Goal: Task Accomplishment & Management: Use online tool/utility

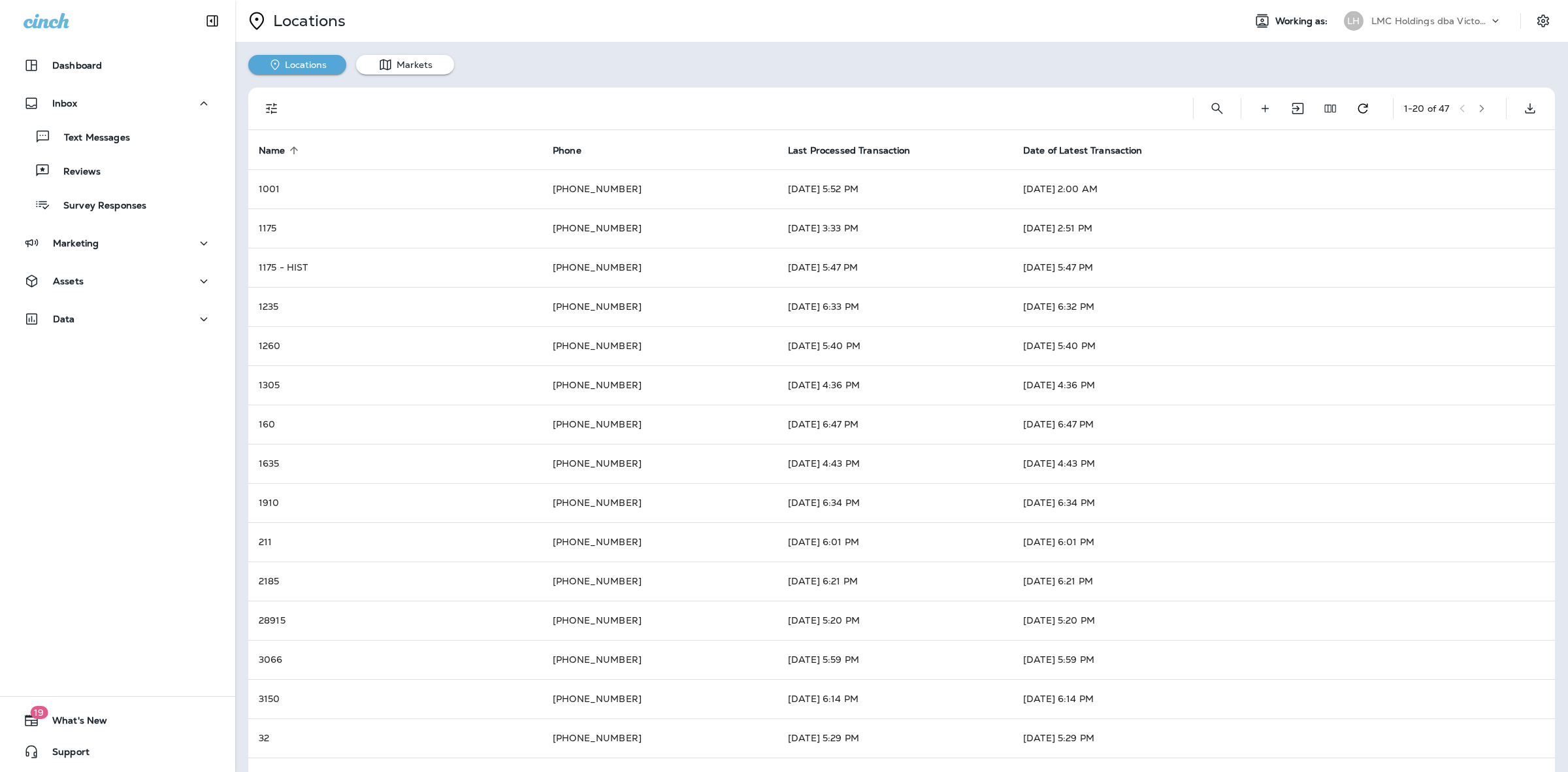
click at [98, 69] on p "Dashboard" at bounding box center [77, 65] width 49 height 11
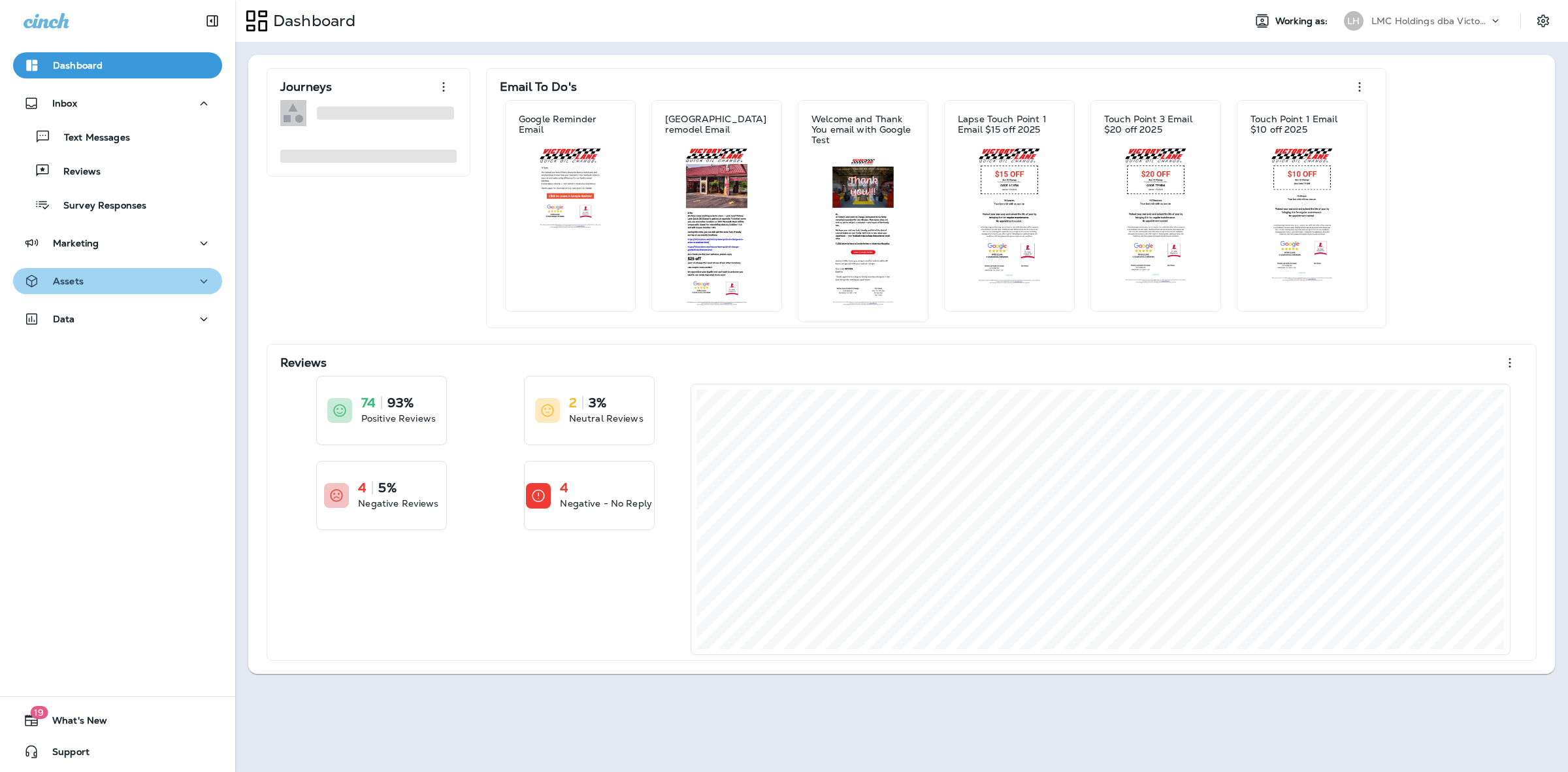
click at [133, 278] on div "Assets" at bounding box center [117, 282] width 188 height 17
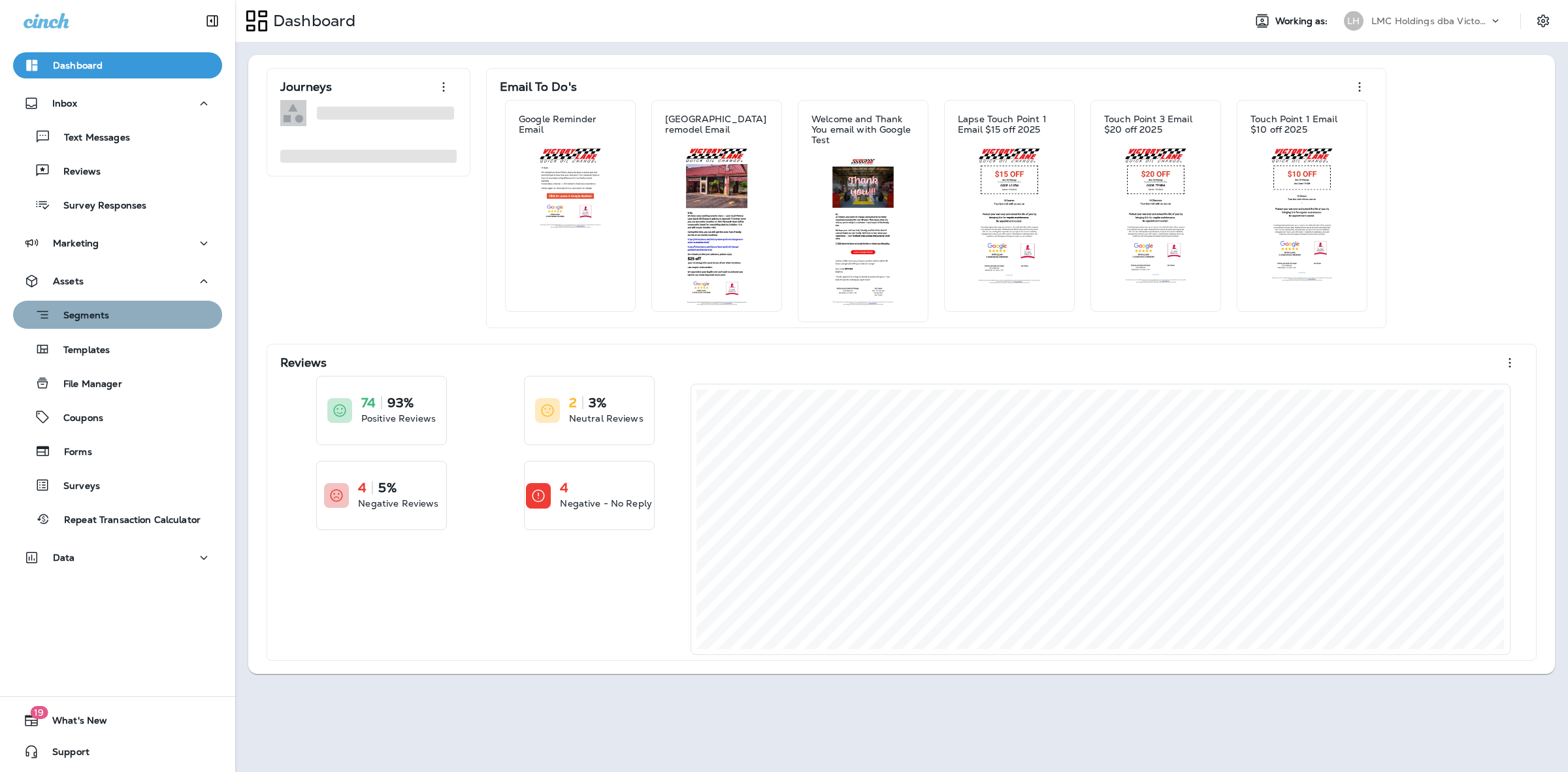
click at [118, 307] on div "Segments" at bounding box center [118, 314] width 199 height 20
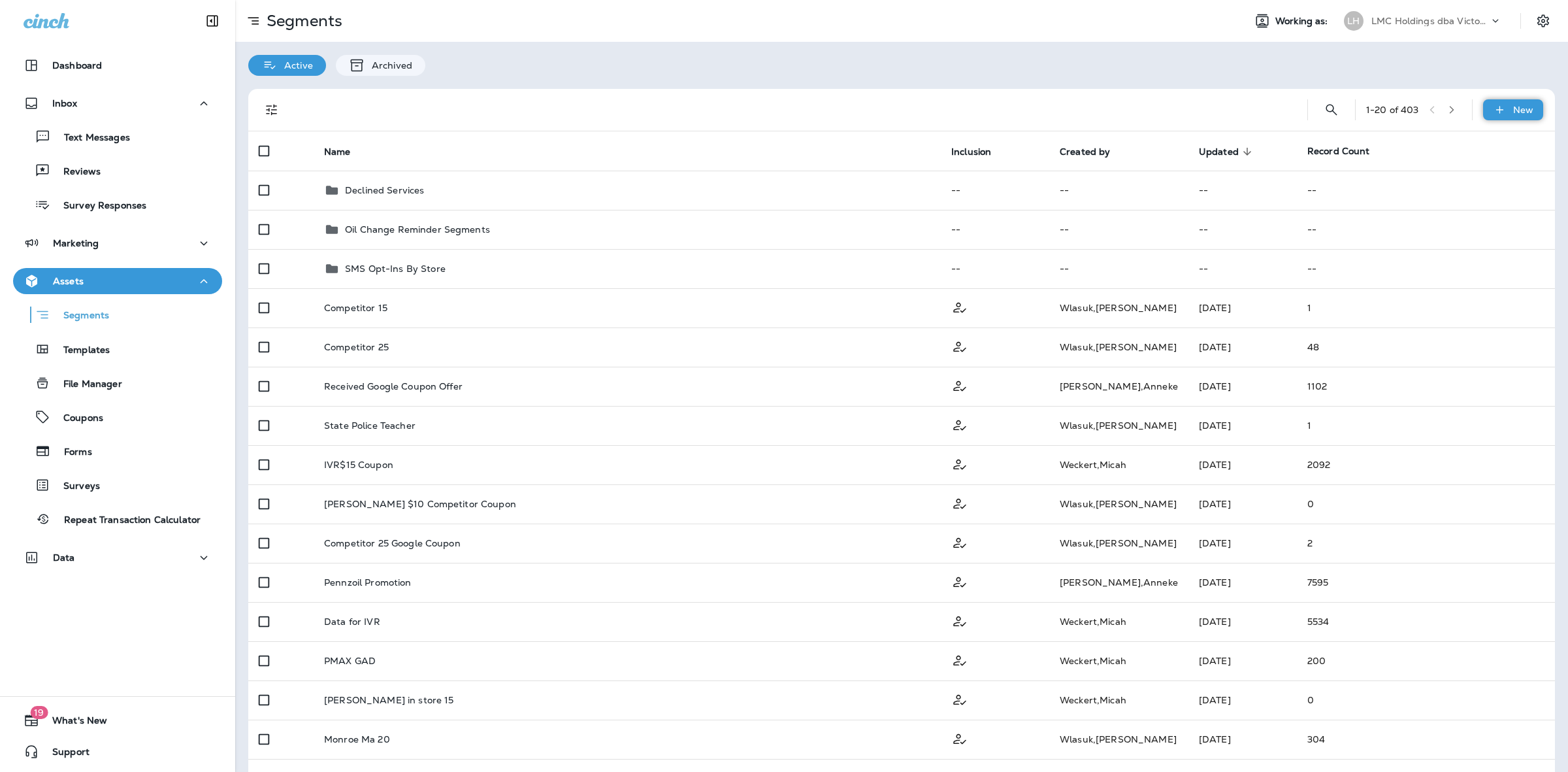
click at [1497, 115] on div "New" at bounding box center [1514, 110] width 60 height 21
click at [1480, 132] on button "New Segment" at bounding box center [1466, 141] width 130 height 32
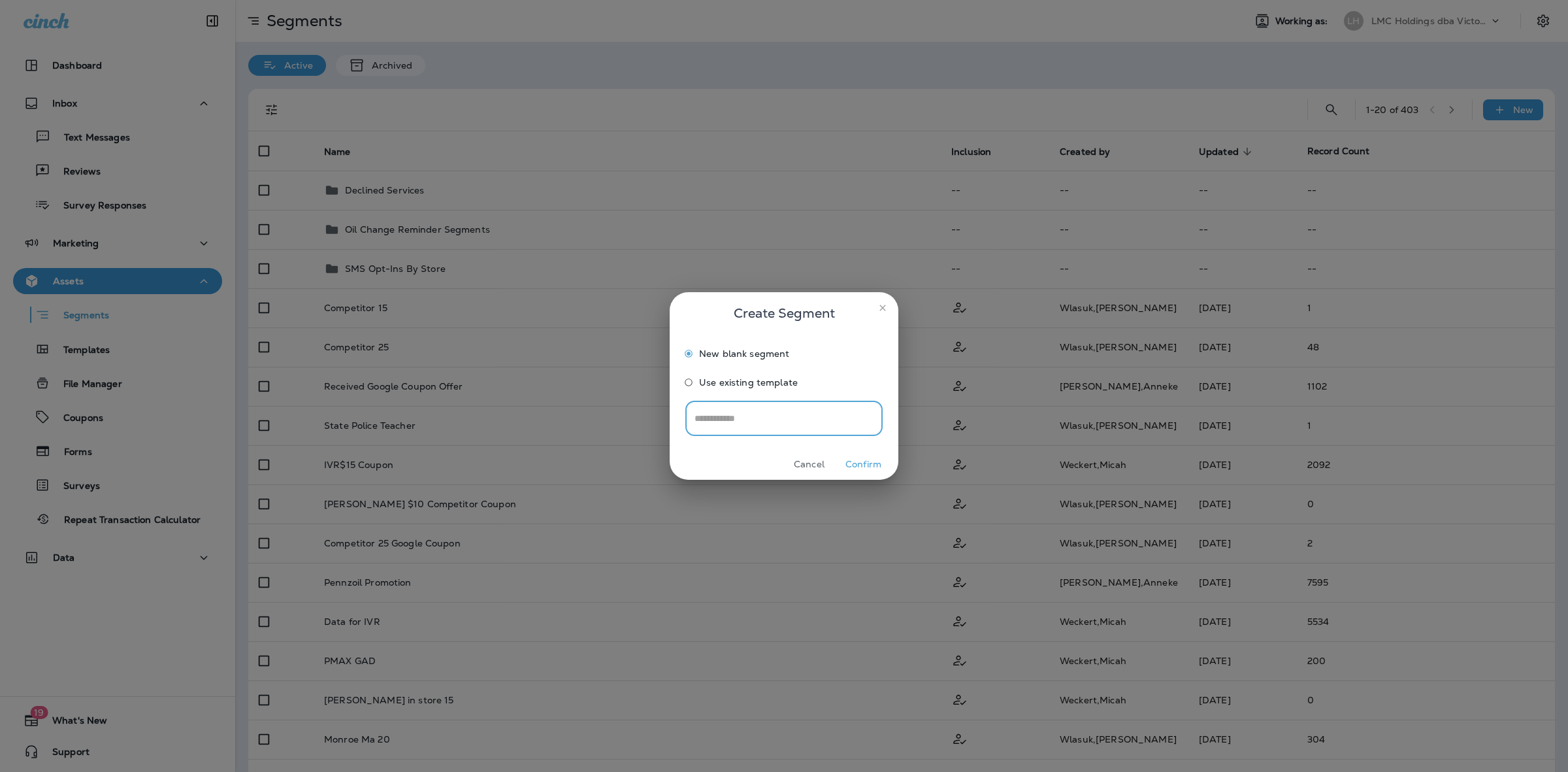
click at [860, 468] on button "Confirm" at bounding box center [863, 464] width 49 height 20
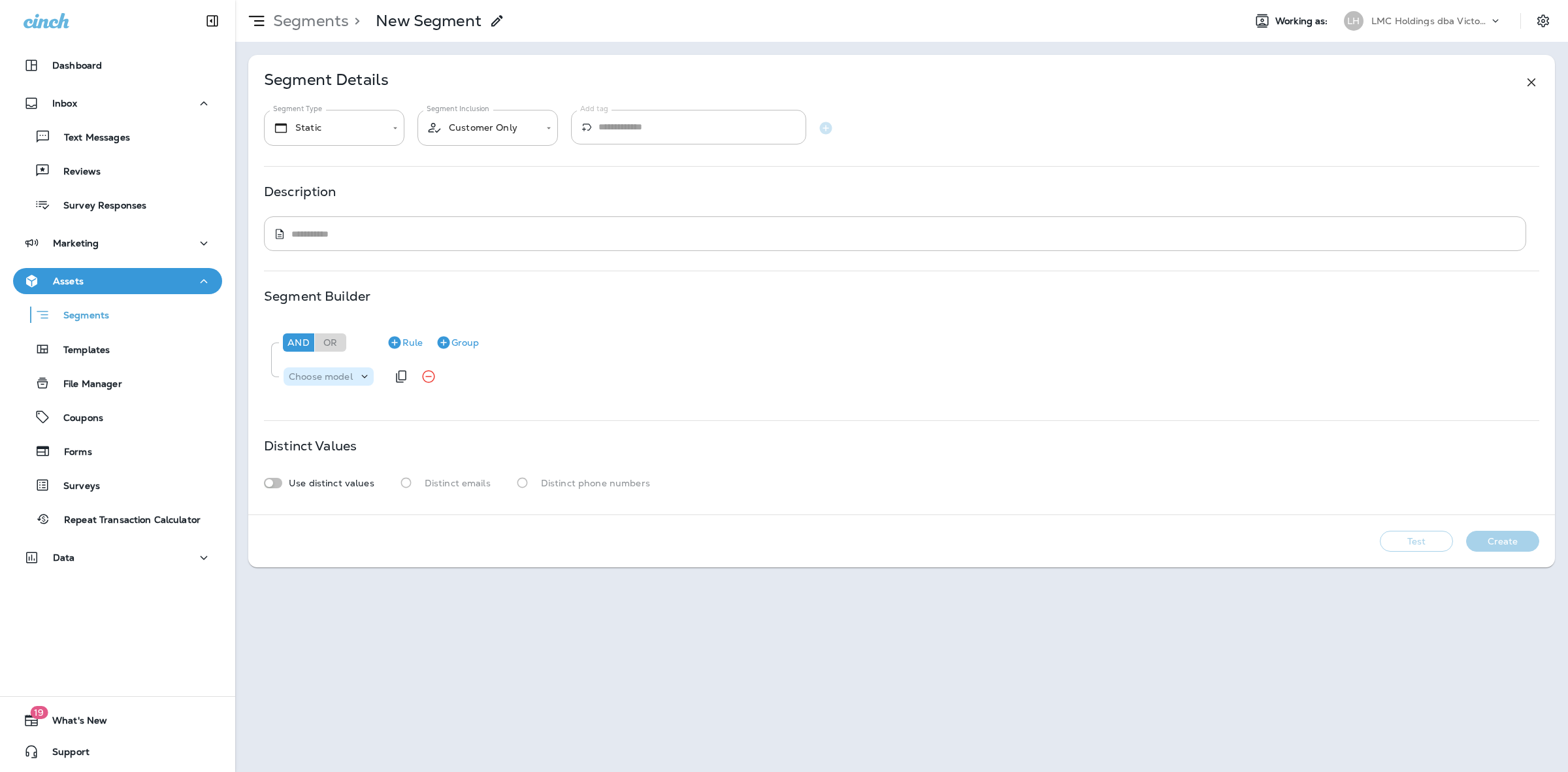
click at [351, 378] on p "Choose model" at bounding box center [320, 376] width 64 height 11
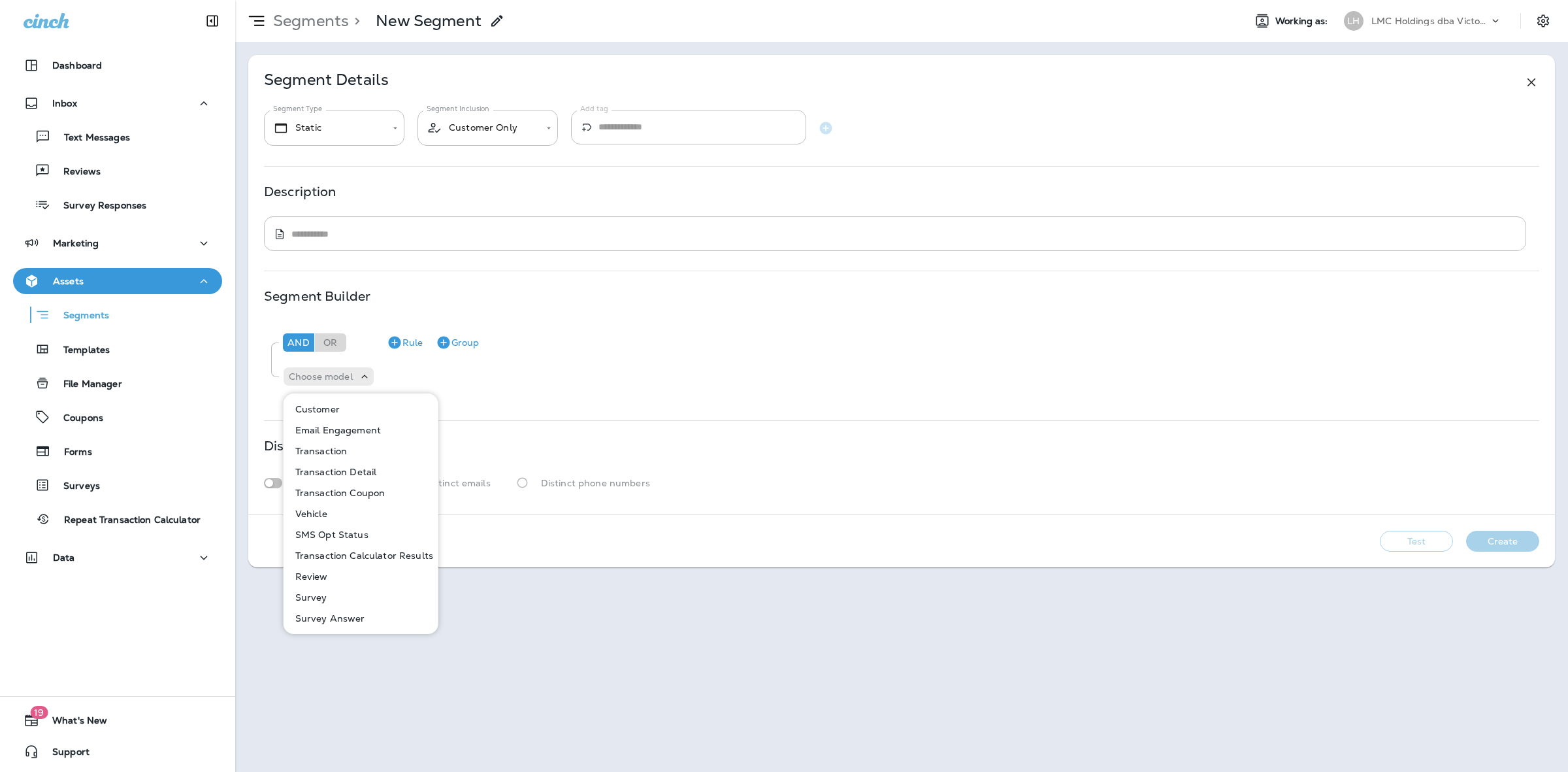
click at [348, 412] on button "Customer" at bounding box center [362, 409] width 154 height 21
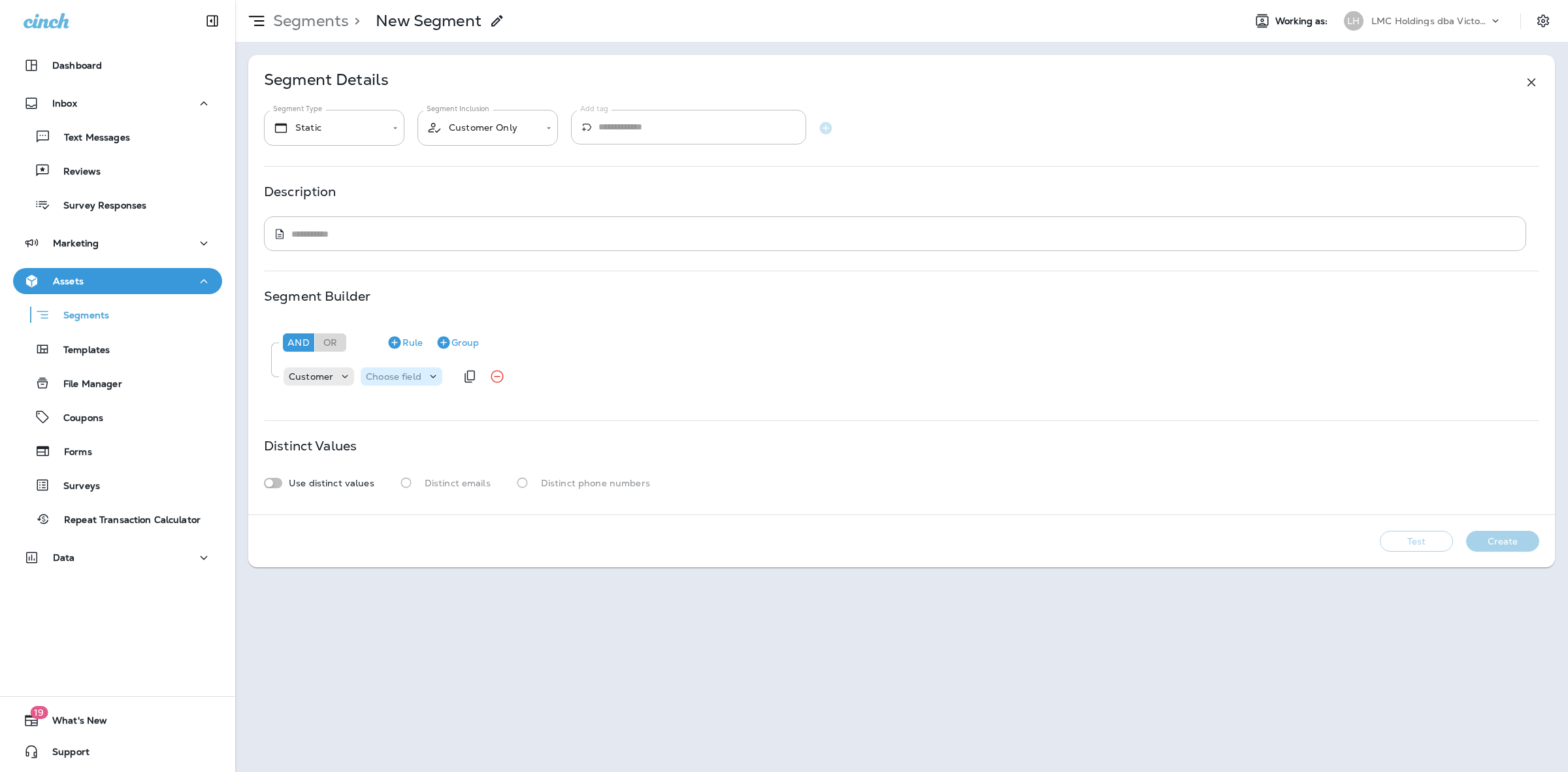
click at [414, 377] on p "Choose field" at bounding box center [394, 376] width 55 height 11
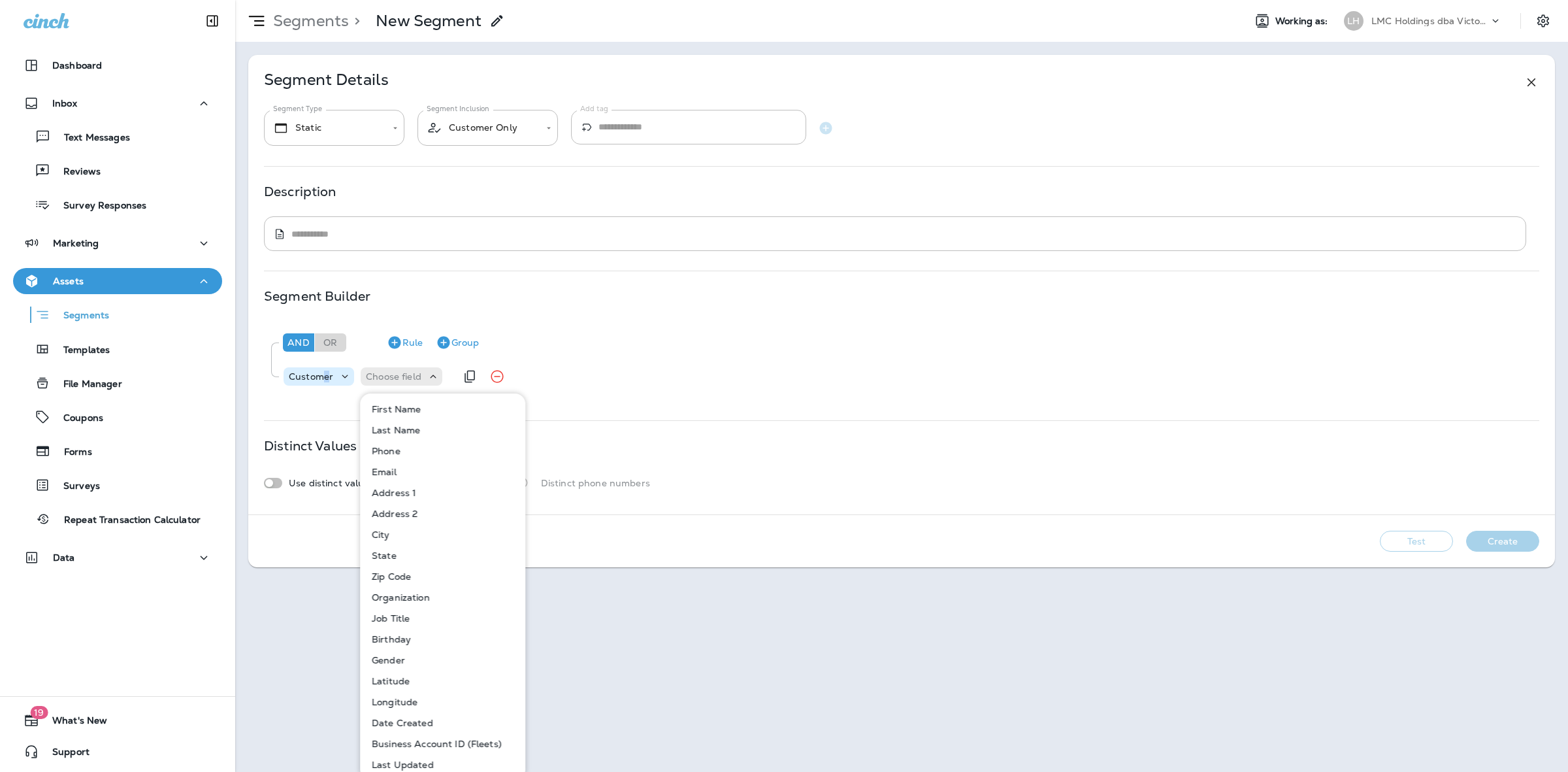
click at [325, 374] on p "Customer" at bounding box center [310, 376] width 44 height 11
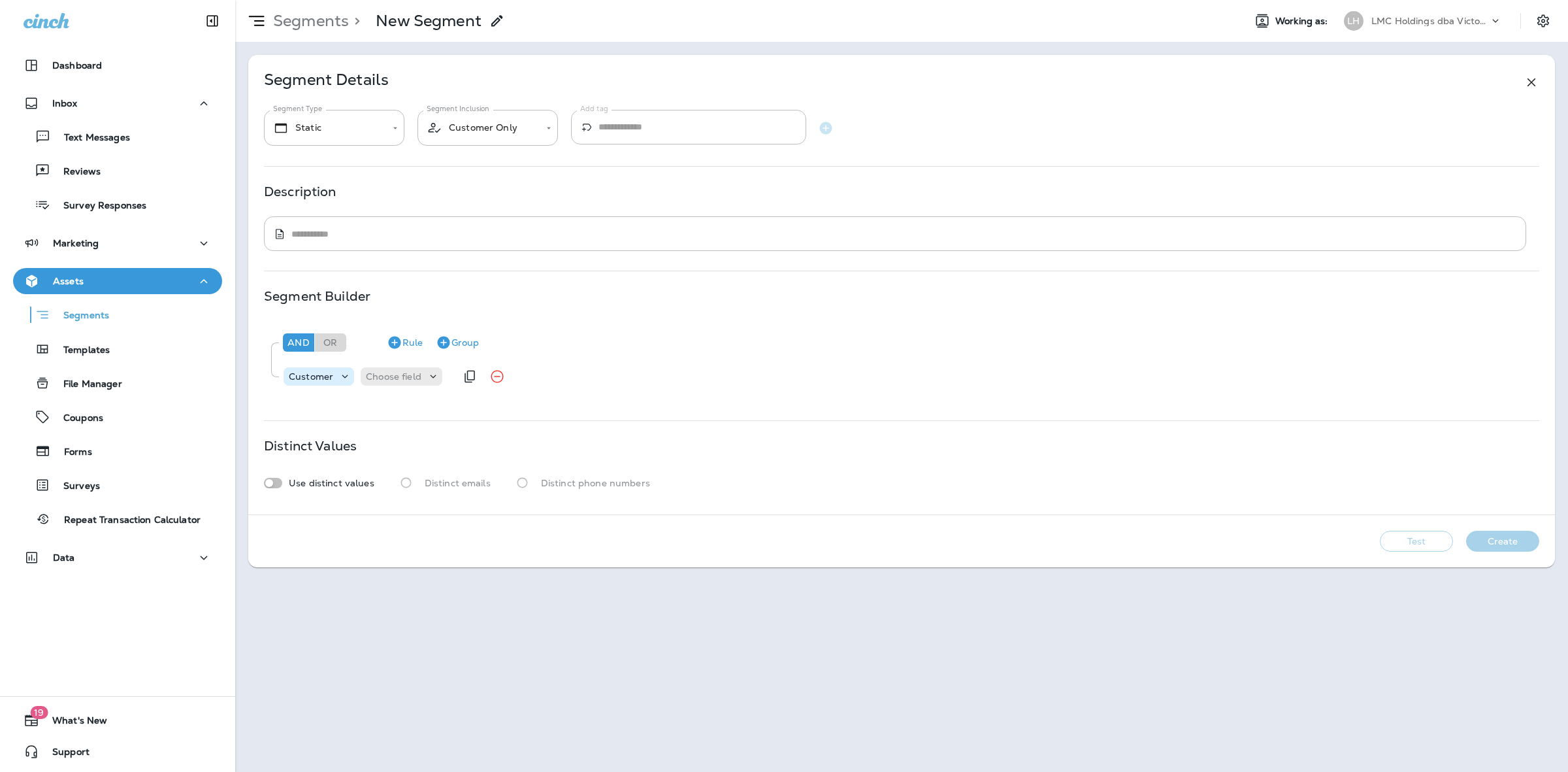
click at [314, 377] on p "Customer" at bounding box center [310, 376] width 44 height 11
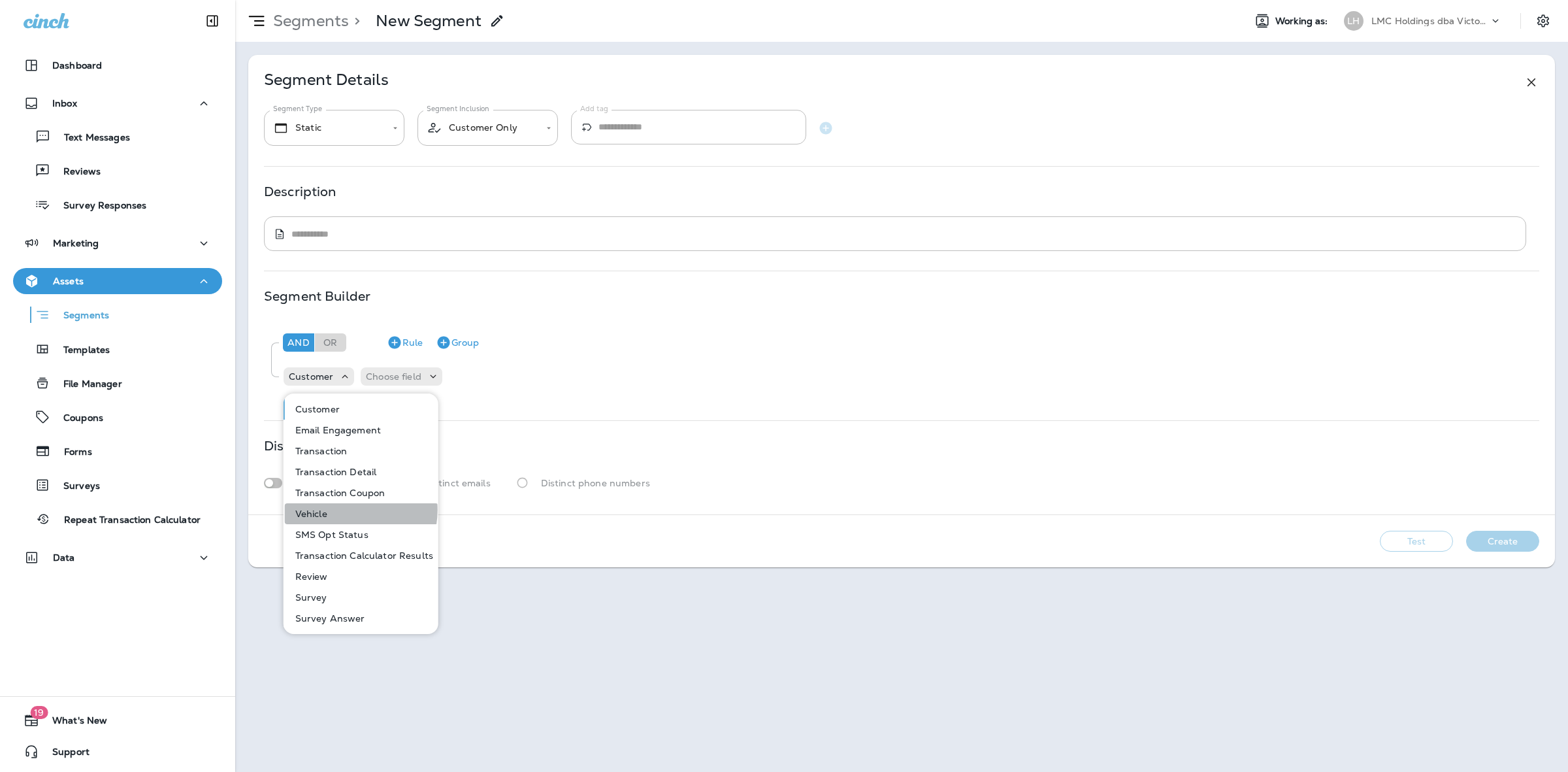
click at [344, 510] on button "Vehicle" at bounding box center [362, 514] width 154 height 21
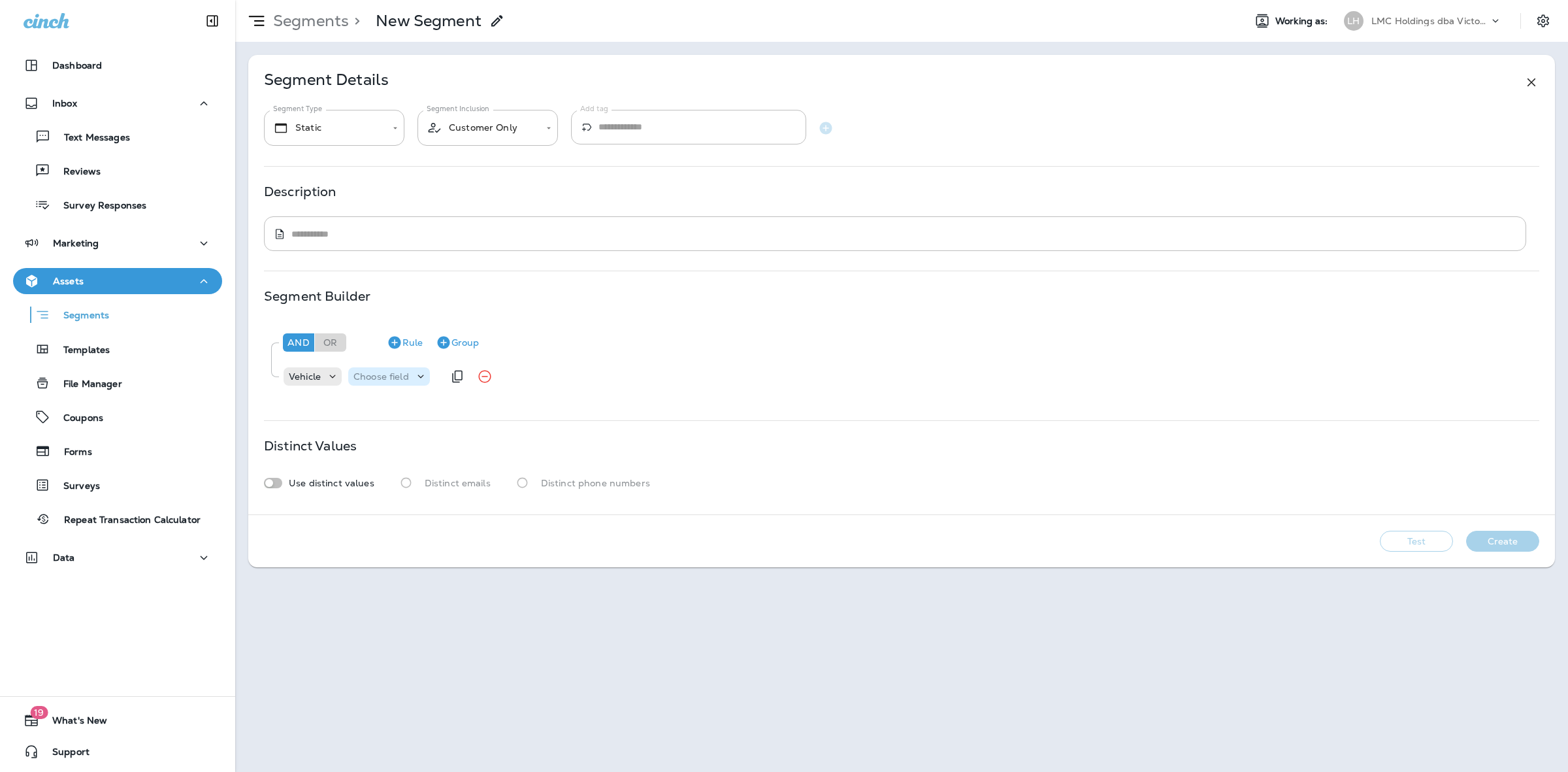
click at [389, 374] on p "Choose field" at bounding box center [381, 376] width 55 height 11
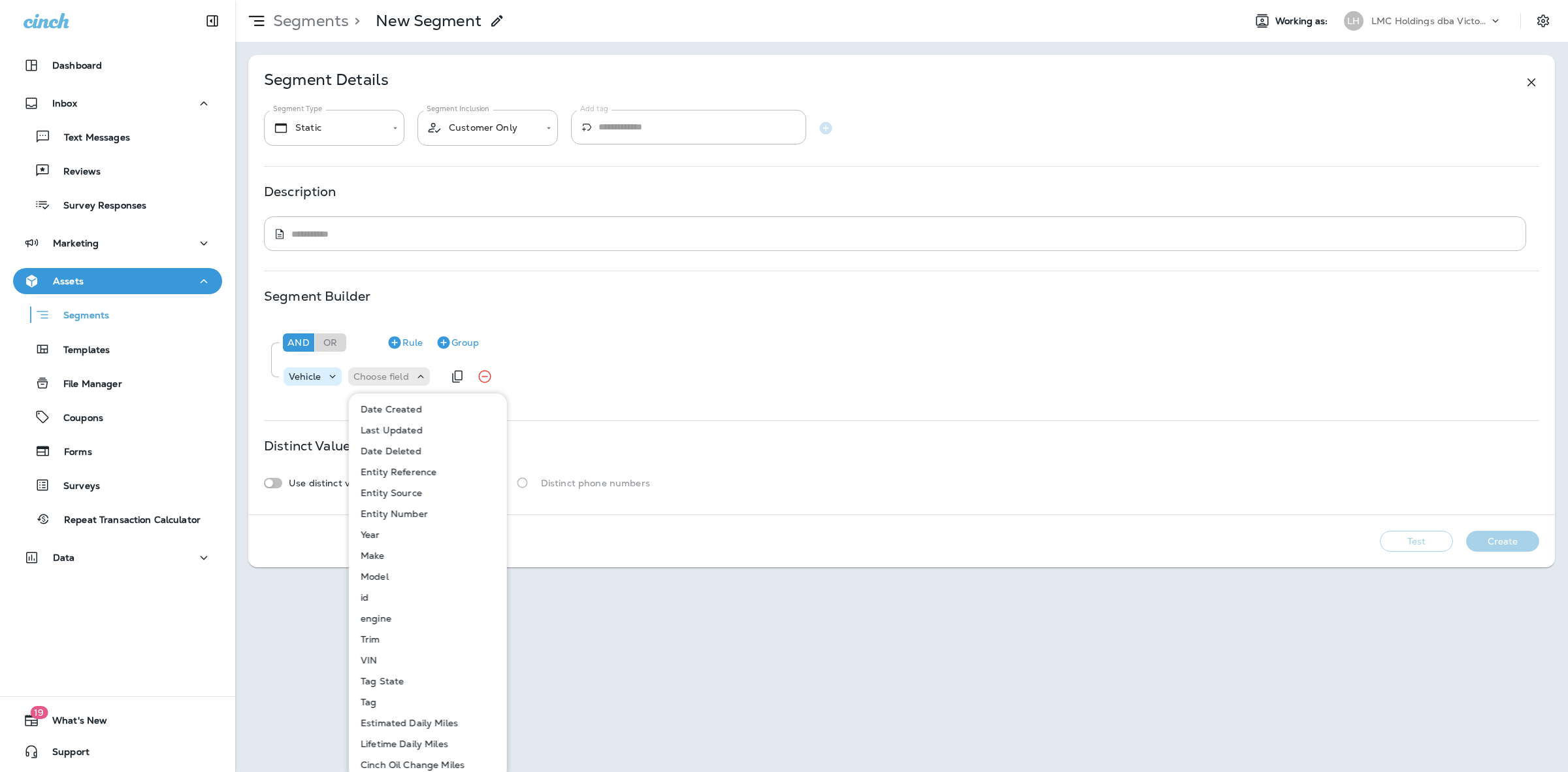
click at [317, 379] on p "Vehicle" at bounding box center [304, 376] width 32 height 11
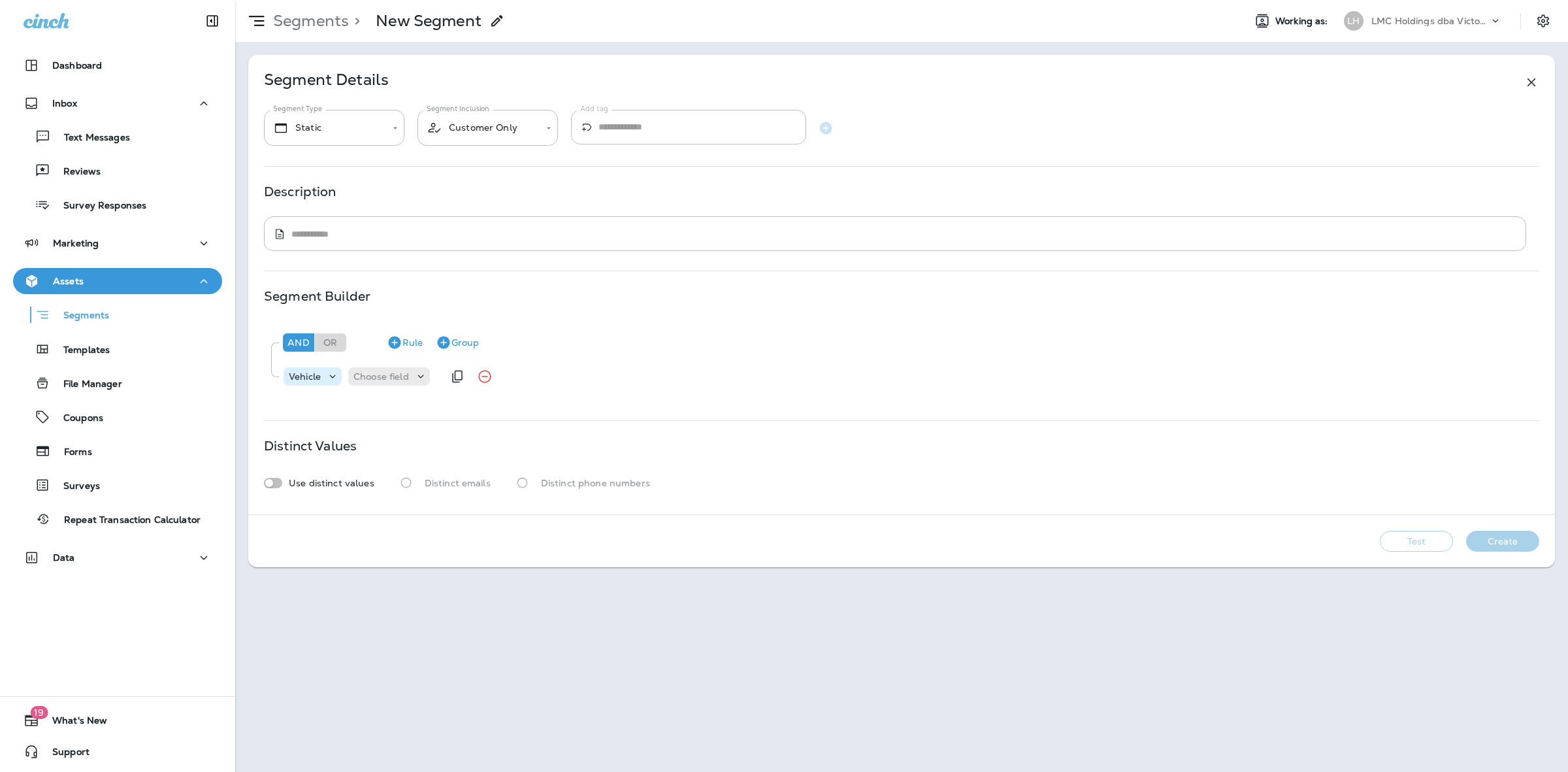
click at [313, 381] on p "Vehicle" at bounding box center [304, 376] width 32 height 11
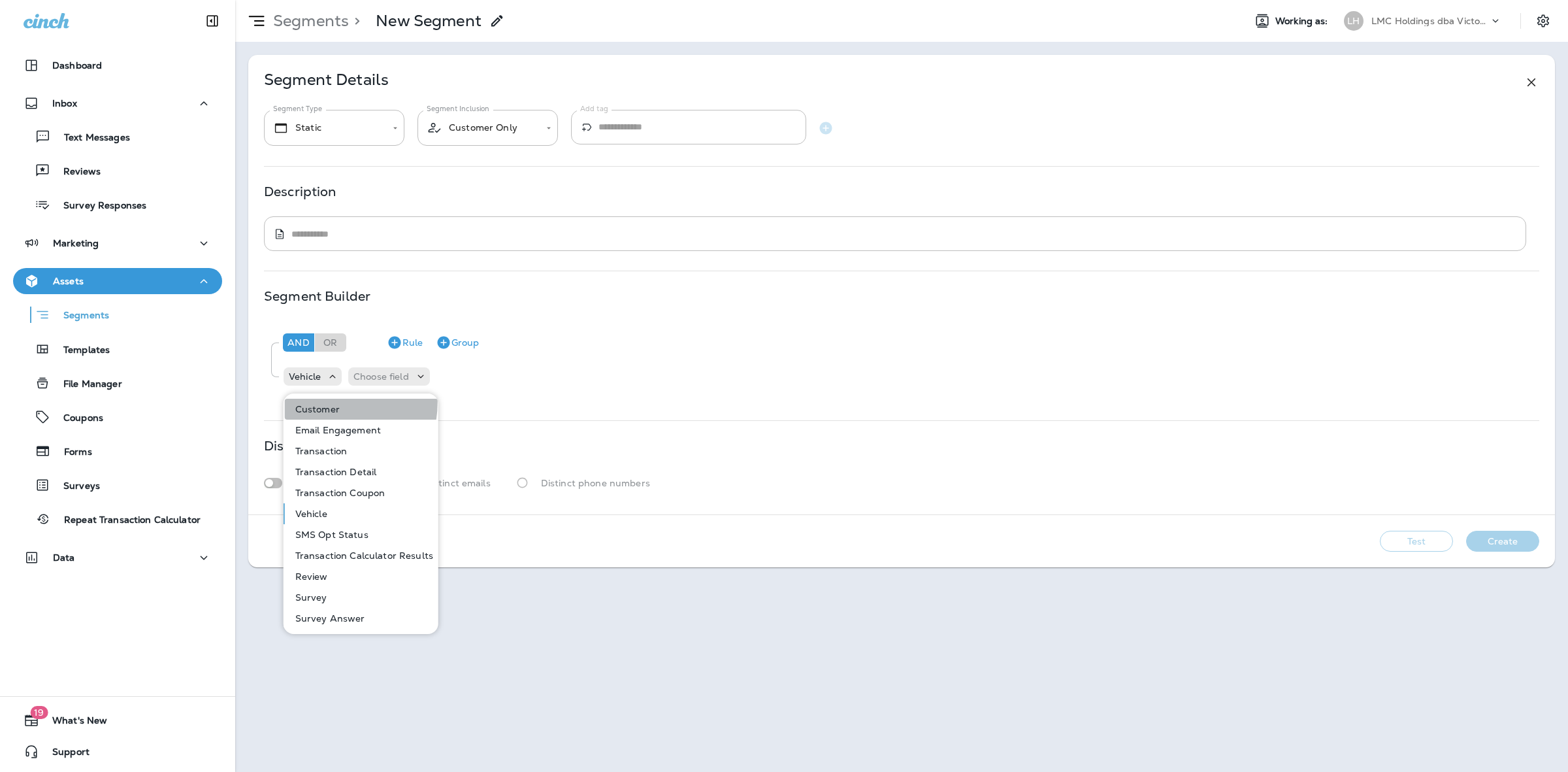
click at [324, 404] on p "Customer" at bounding box center [314, 409] width 49 height 11
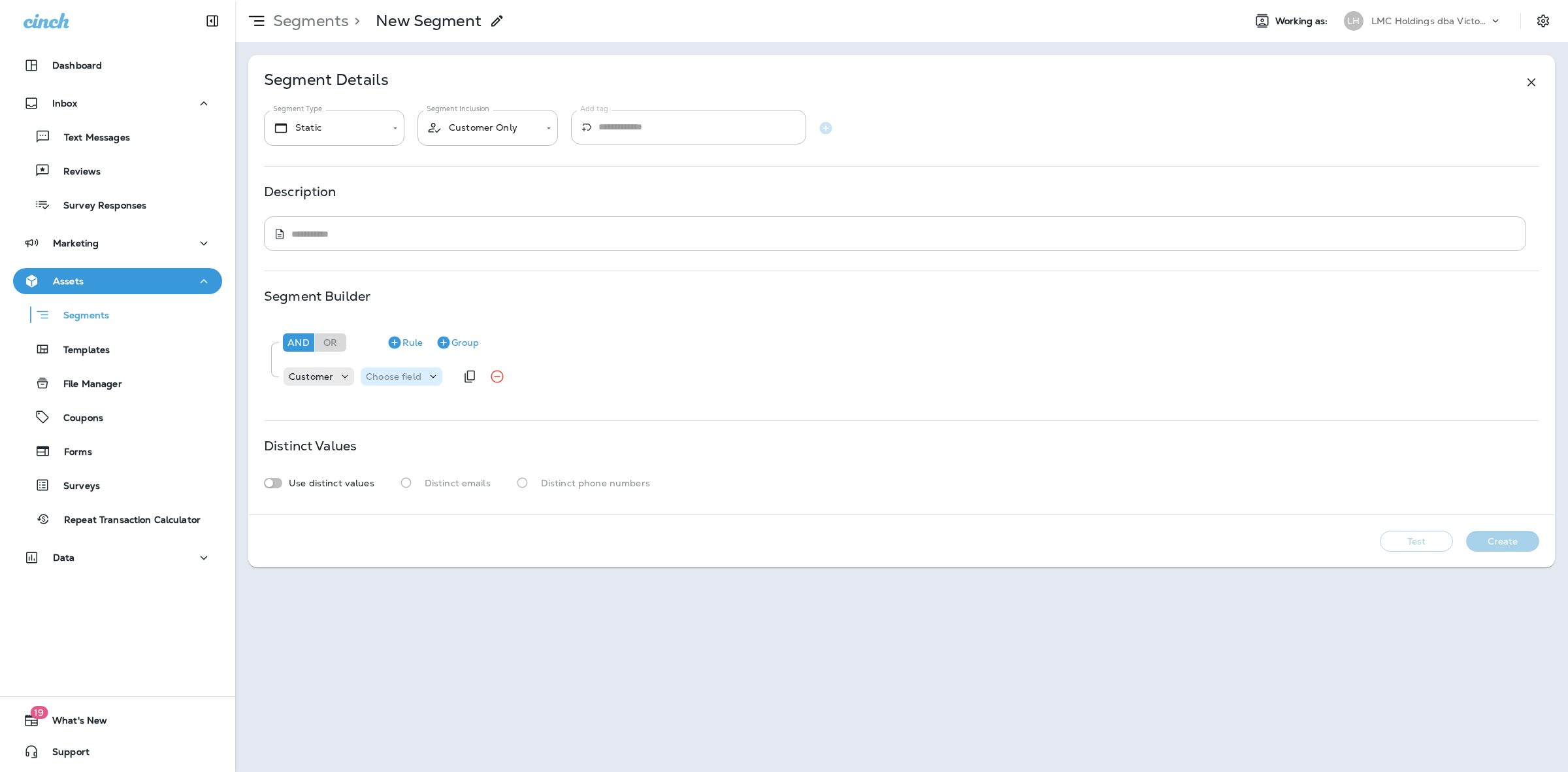
click at [383, 376] on p "Choose field" at bounding box center [394, 376] width 55 height 11
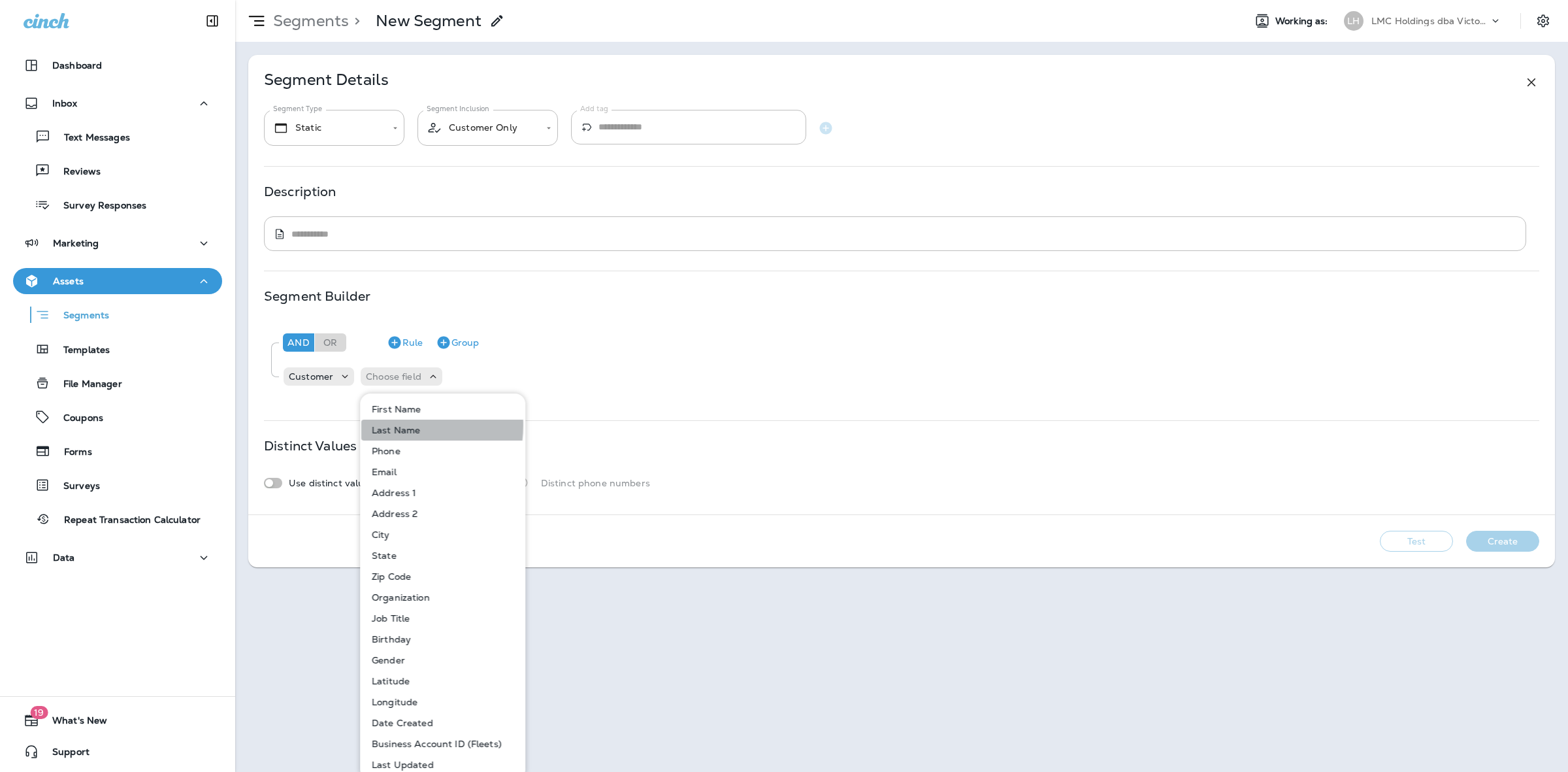
drag, startPoint x: 392, startPoint y: 425, endPoint x: 416, endPoint y: 417, distance: 25.3
click at [392, 426] on p "Last Name" at bounding box center [393, 430] width 54 height 11
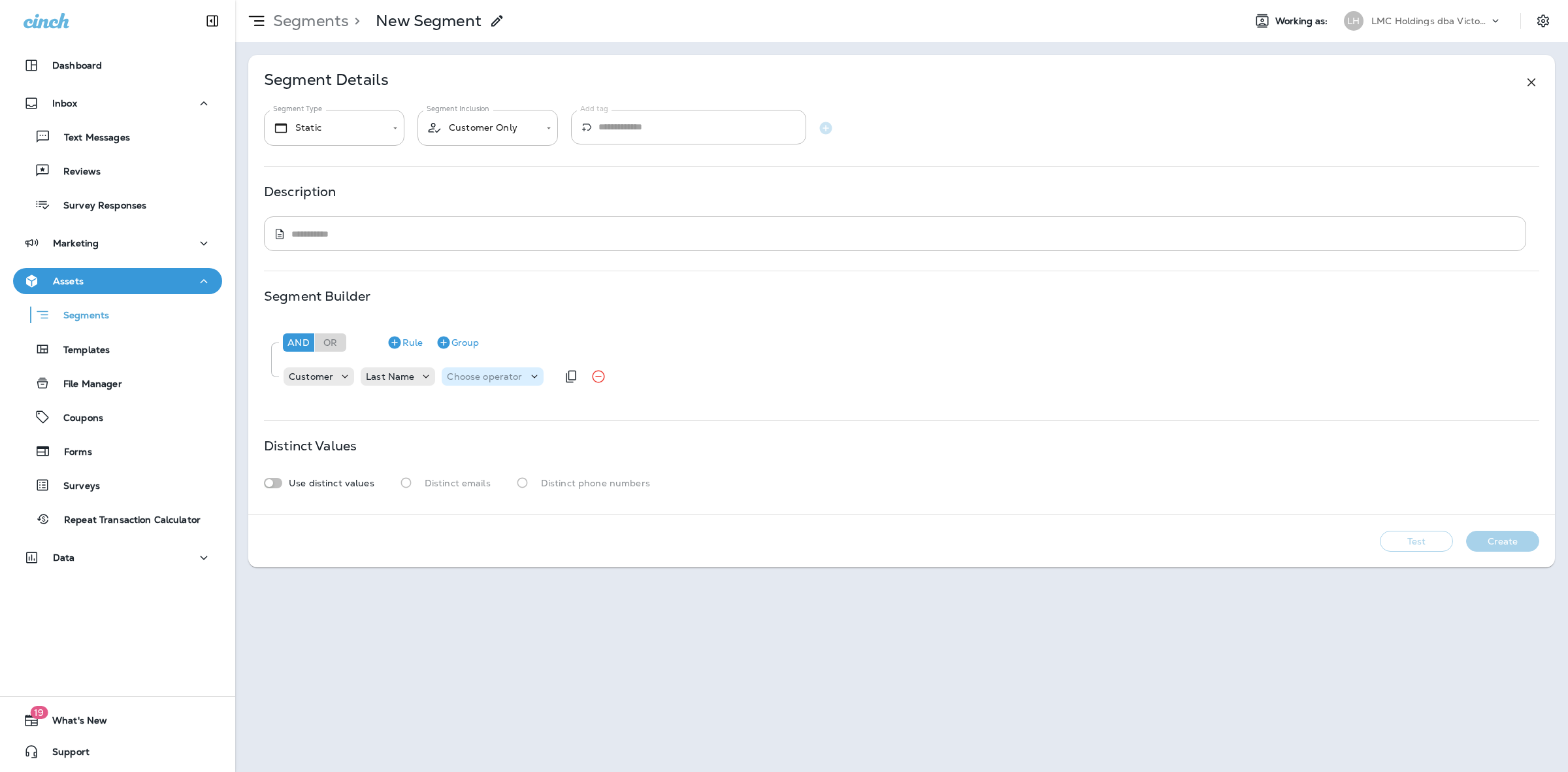
click at [465, 368] on div "Choose operator" at bounding box center [492, 376] width 101 height 18
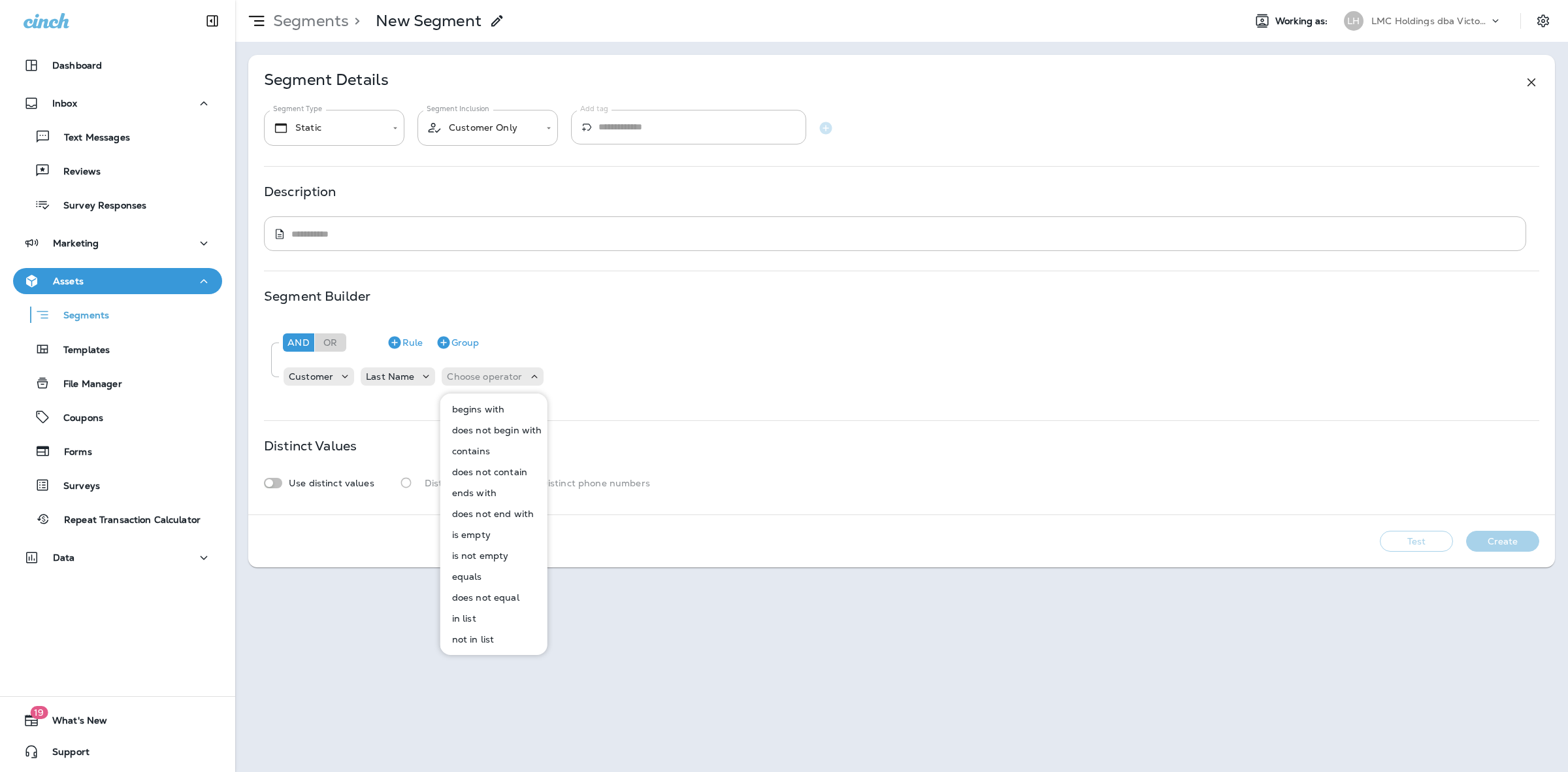
click at [489, 582] on button "equals" at bounding box center [494, 576] width 106 height 21
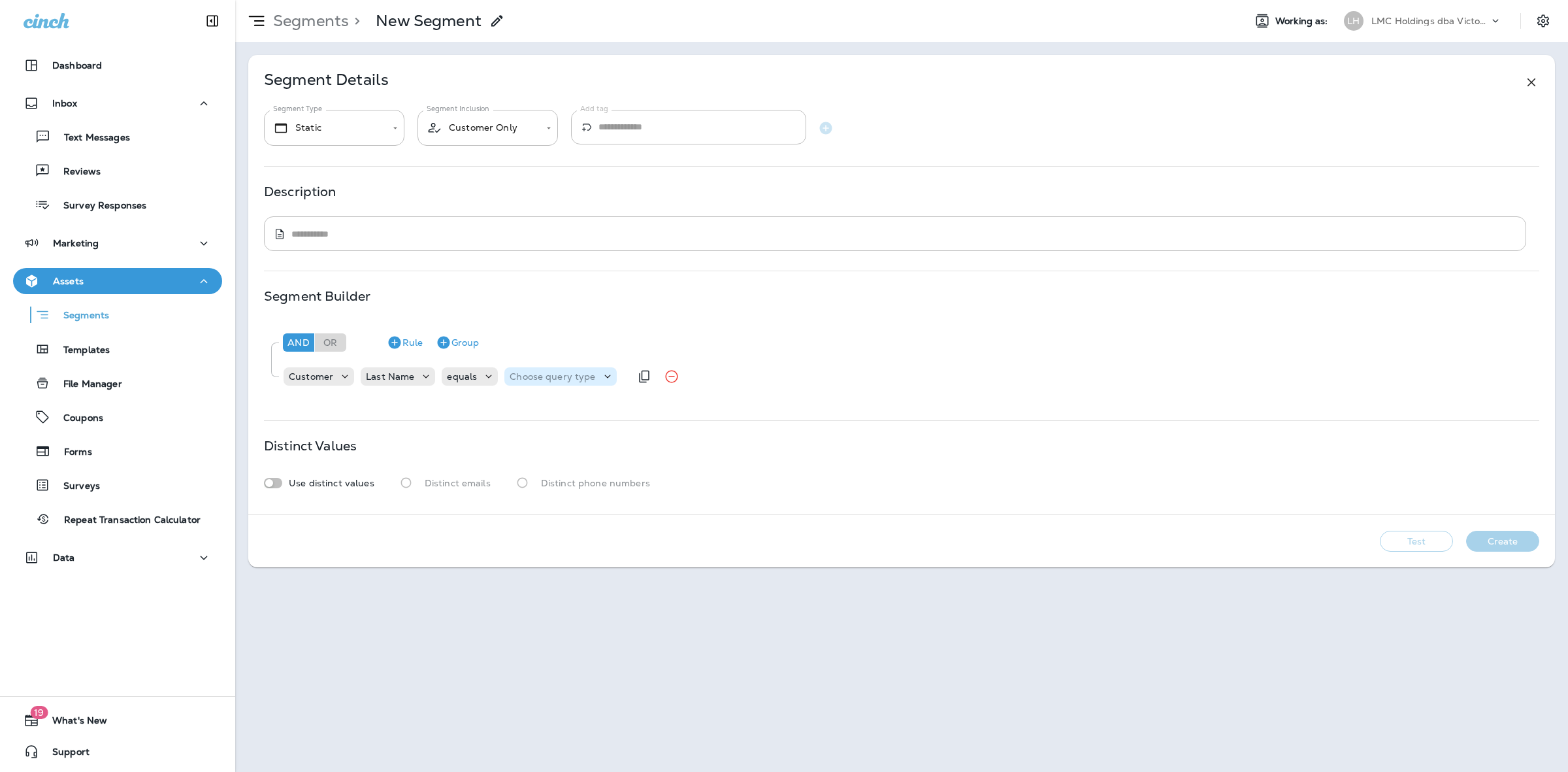
click at [534, 371] on p "Choose query type" at bounding box center [553, 376] width 85 height 11
click at [528, 404] on p "Text" at bounding box center [521, 409] width 24 height 11
click at [606, 384] on input "text" at bounding box center [640, 376] width 130 height 17
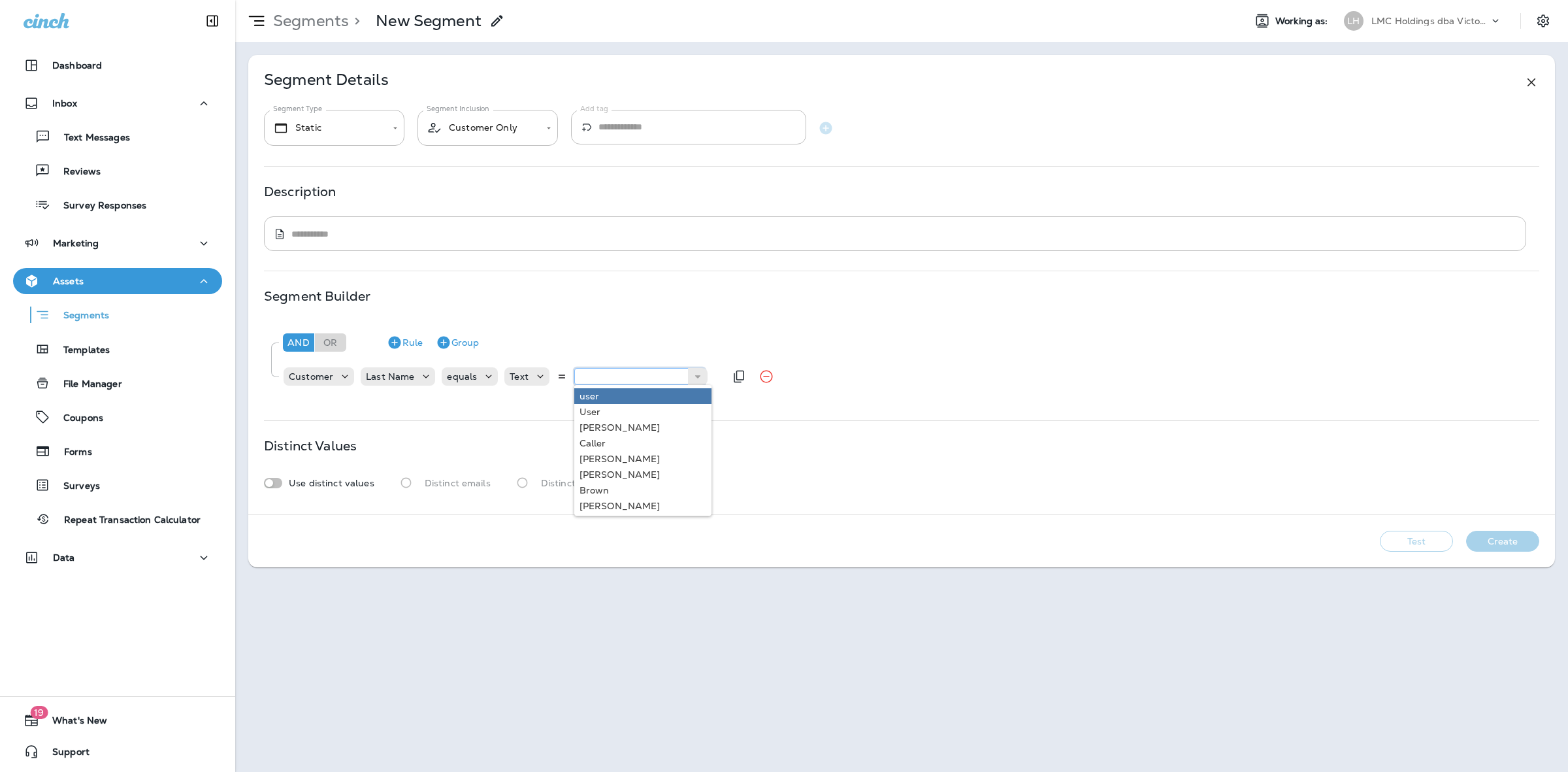
click at [615, 381] on input "text" at bounding box center [640, 376] width 130 height 17
click at [615, 399] on div "And Or Rule Group Customer Last Name equals Text ******** Tarnaski" at bounding box center [901, 360] width 1275 height 79
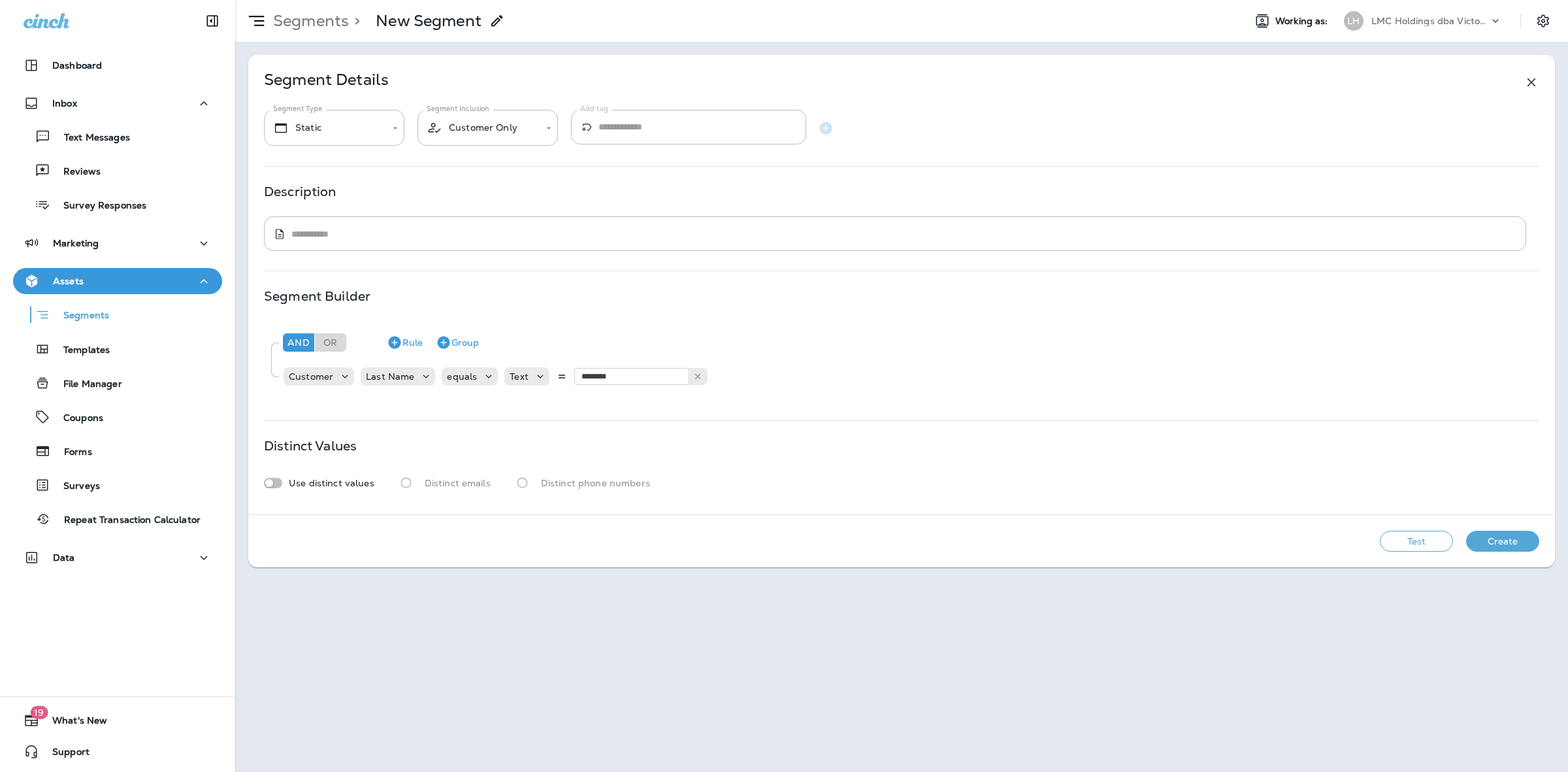
click at [1407, 536] on button "Test" at bounding box center [1417, 541] width 74 height 21
click at [1344, 540] on button "View Sample" at bounding box center [1324, 541] width 86 height 21
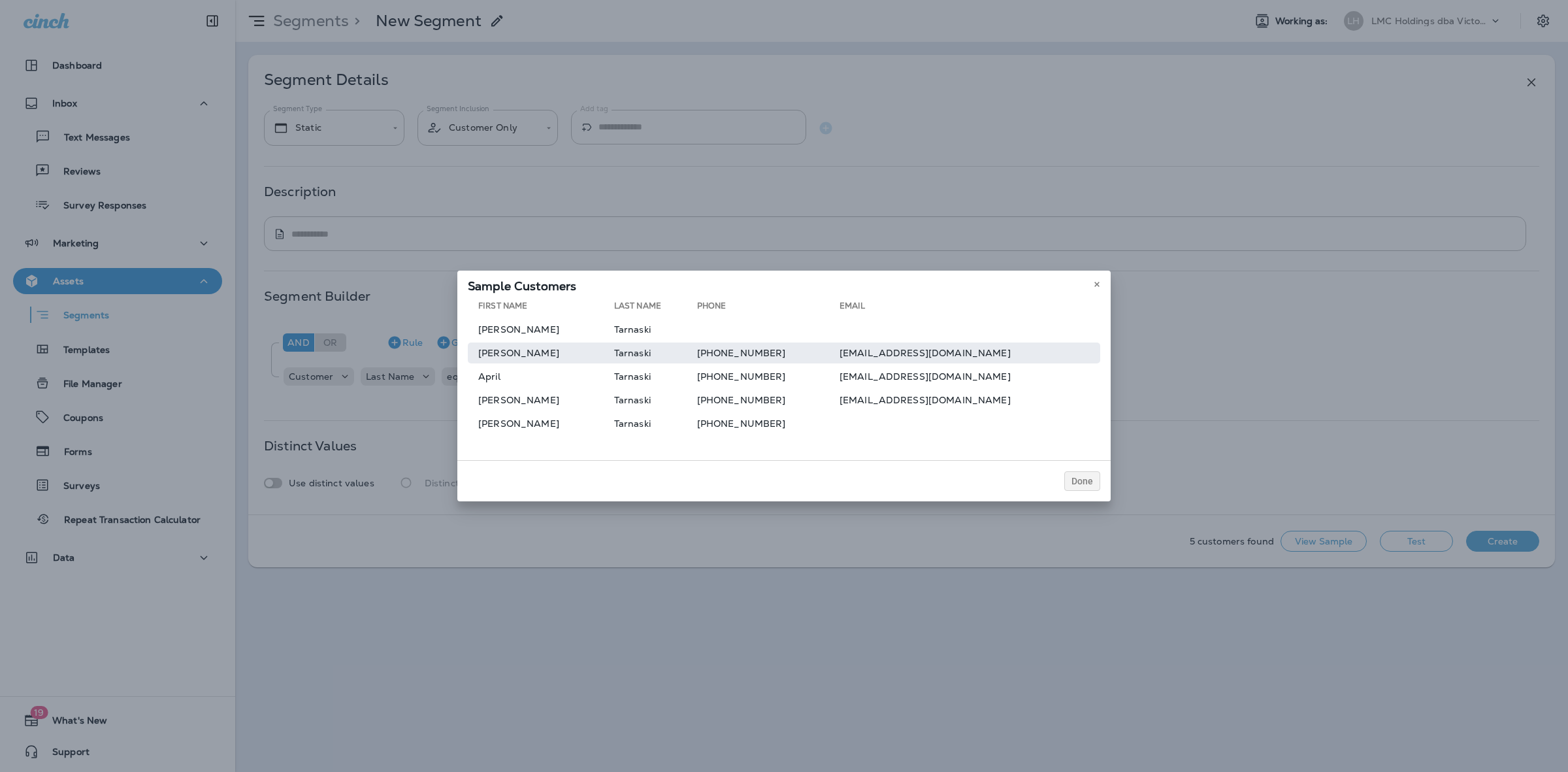
click at [733, 353] on td "[PHONE_NUMBER]" at bounding box center [769, 352] width 142 height 21
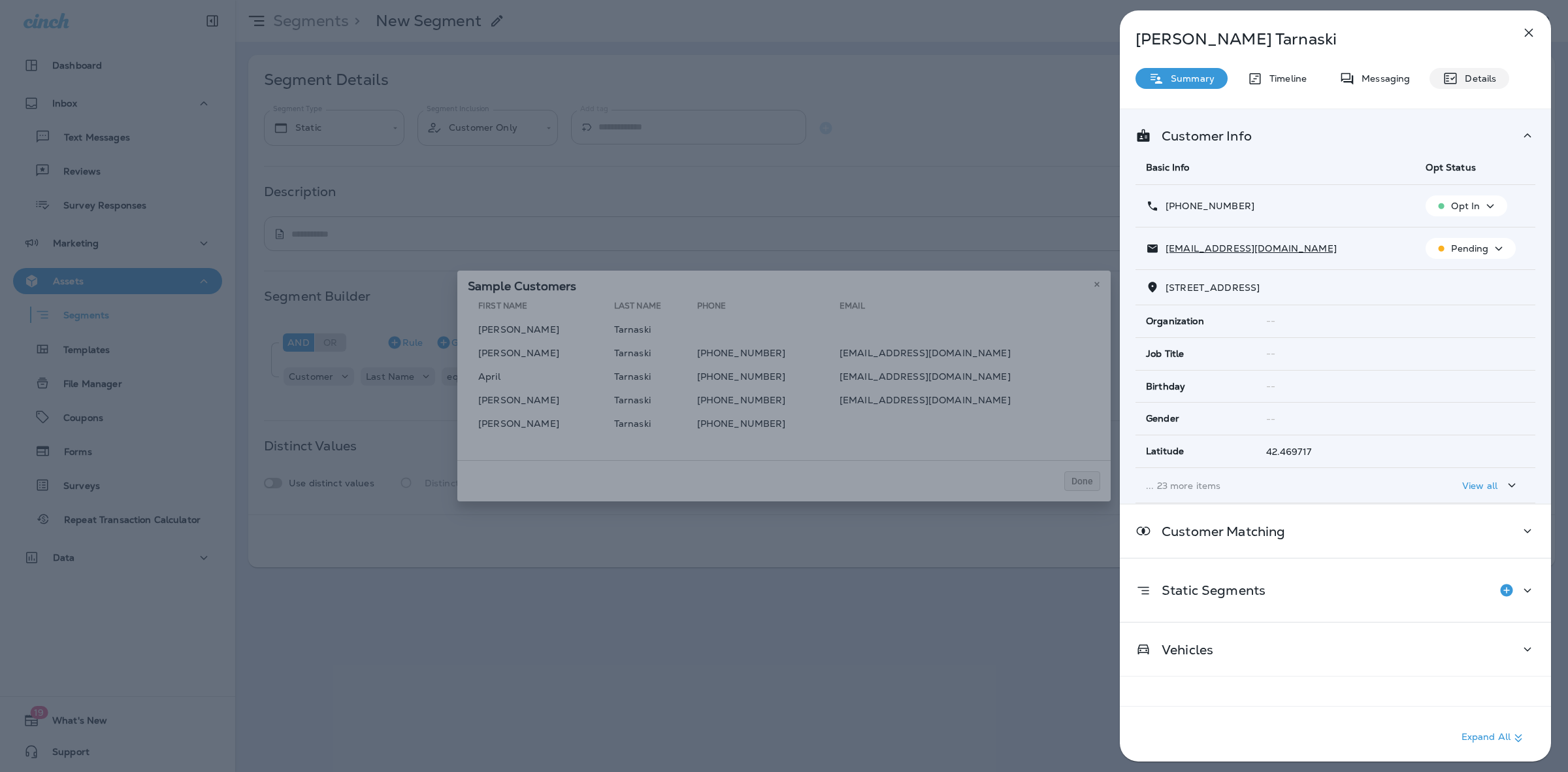
click at [1477, 80] on p "Details" at bounding box center [1477, 79] width 38 height 11
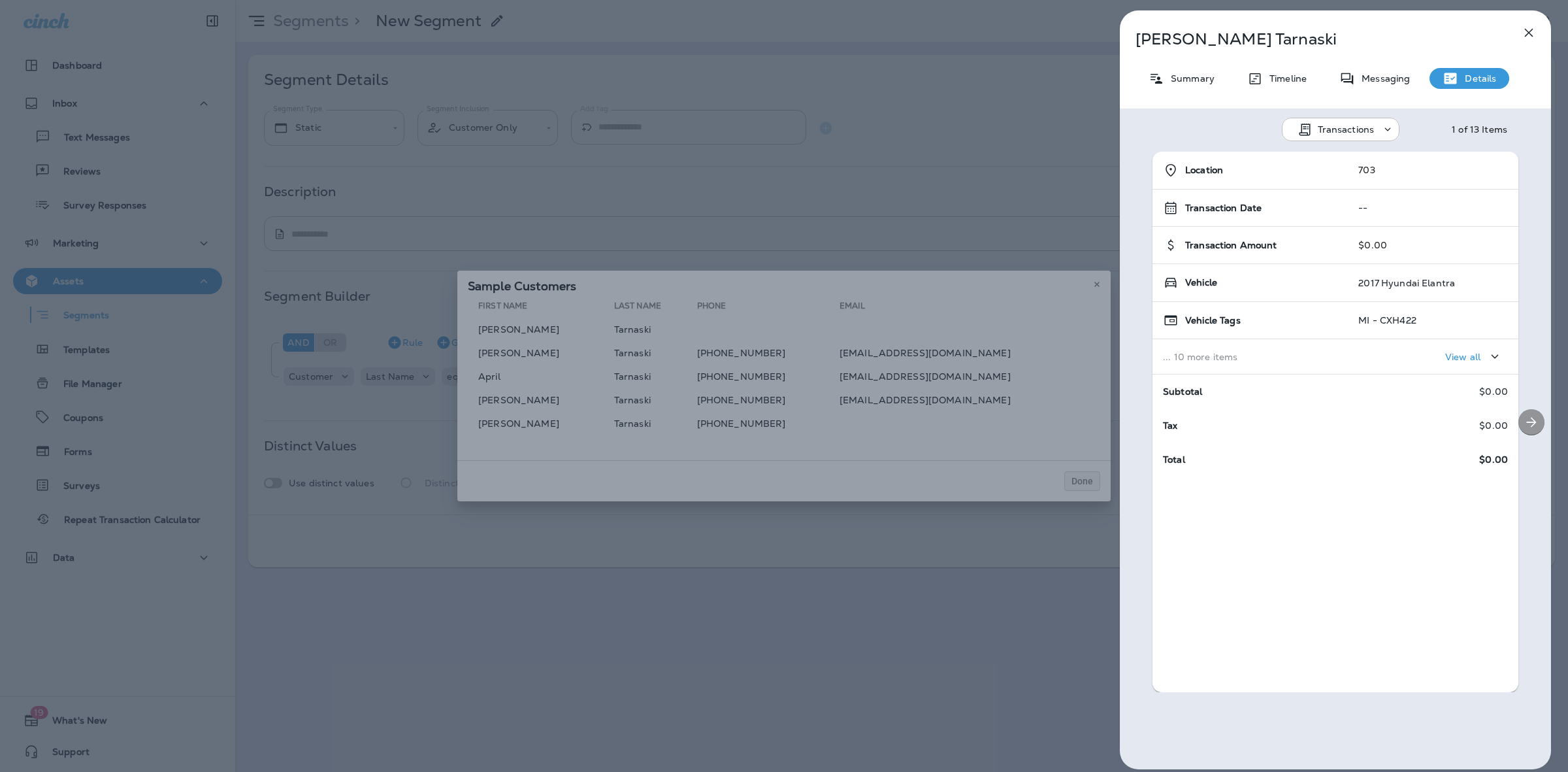
drag, startPoint x: 1528, startPoint y: 429, endPoint x: 1521, endPoint y: 430, distance: 7.1
click at [1526, 430] on button "Next" at bounding box center [1531, 422] width 26 height 26
click at [1521, 430] on button "Next" at bounding box center [1531, 422] width 26 height 26
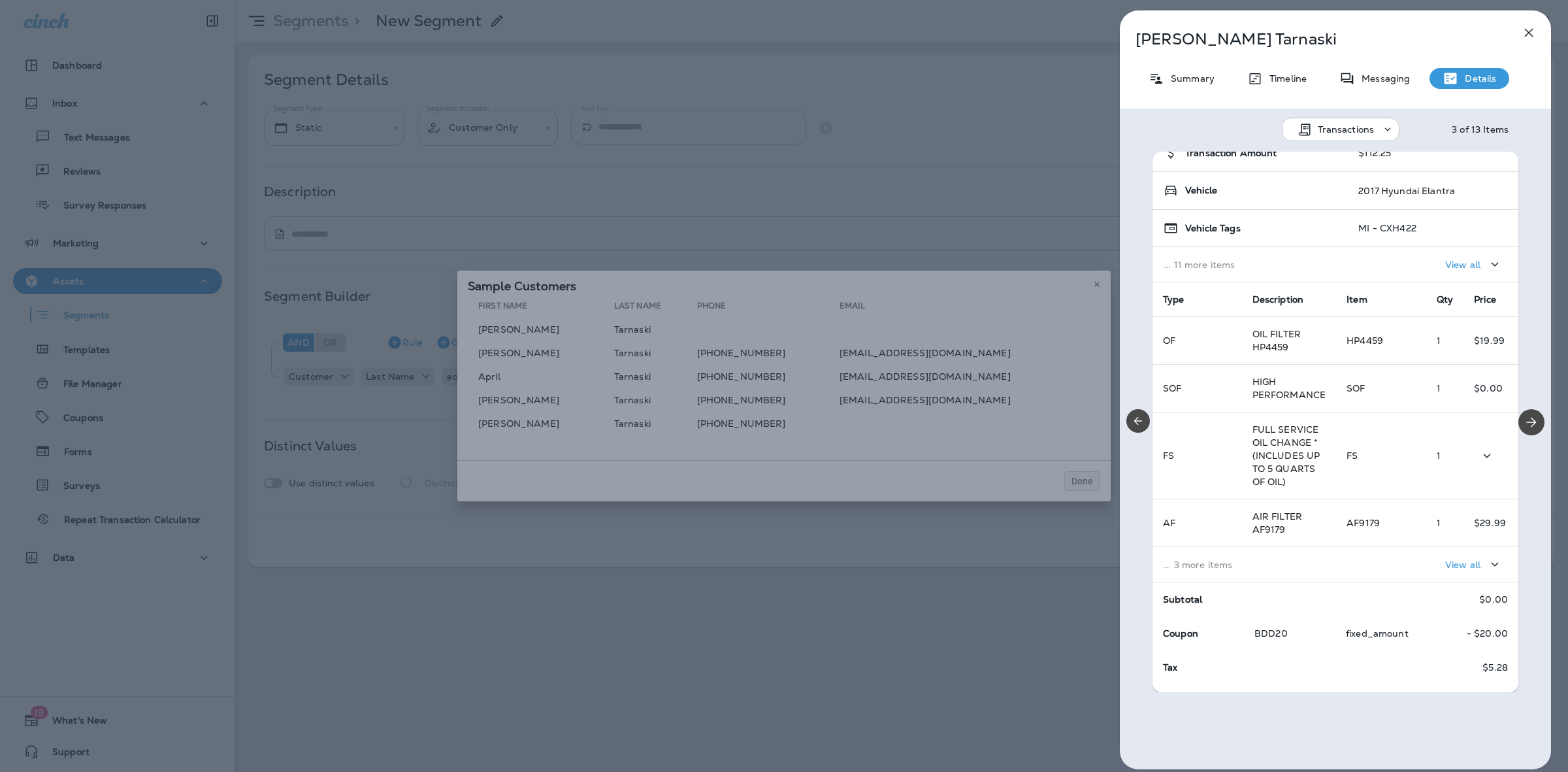
scroll to position [120, 0]
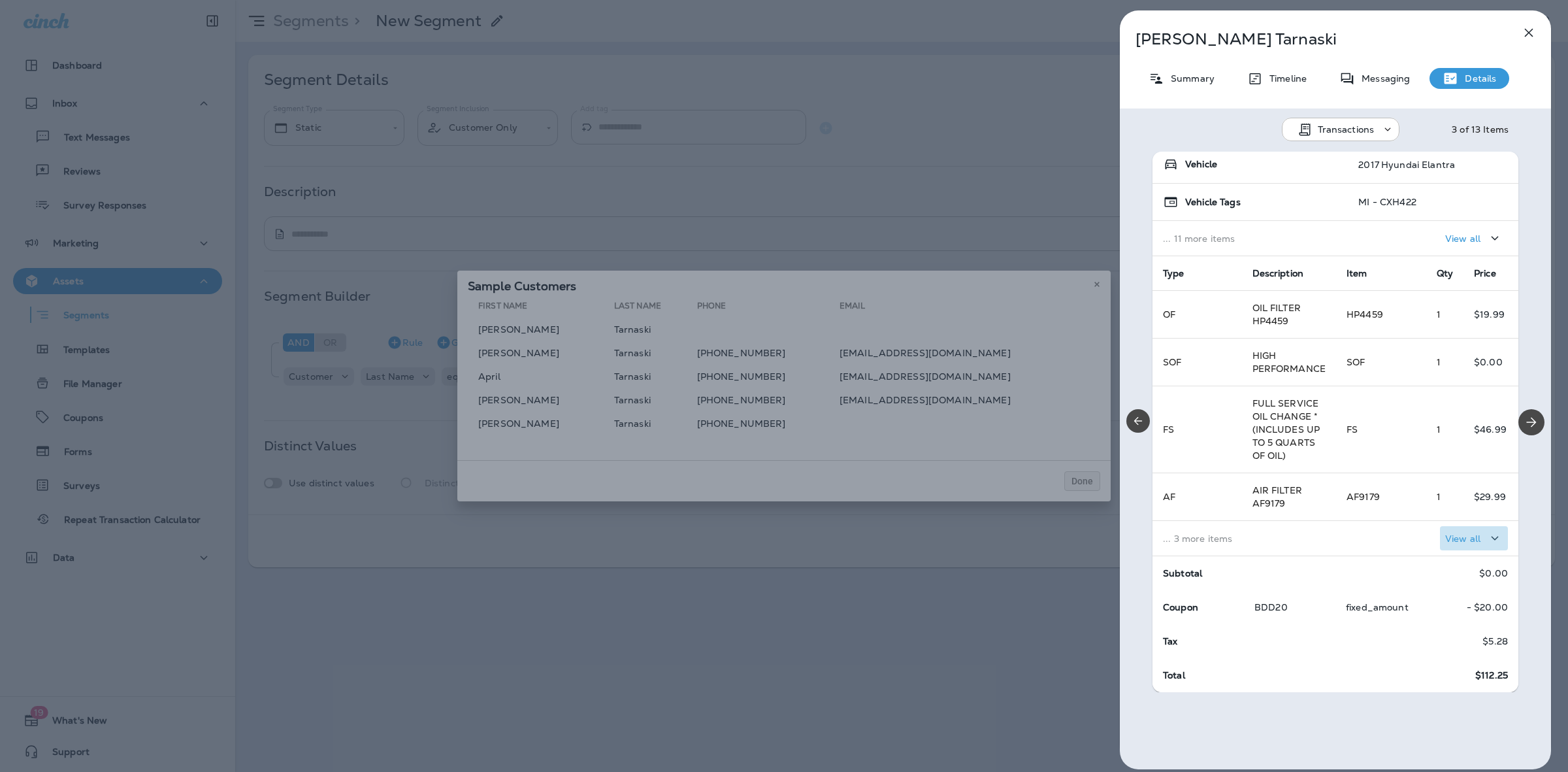
click at [1452, 539] on p "View all" at bounding box center [1463, 539] width 35 height 11
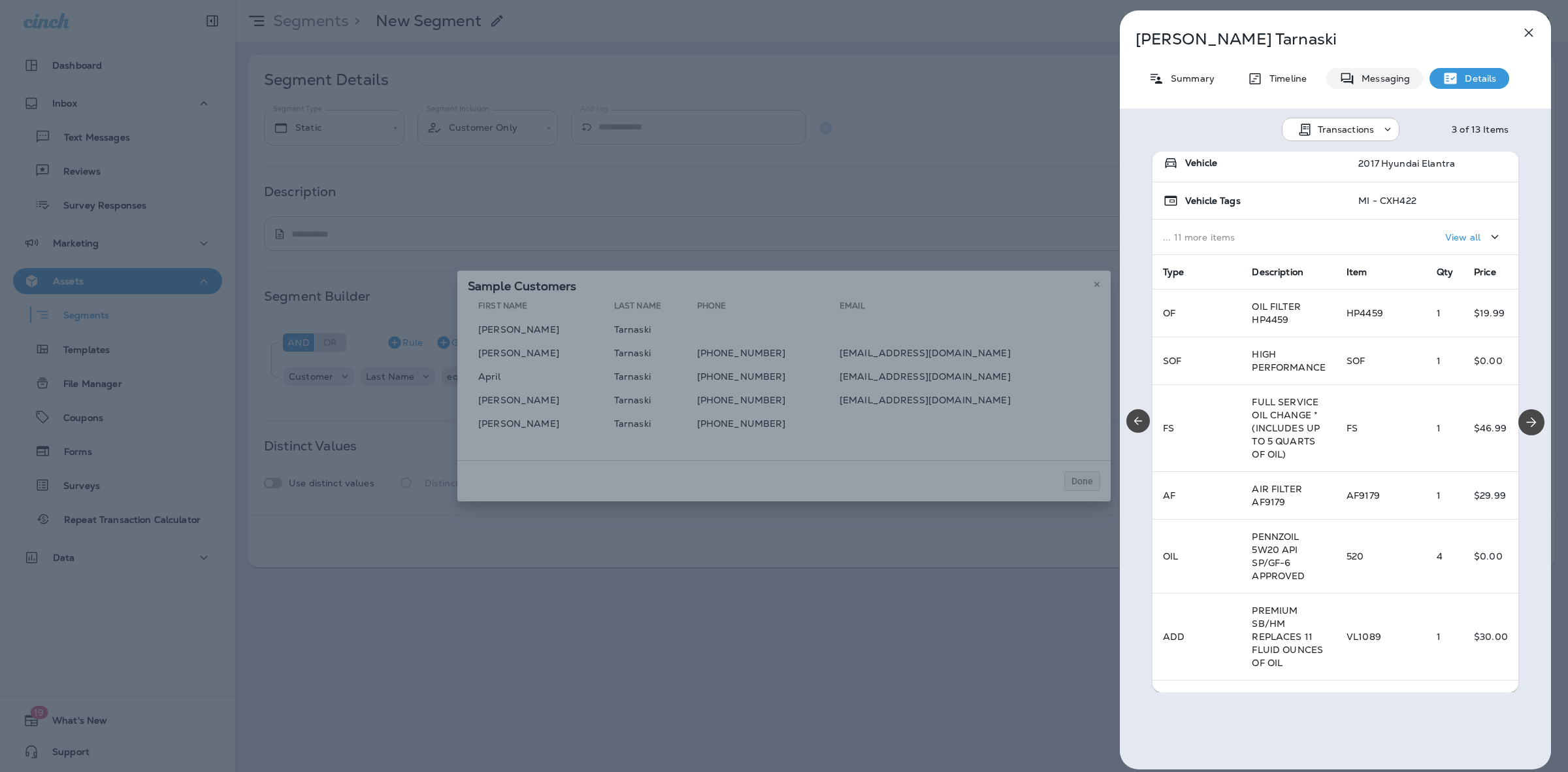
click at [1363, 79] on p "Messaging" at bounding box center [1383, 79] width 55 height 11
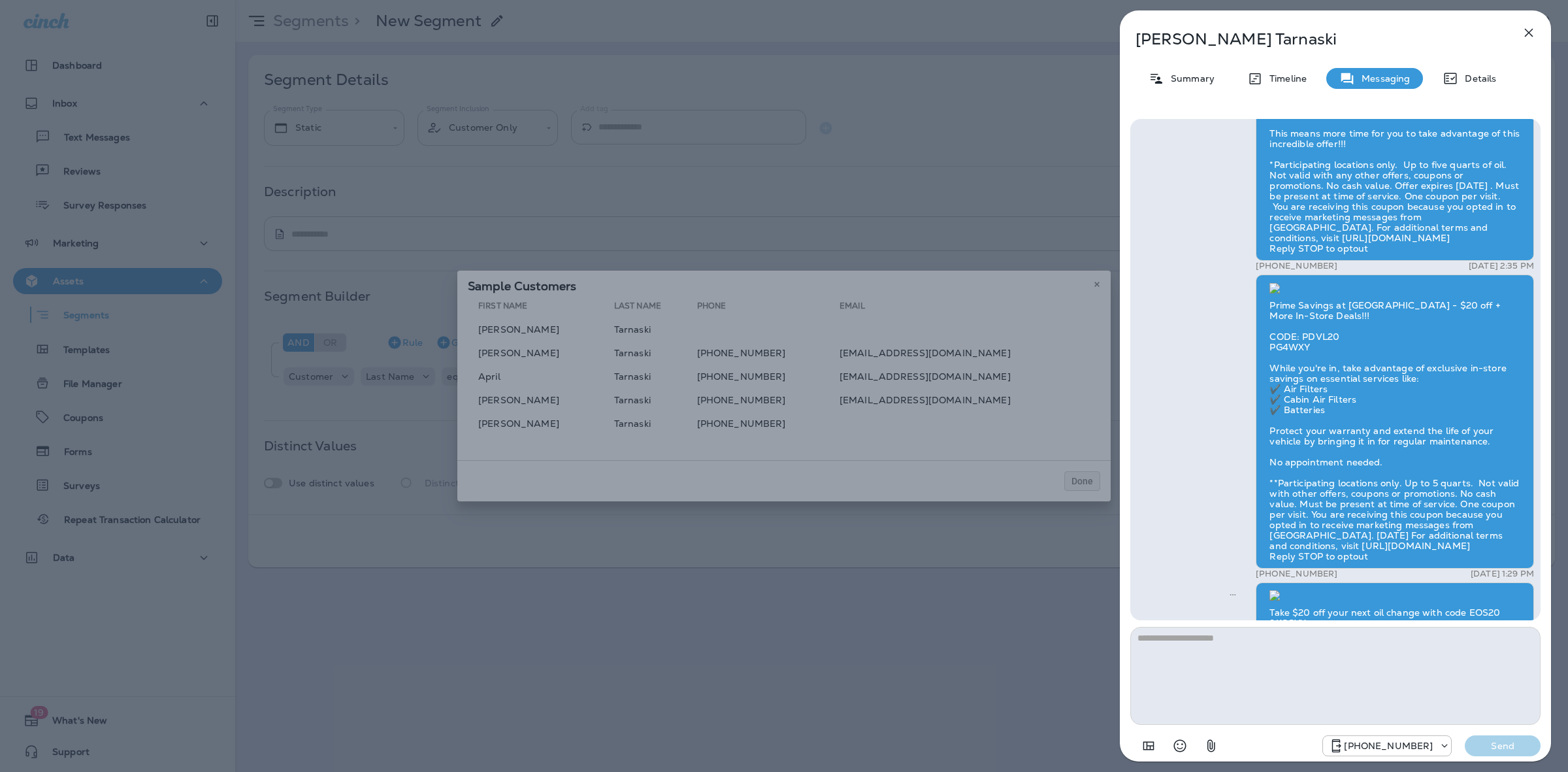
scroll to position [-653, 0]
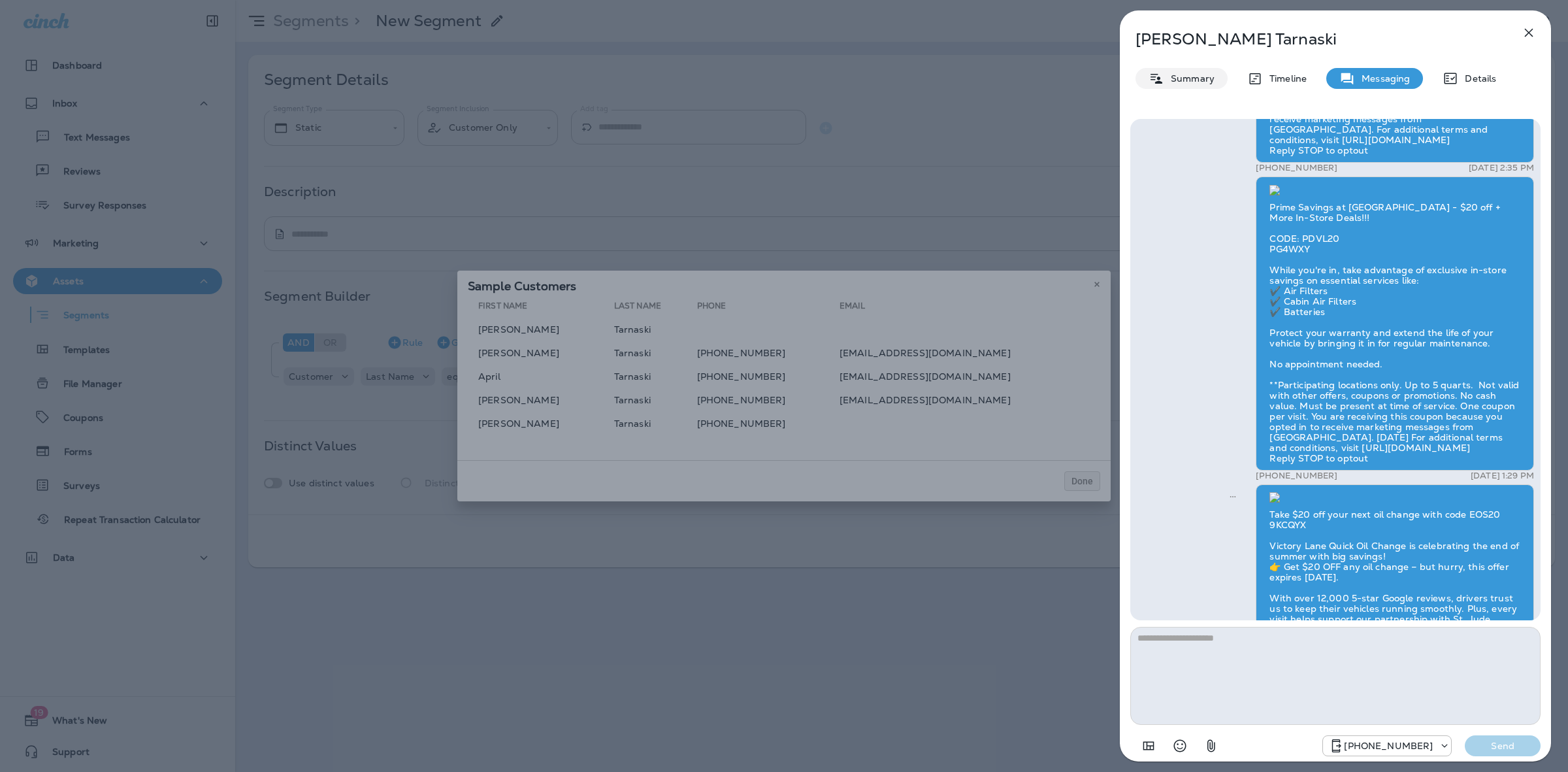
click at [1199, 74] on p "Summary" at bounding box center [1190, 79] width 50 height 11
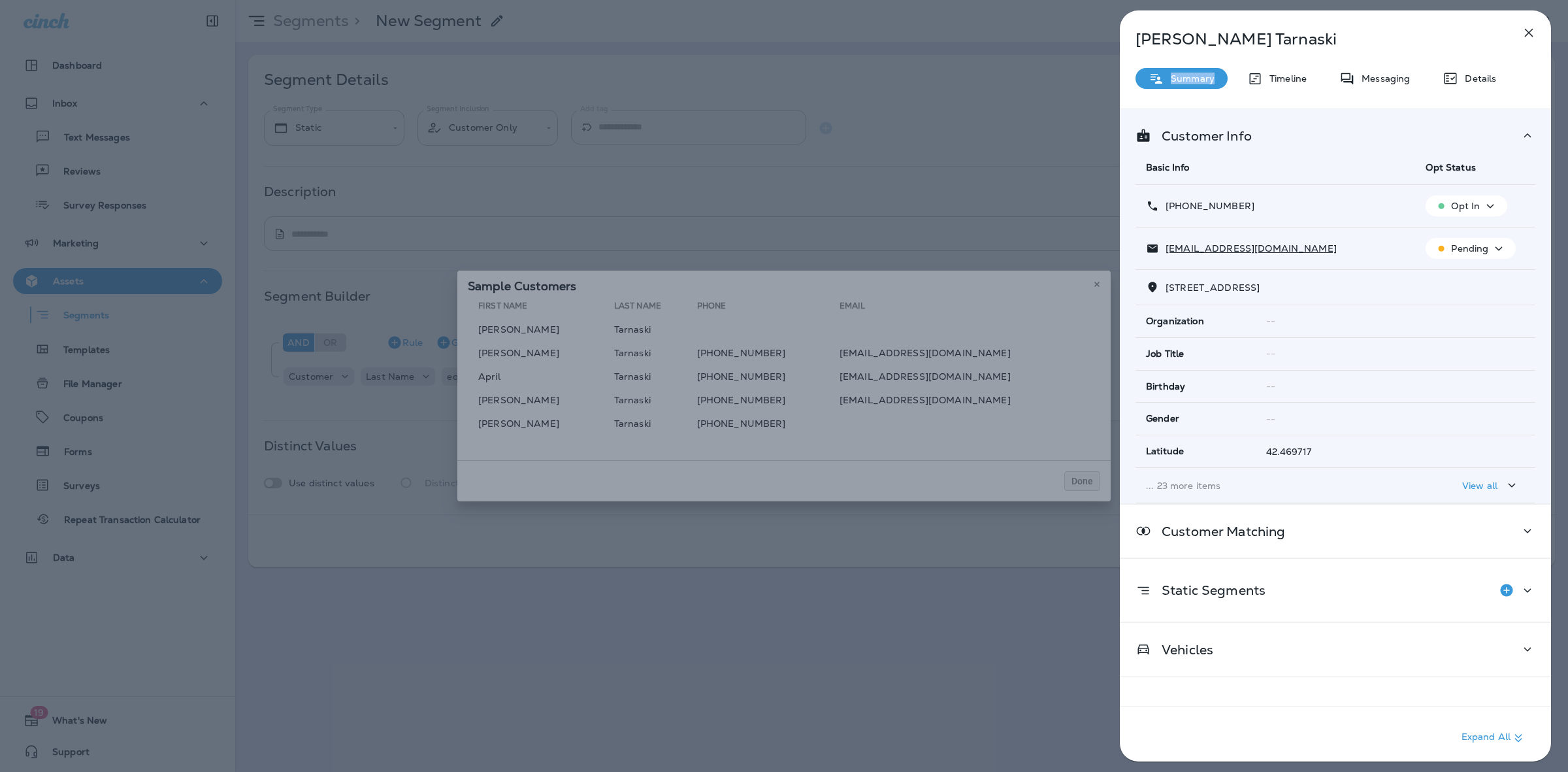
click at [1199, 75] on p "Summary" at bounding box center [1190, 79] width 50 height 11
click at [1384, 73] on div "Messaging" at bounding box center [1375, 78] width 97 height 21
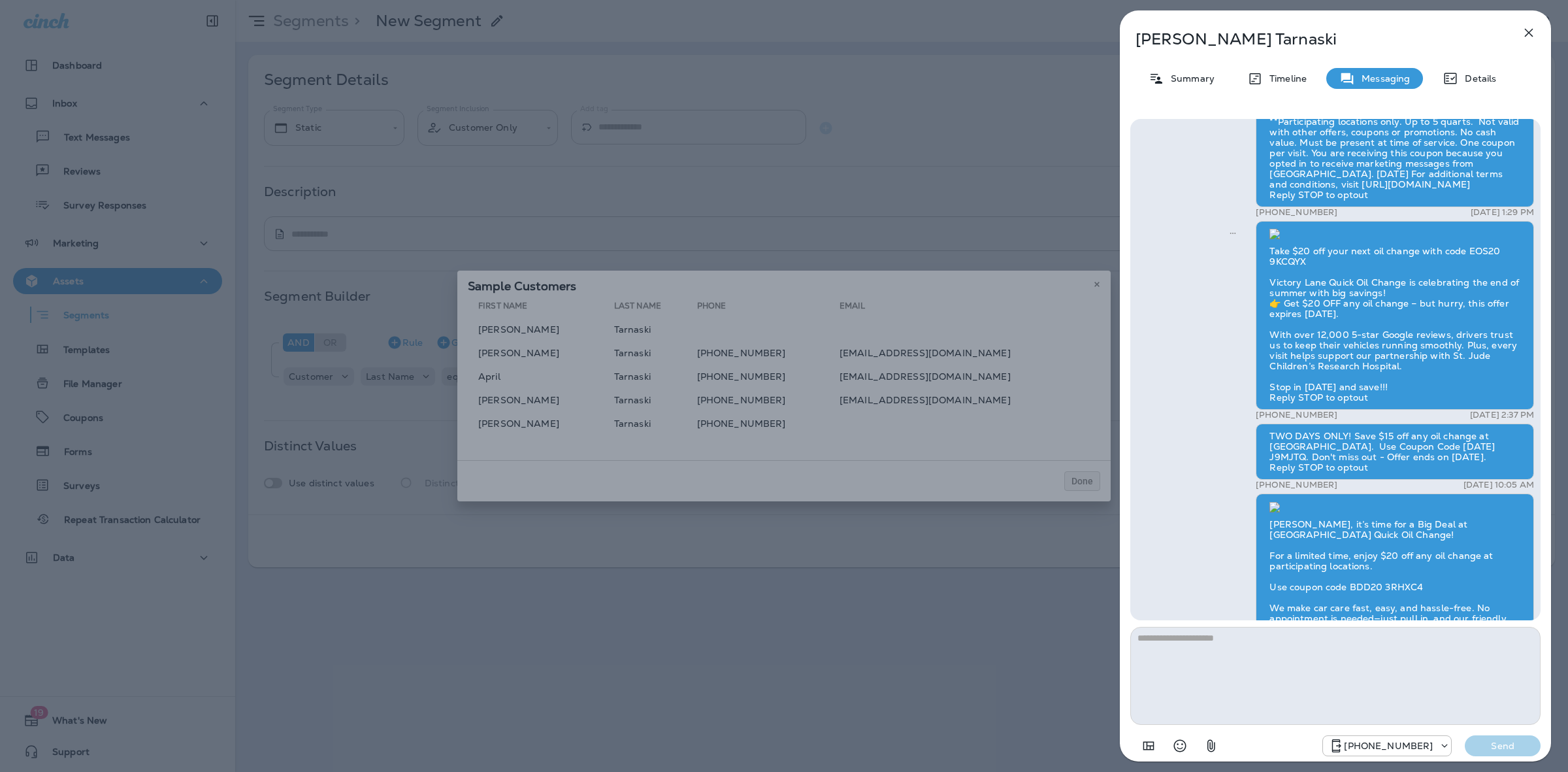
scroll to position [-407, 0]
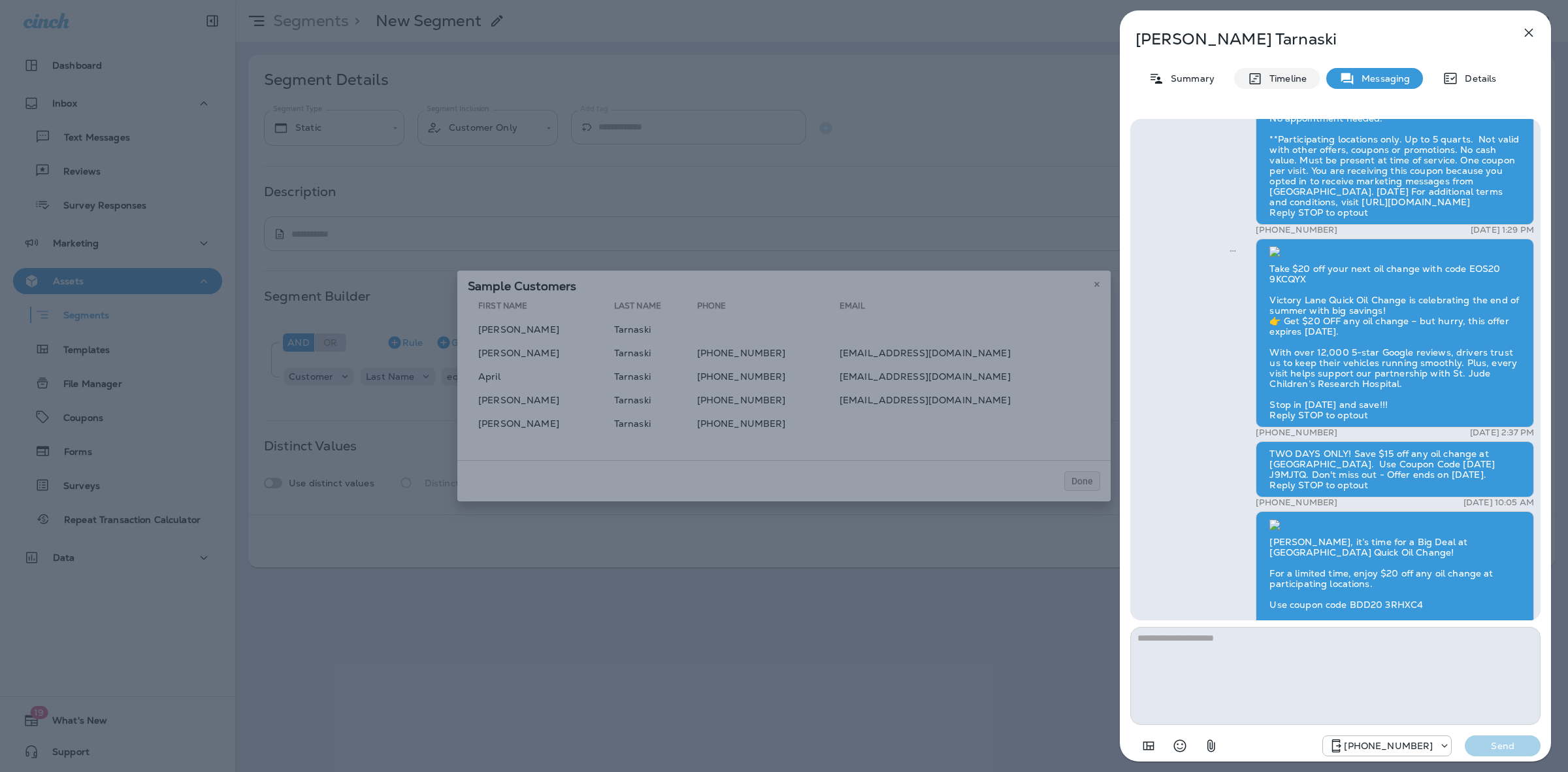
click at [1262, 72] on icon at bounding box center [1255, 79] width 16 height 17
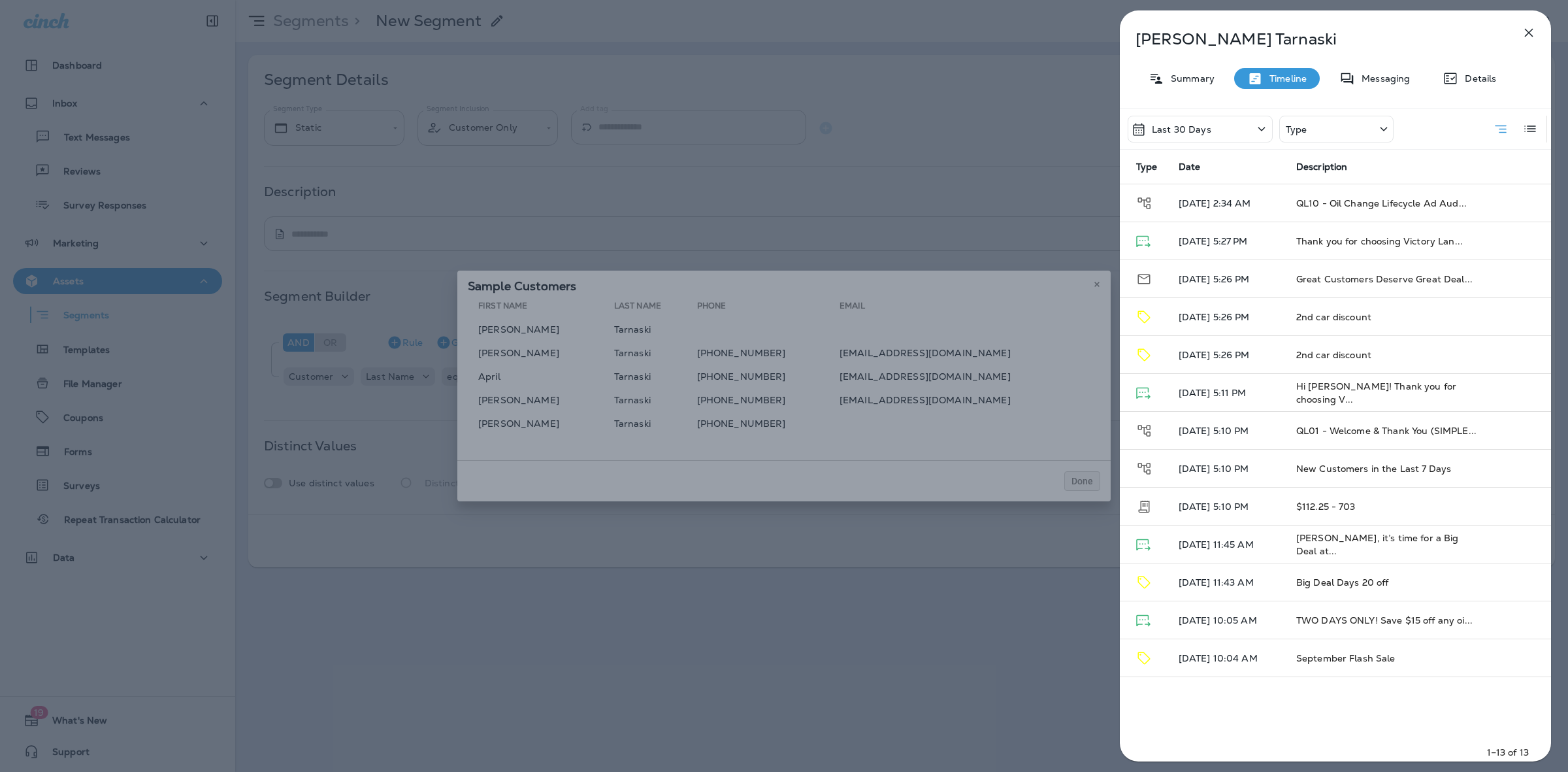
click at [1218, 118] on div "Last 30 Days" at bounding box center [1200, 129] width 145 height 27
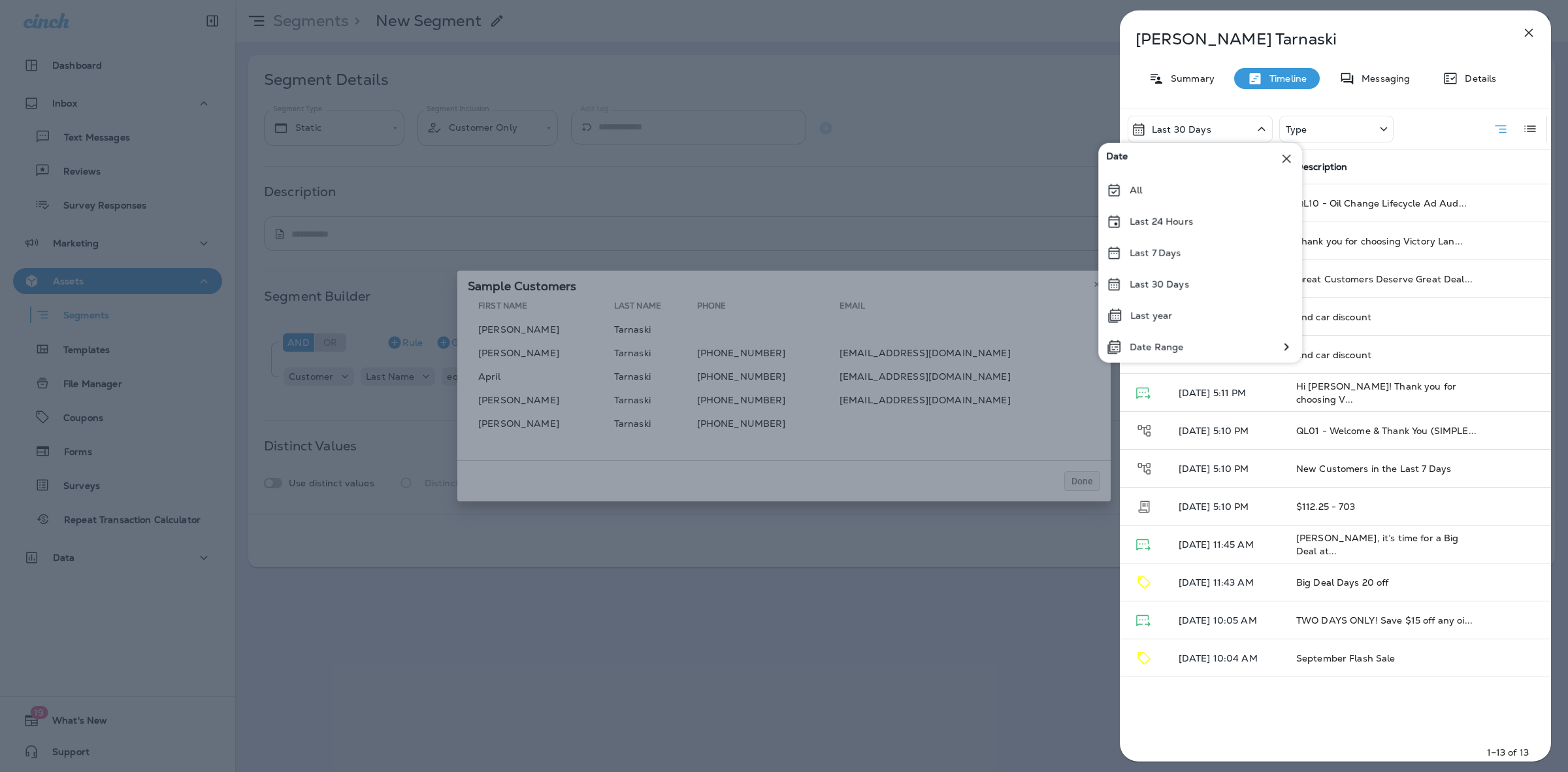
click at [1218, 123] on div "Last 30 Days" at bounding box center [1200, 129] width 145 height 27
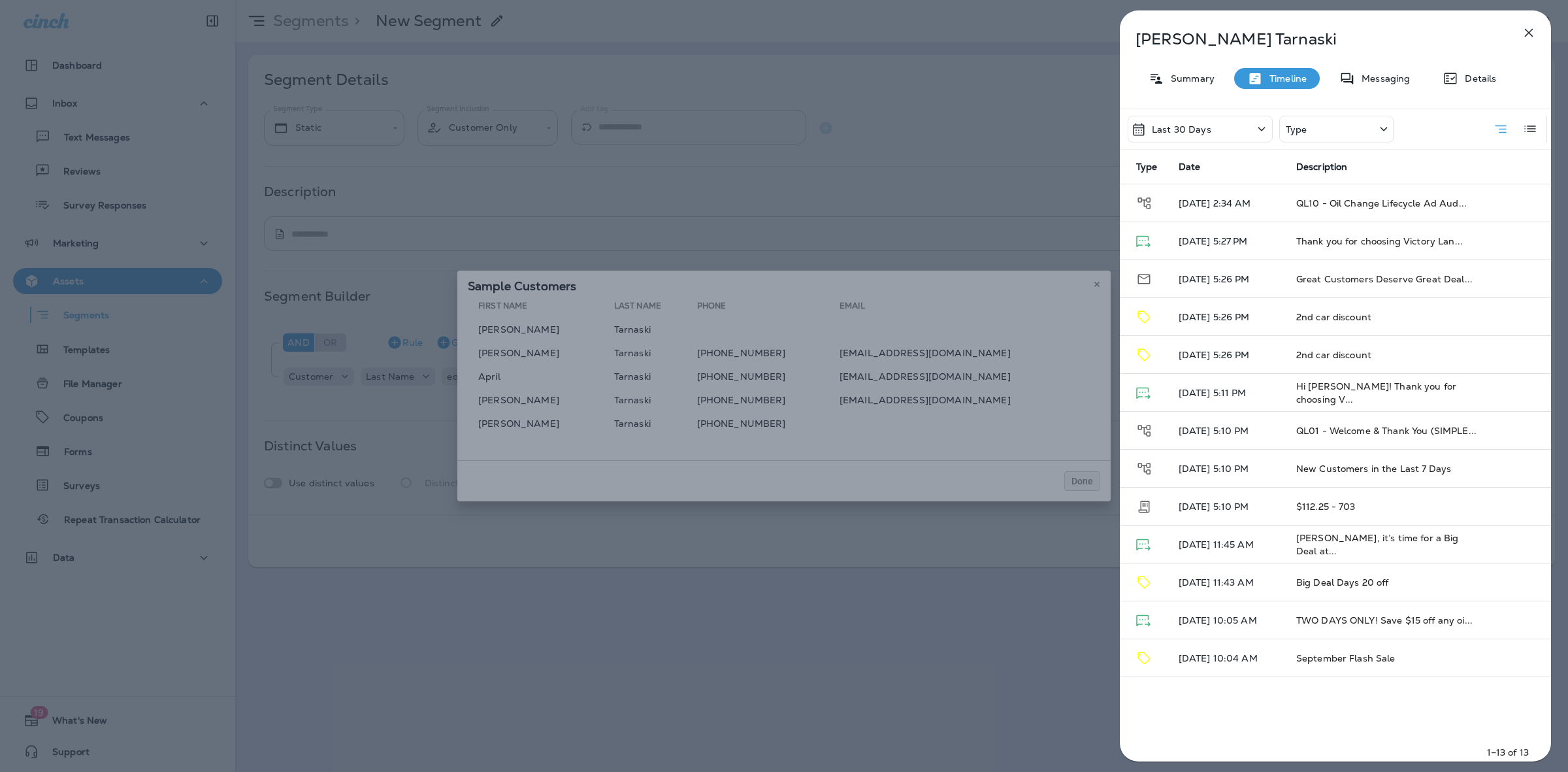
click at [1203, 137] on div "Last 30 Days" at bounding box center [1200, 129] width 145 height 27
click at [1203, 139] on div "Last 30 Days" at bounding box center [1200, 129] width 145 height 27
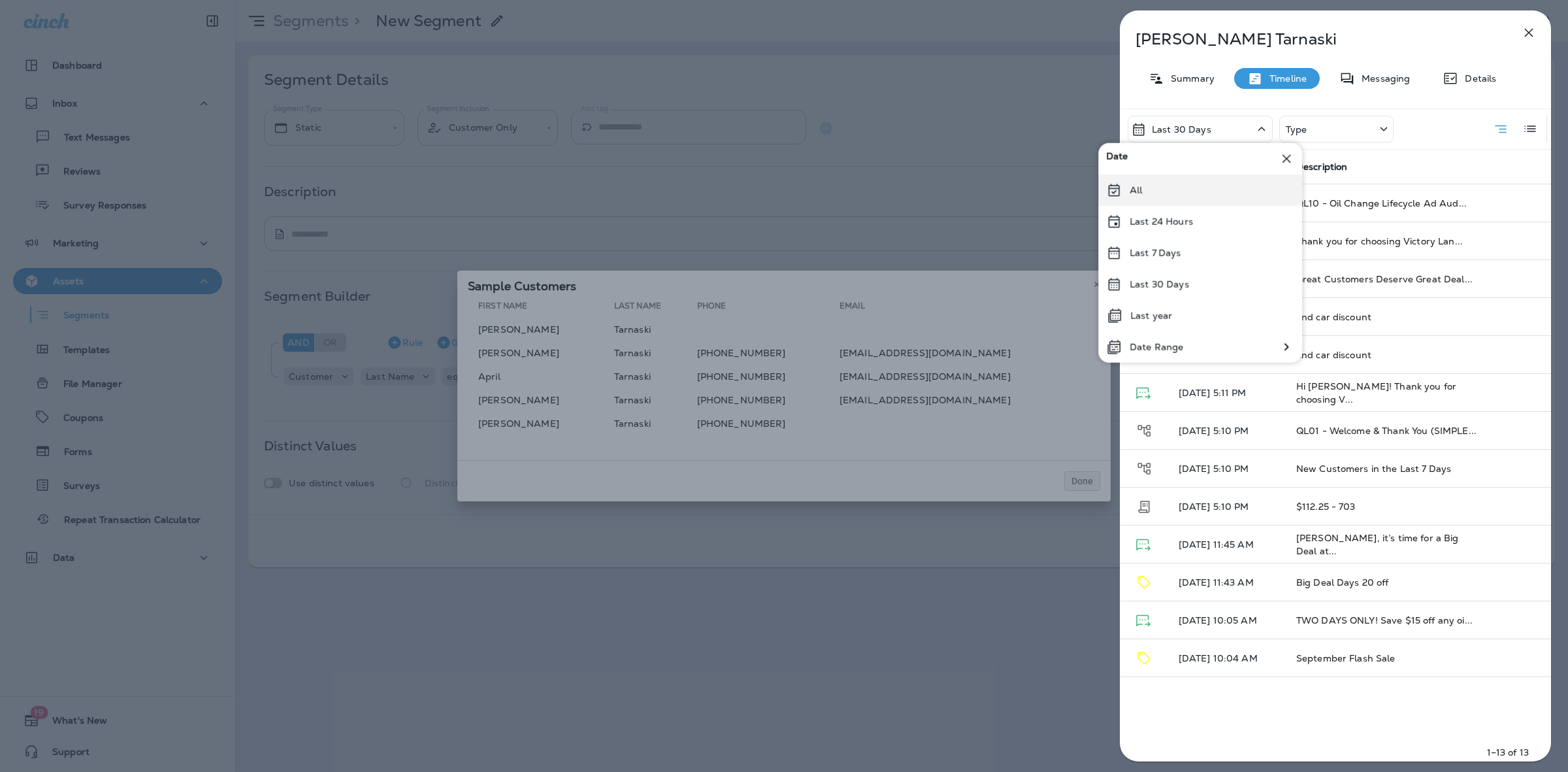
click at [1187, 178] on div "All" at bounding box center [1201, 191] width 204 height 32
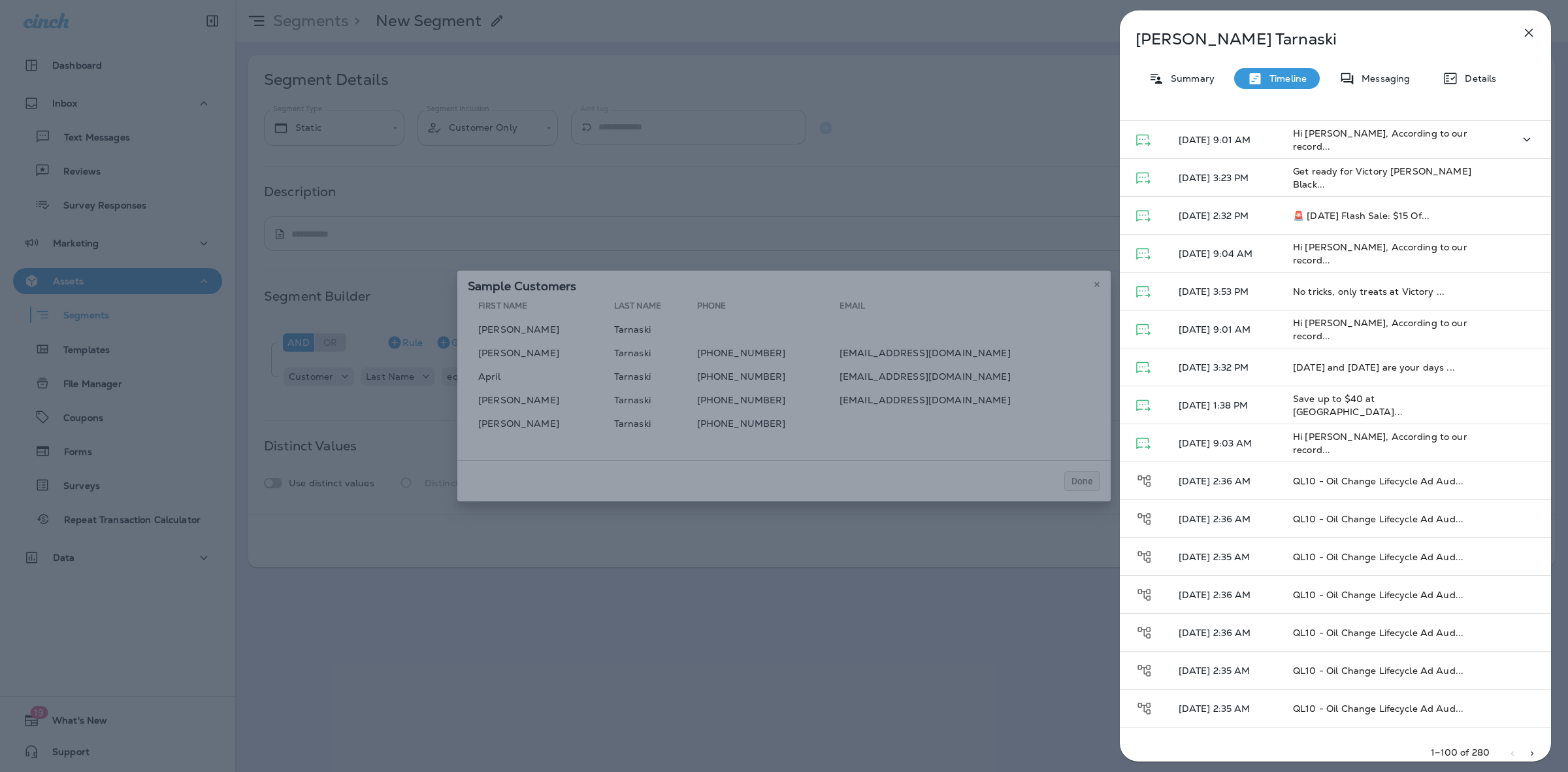
scroll to position [653, 0]
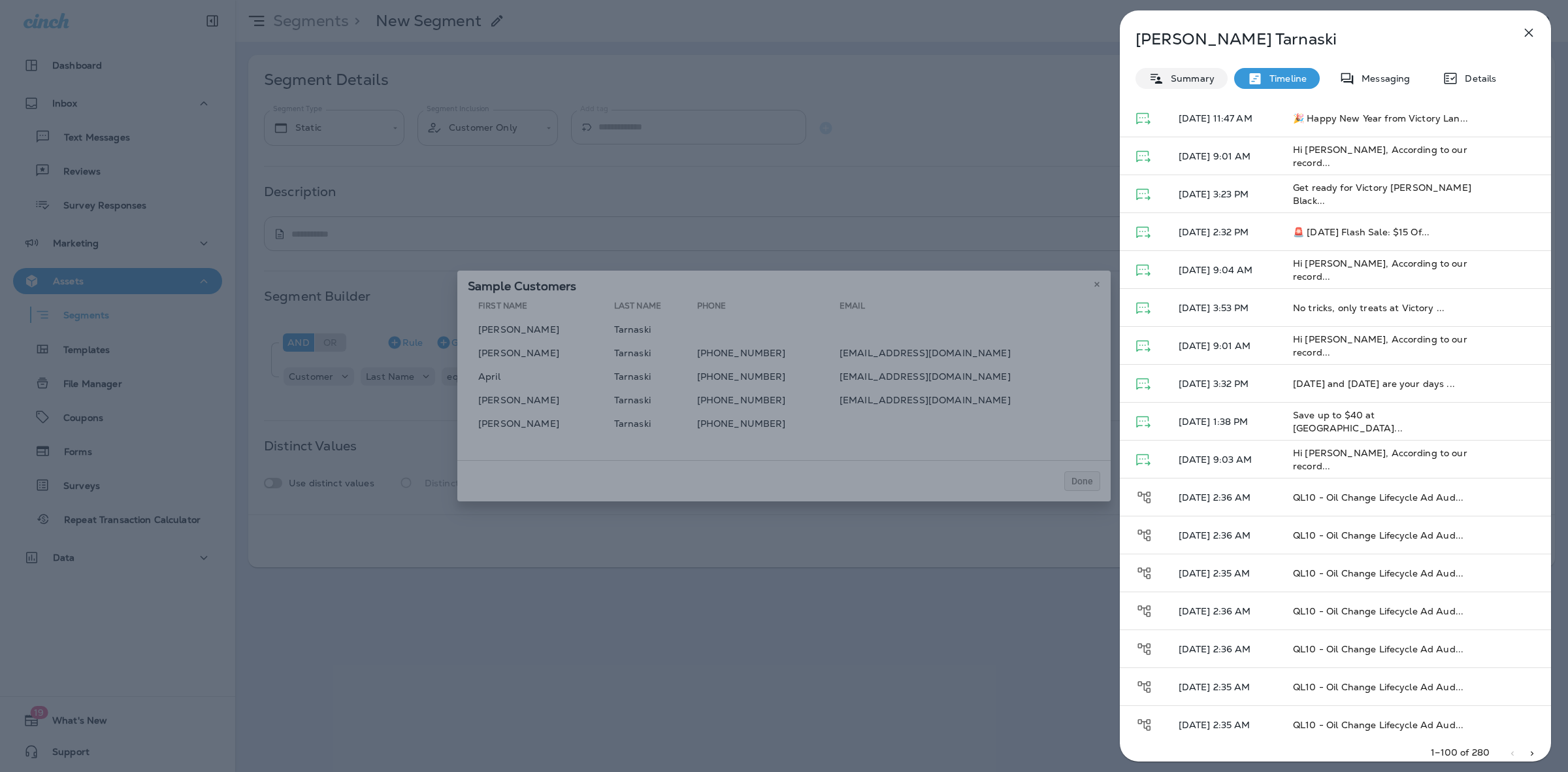
click at [1182, 83] on p "Summary" at bounding box center [1190, 79] width 50 height 11
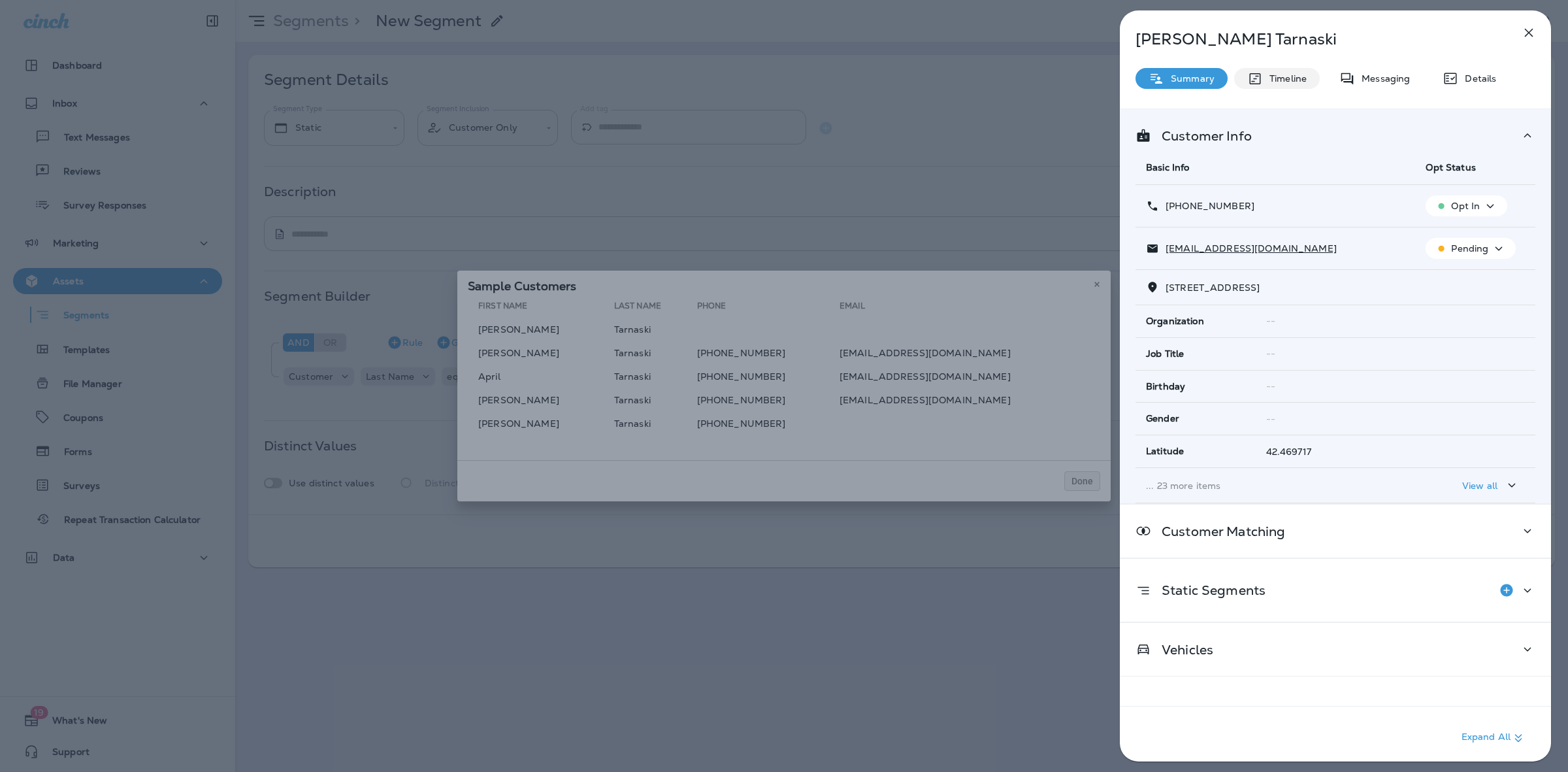
click at [1285, 82] on p "Timeline" at bounding box center [1285, 79] width 43 height 11
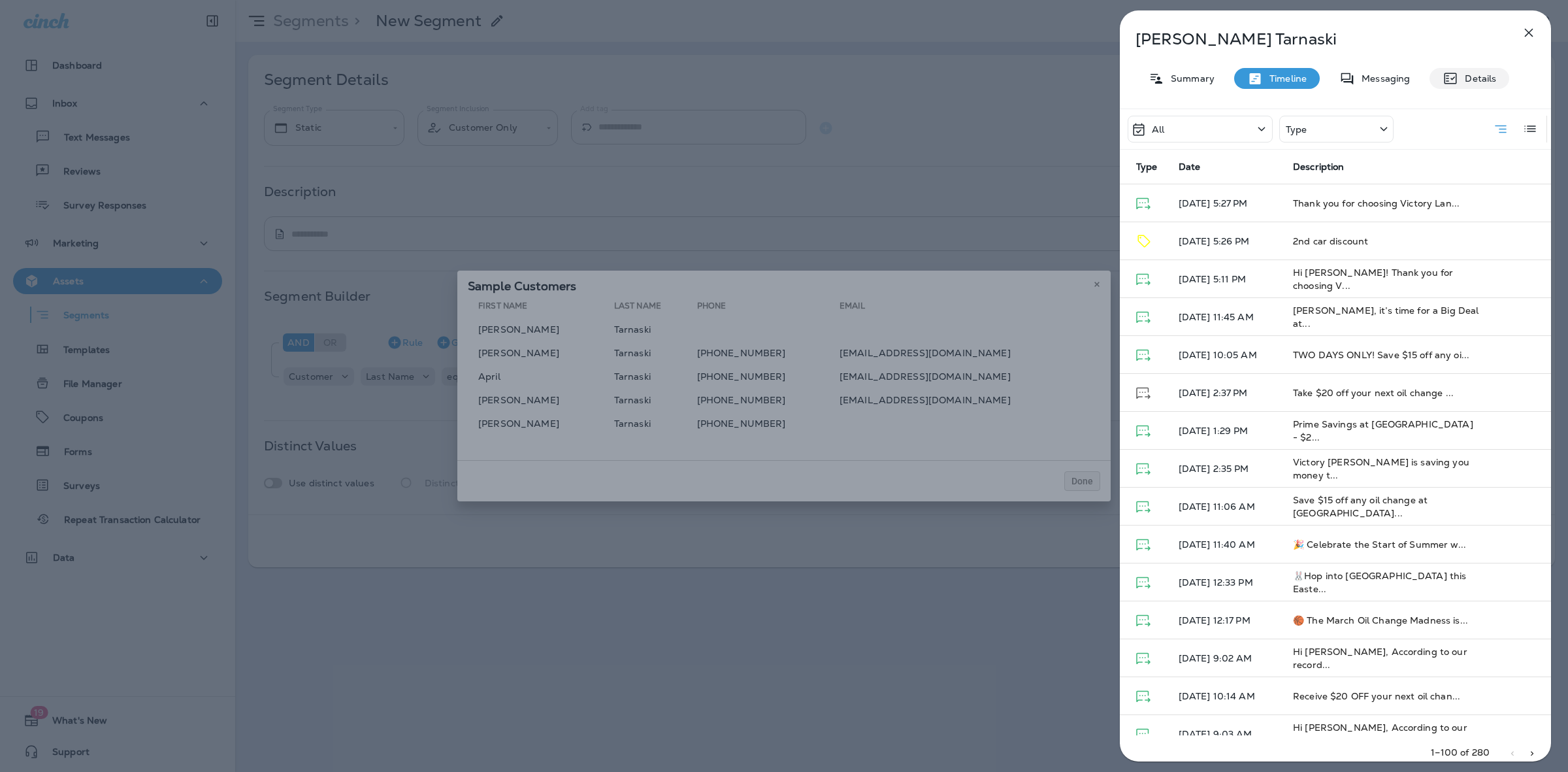
click at [1474, 69] on div "Details" at bounding box center [1469, 78] width 79 height 21
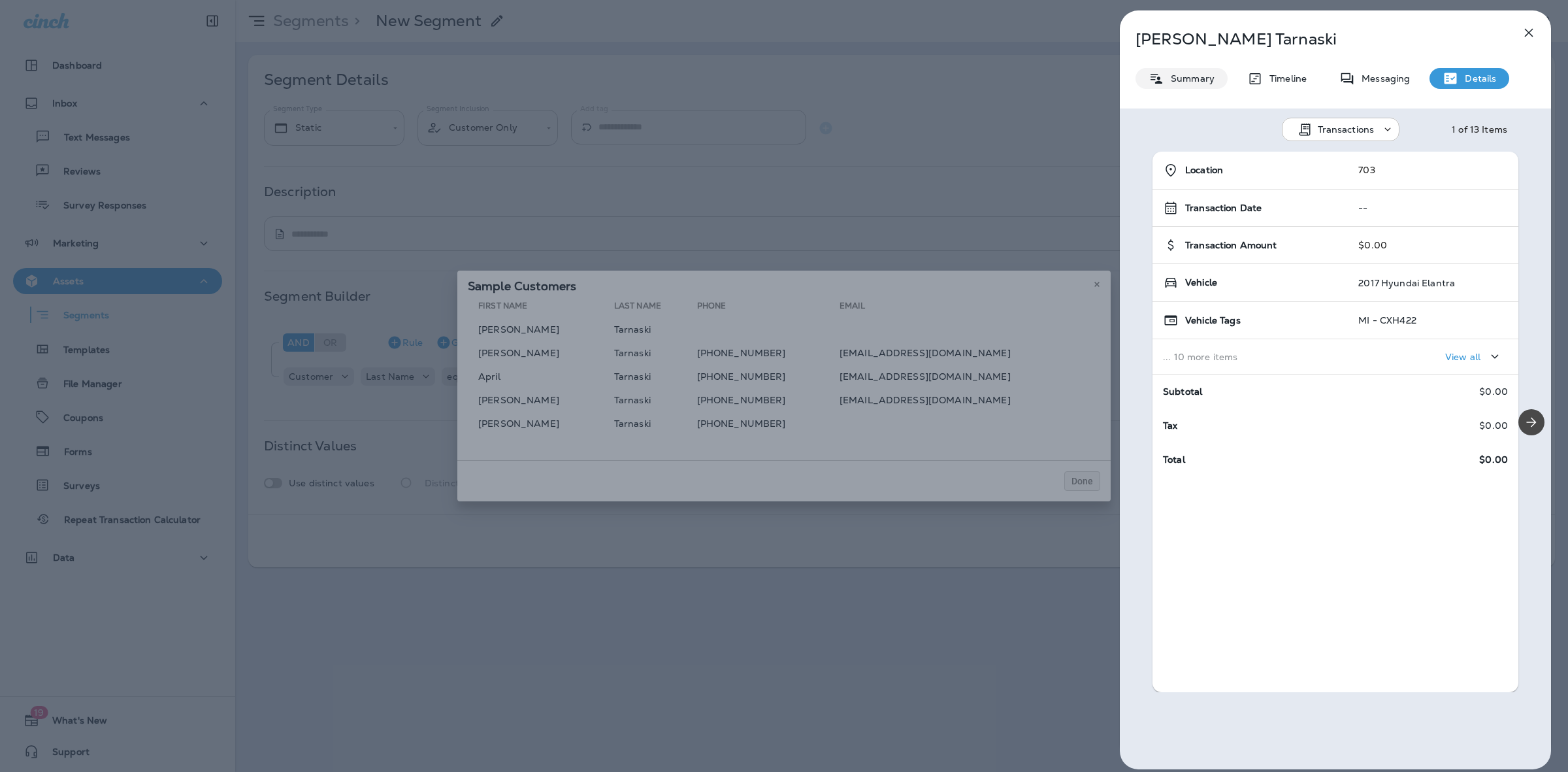
click at [1196, 77] on p "Summary" at bounding box center [1190, 79] width 50 height 11
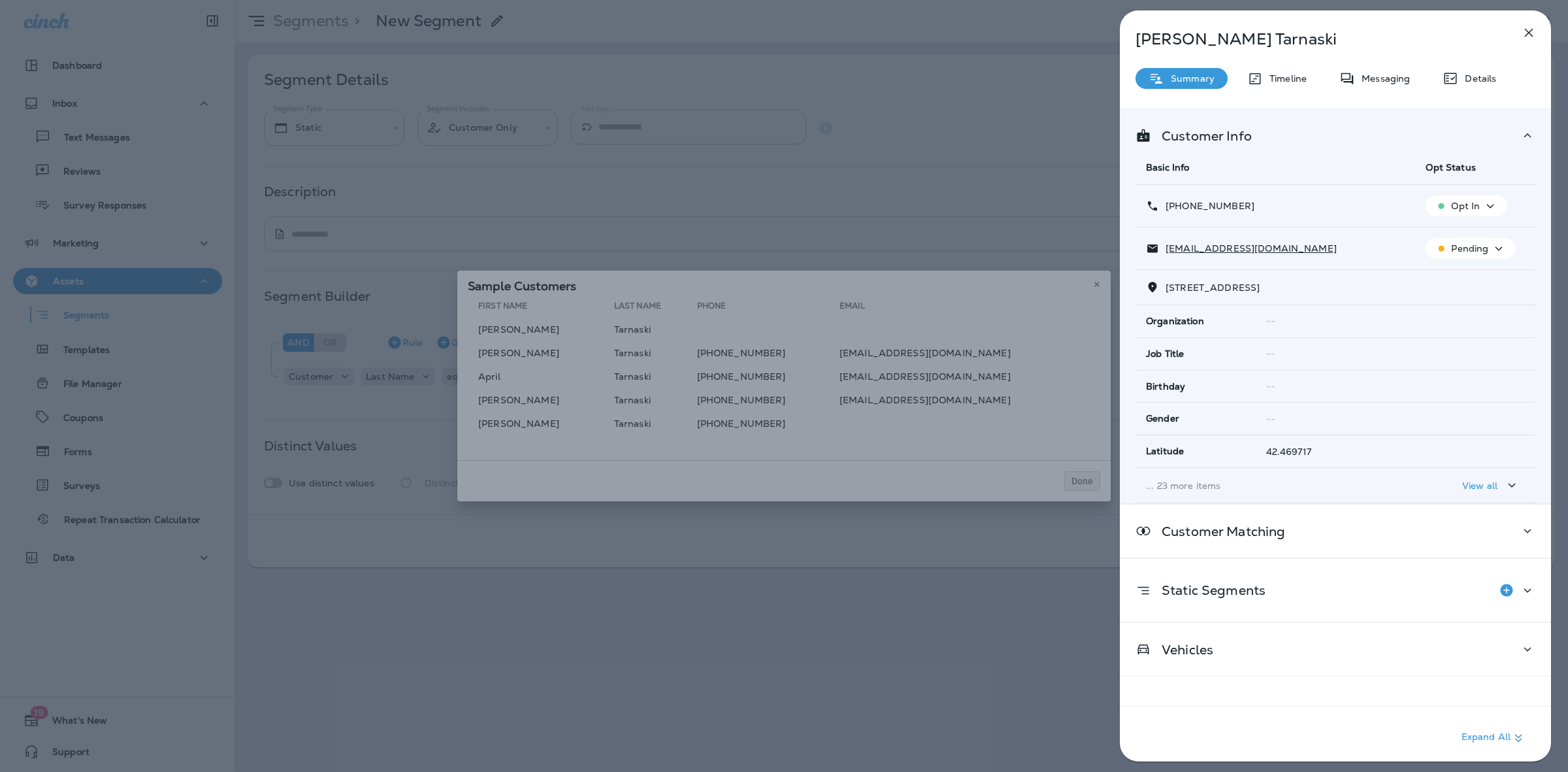
click at [1292, 86] on div "Timeline" at bounding box center [1277, 78] width 85 height 21
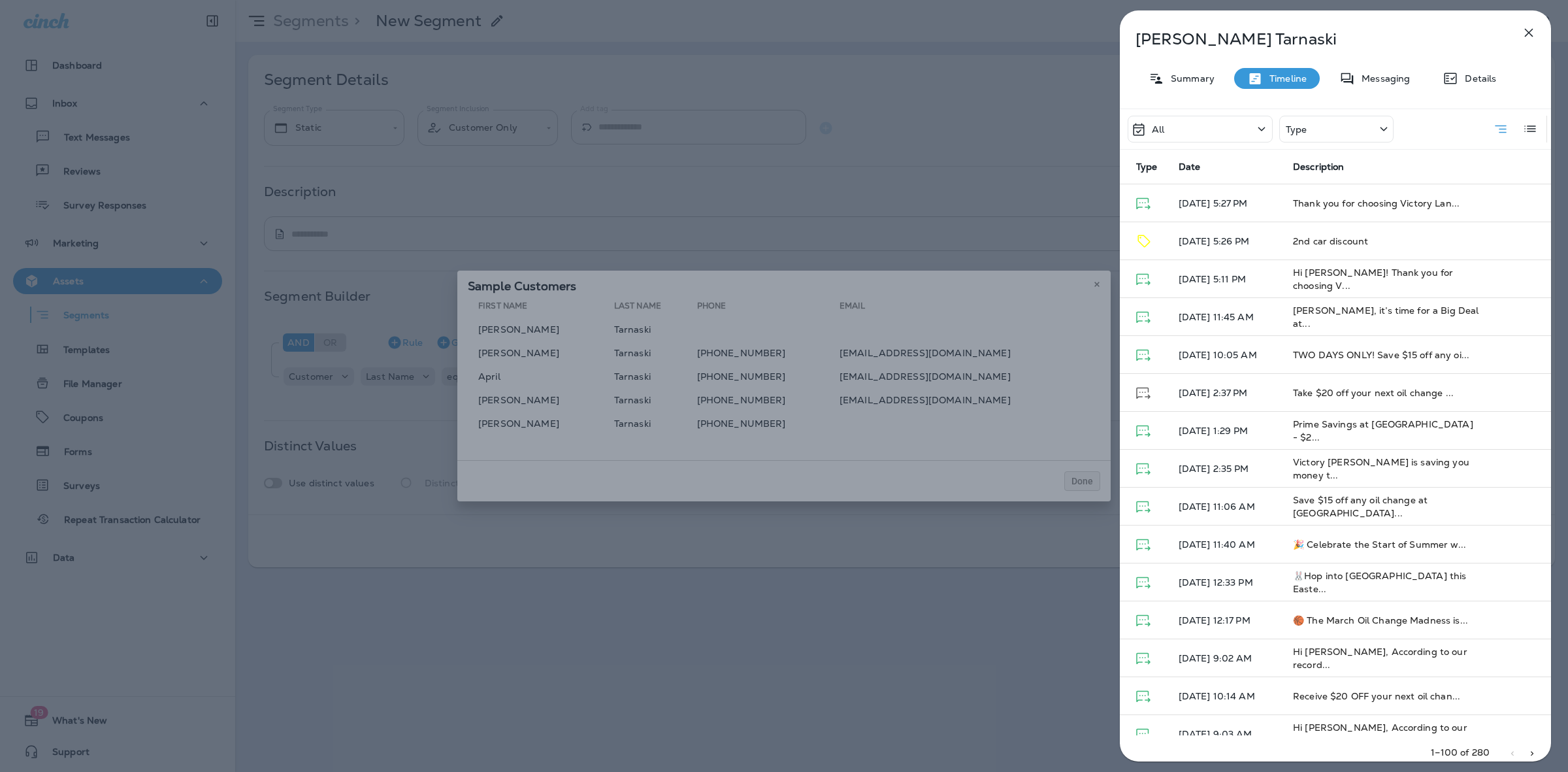
click at [1290, 80] on p "Timeline" at bounding box center [1285, 79] width 43 height 11
click at [1482, 69] on div "Details" at bounding box center [1469, 78] width 79 height 21
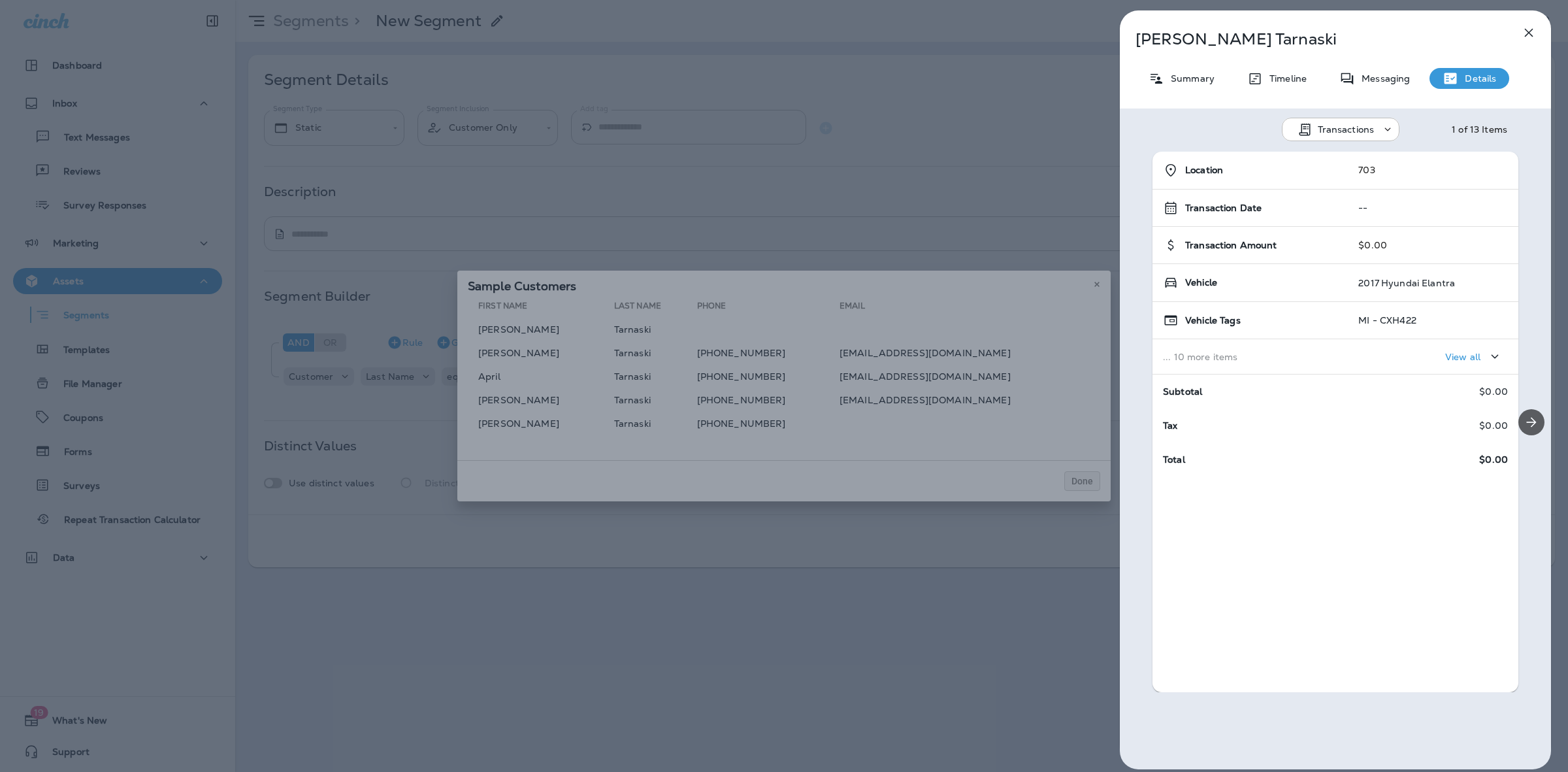
click at [1524, 425] on icon "Next" at bounding box center [1531, 422] width 16 height 16
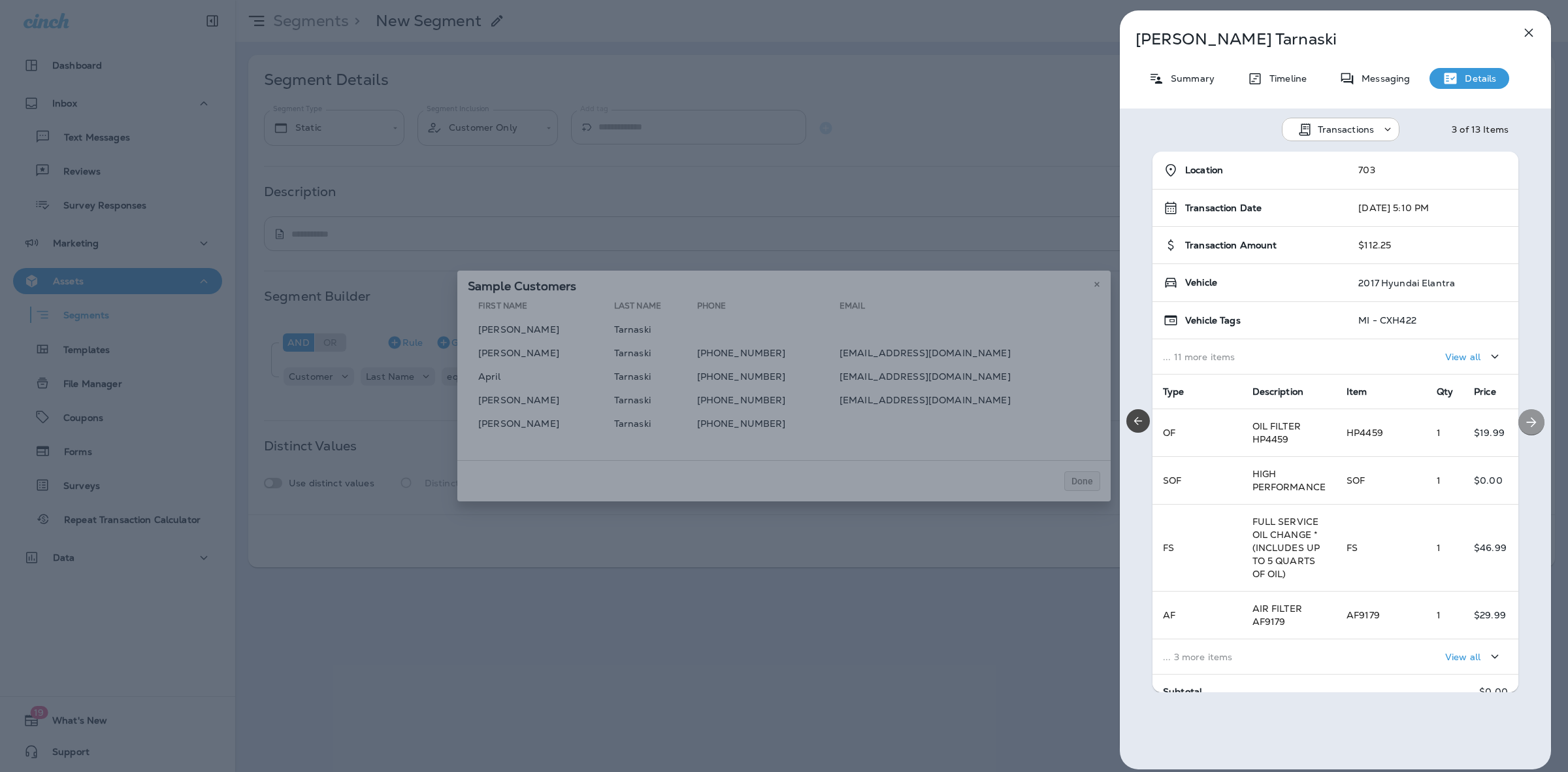
click at [1524, 426] on icon "Next" at bounding box center [1531, 422] width 16 height 16
click at [1142, 420] on icon "Previous" at bounding box center [1138, 421] width 13 height 13
click at [1524, 423] on icon "Next" at bounding box center [1531, 422] width 16 height 16
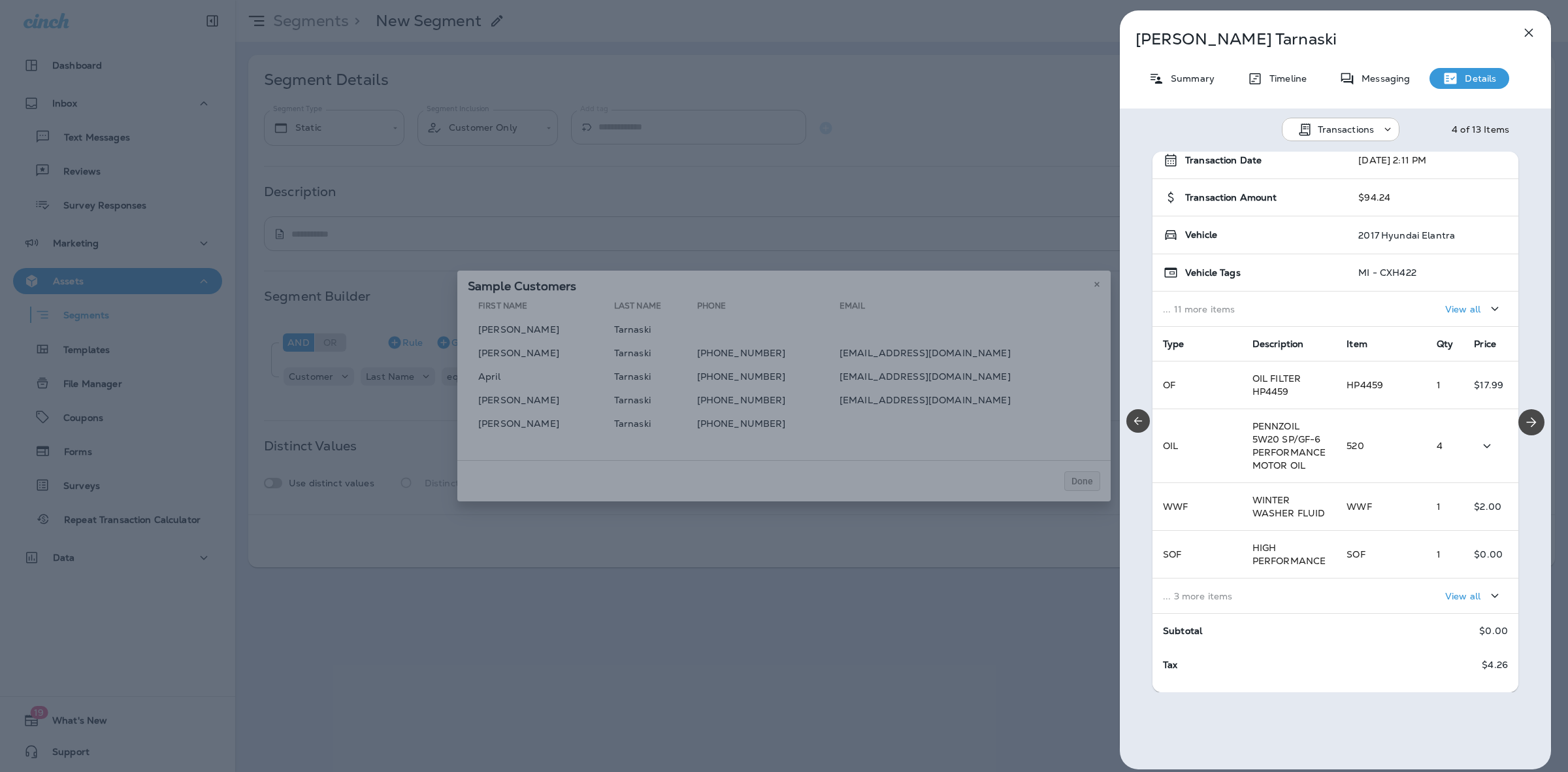
scroll to position [73, 0]
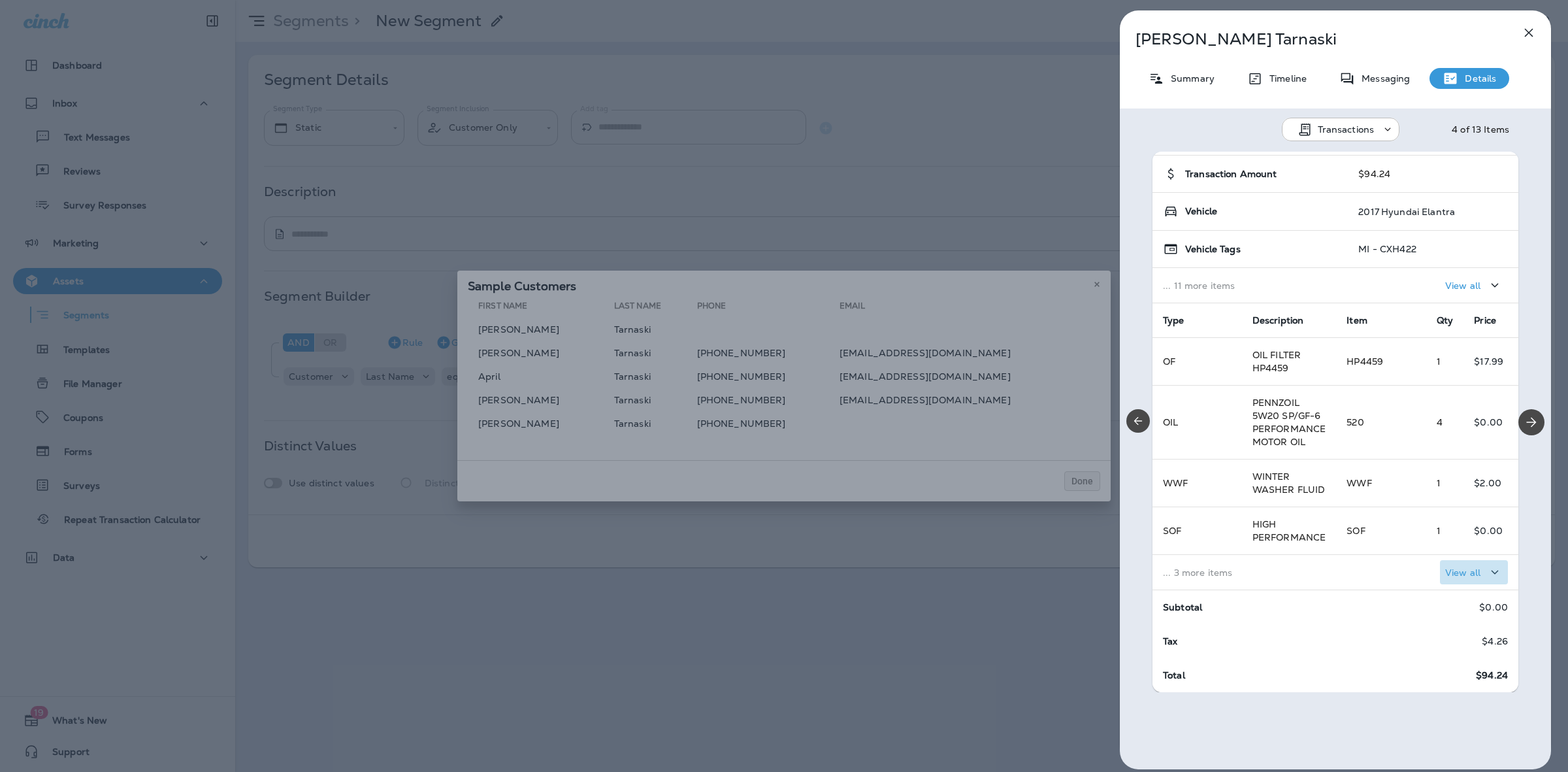
click at [1446, 570] on p "View all" at bounding box center [1463, 572] width 35 height 11
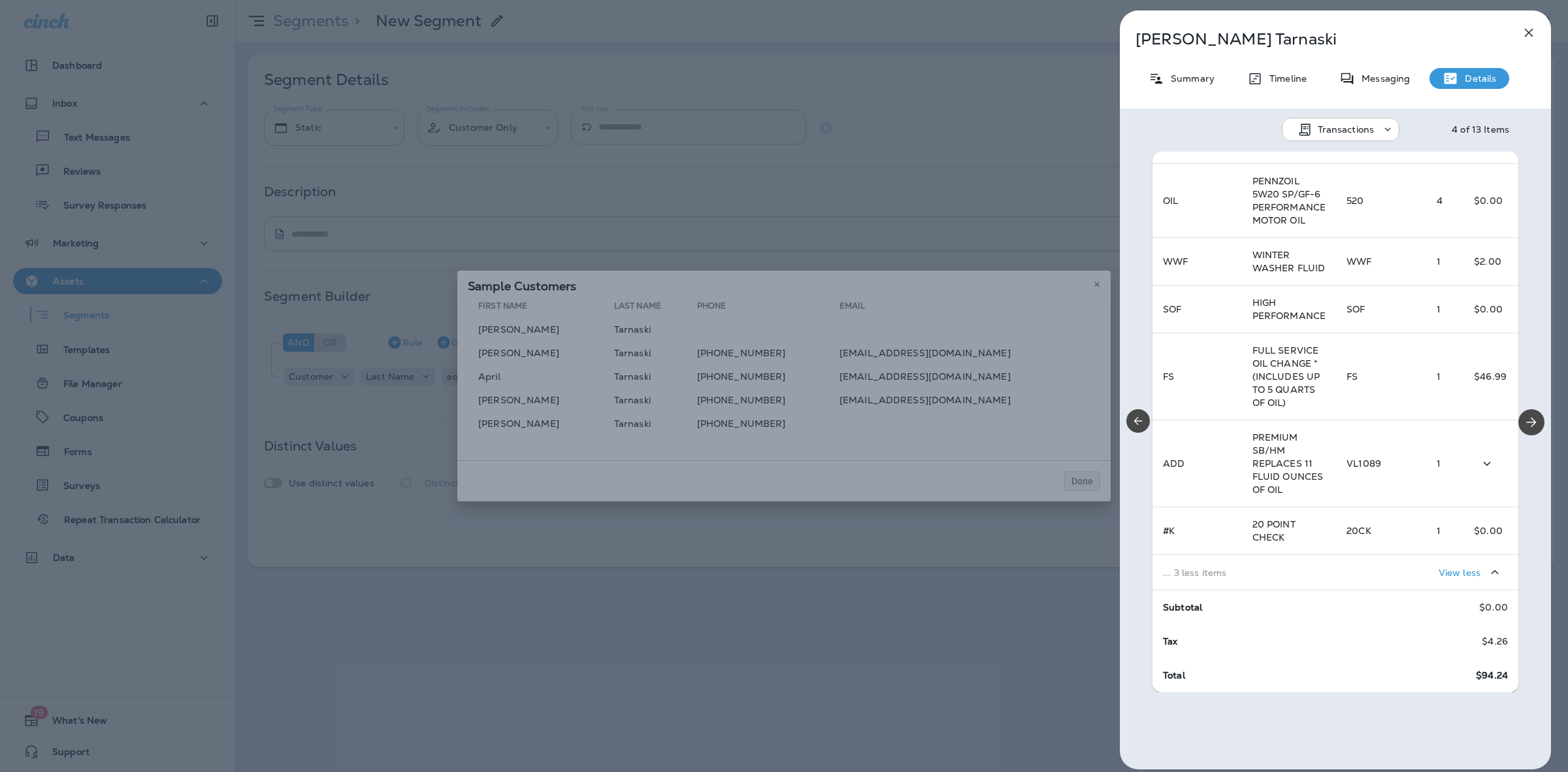
scroll to position [0, 0]
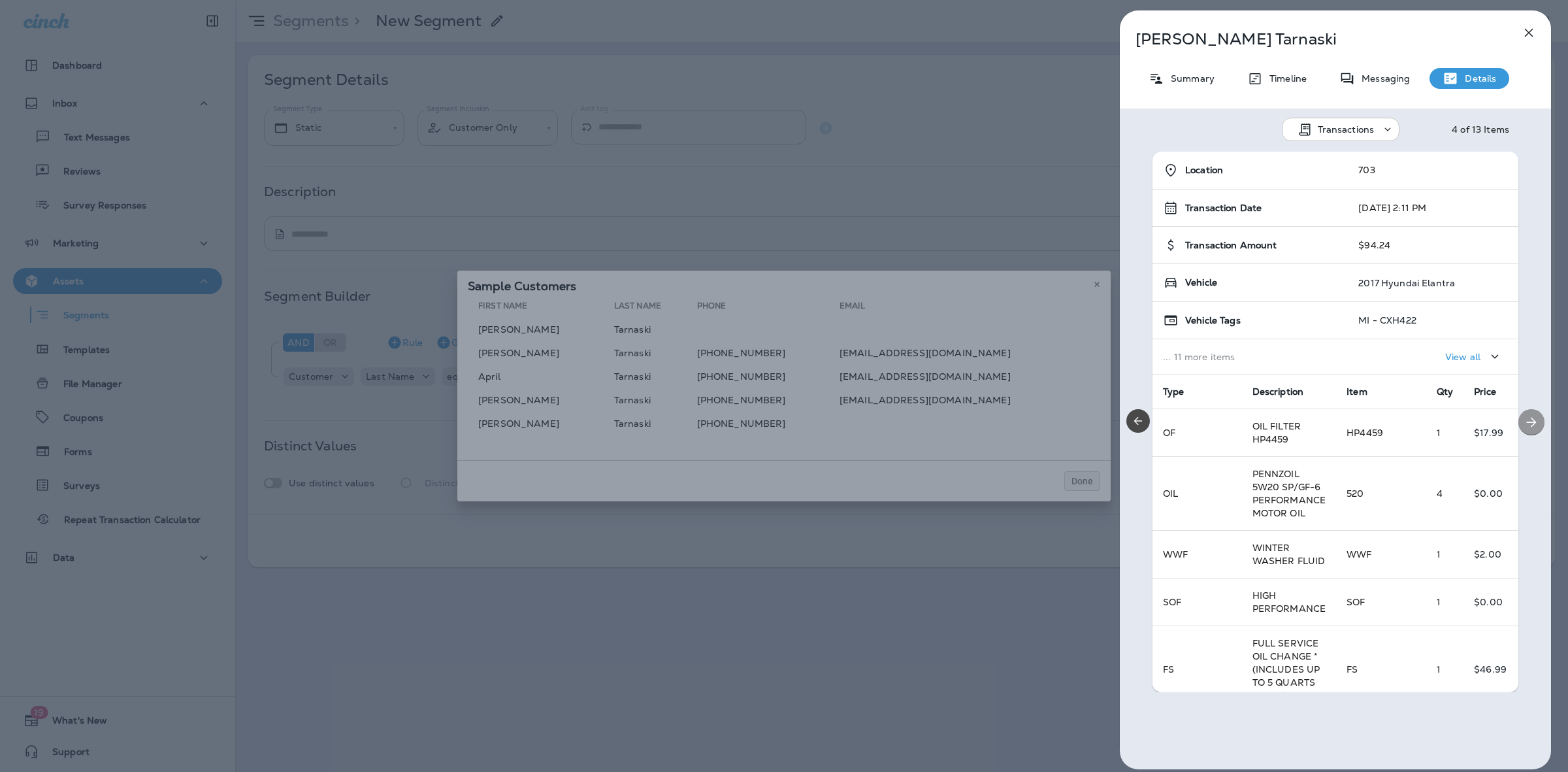
click at [1530, 426] on icon "Next" at bounding box center [1531, 422] width 16 height 16
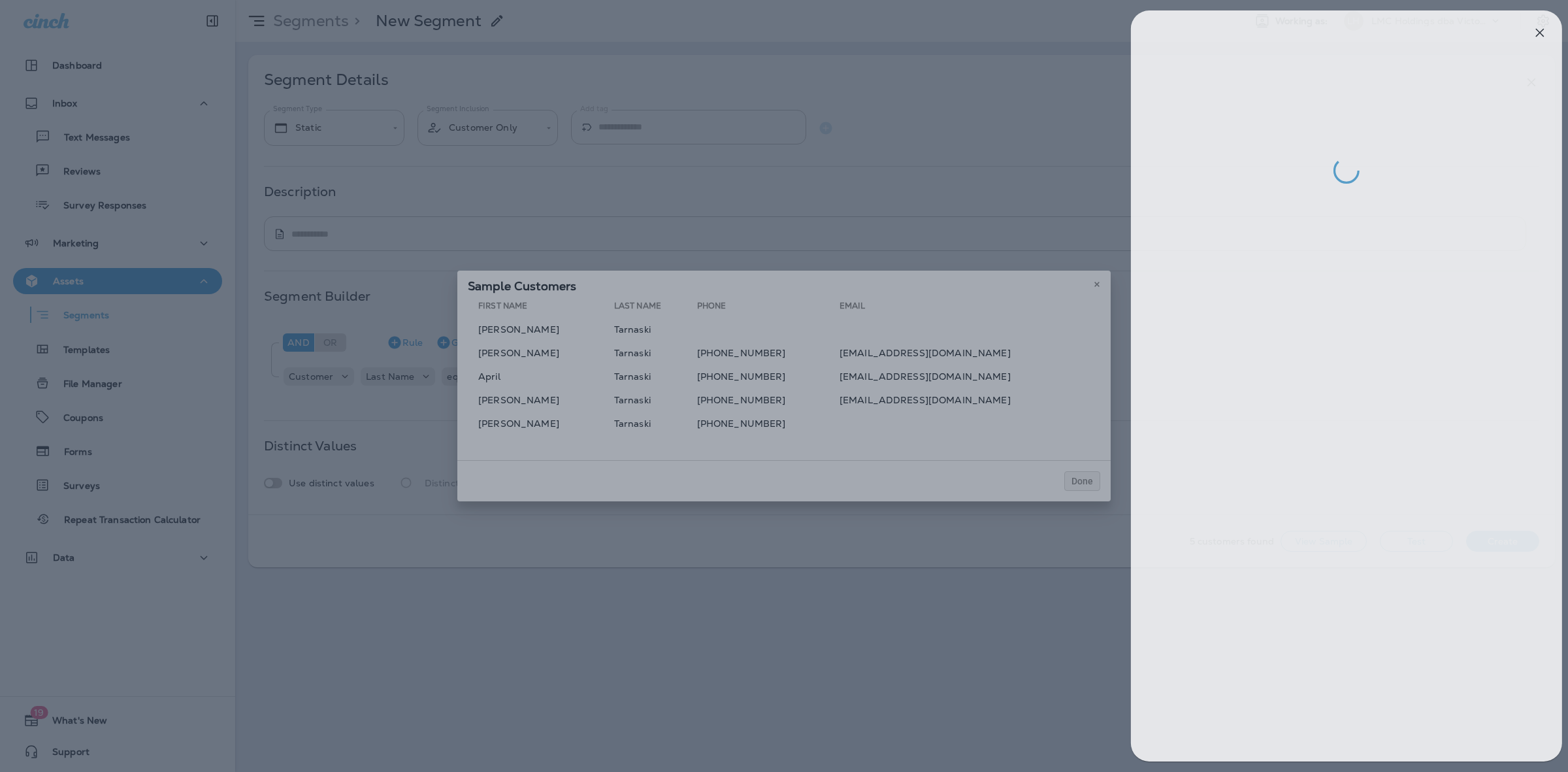
click at [1089, 289] on div at bounding box center [794, 386] width 1568 height 772
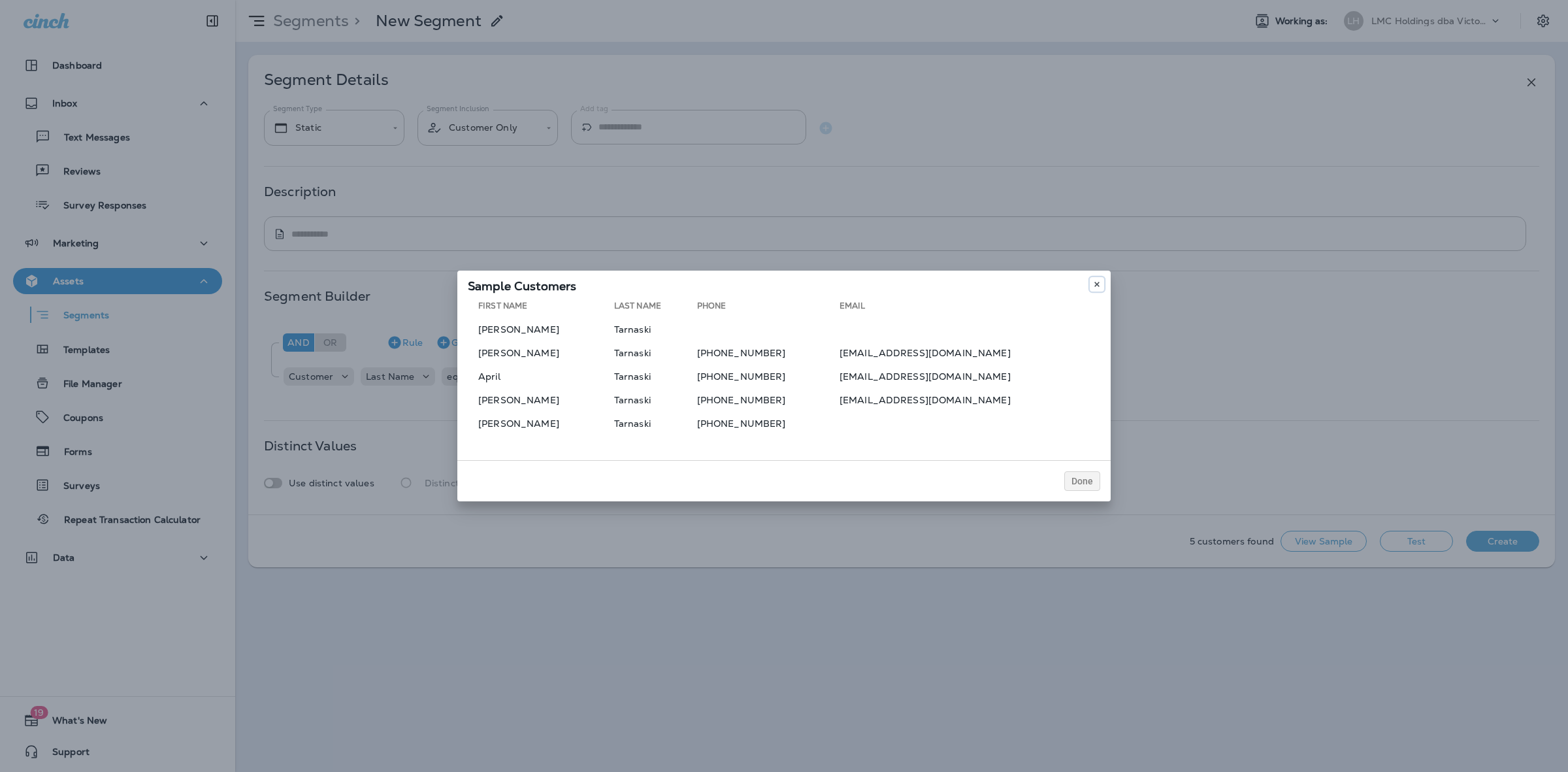
click at [1093, 286] on icon at bounding box center [1096, 284] width 8 height 8
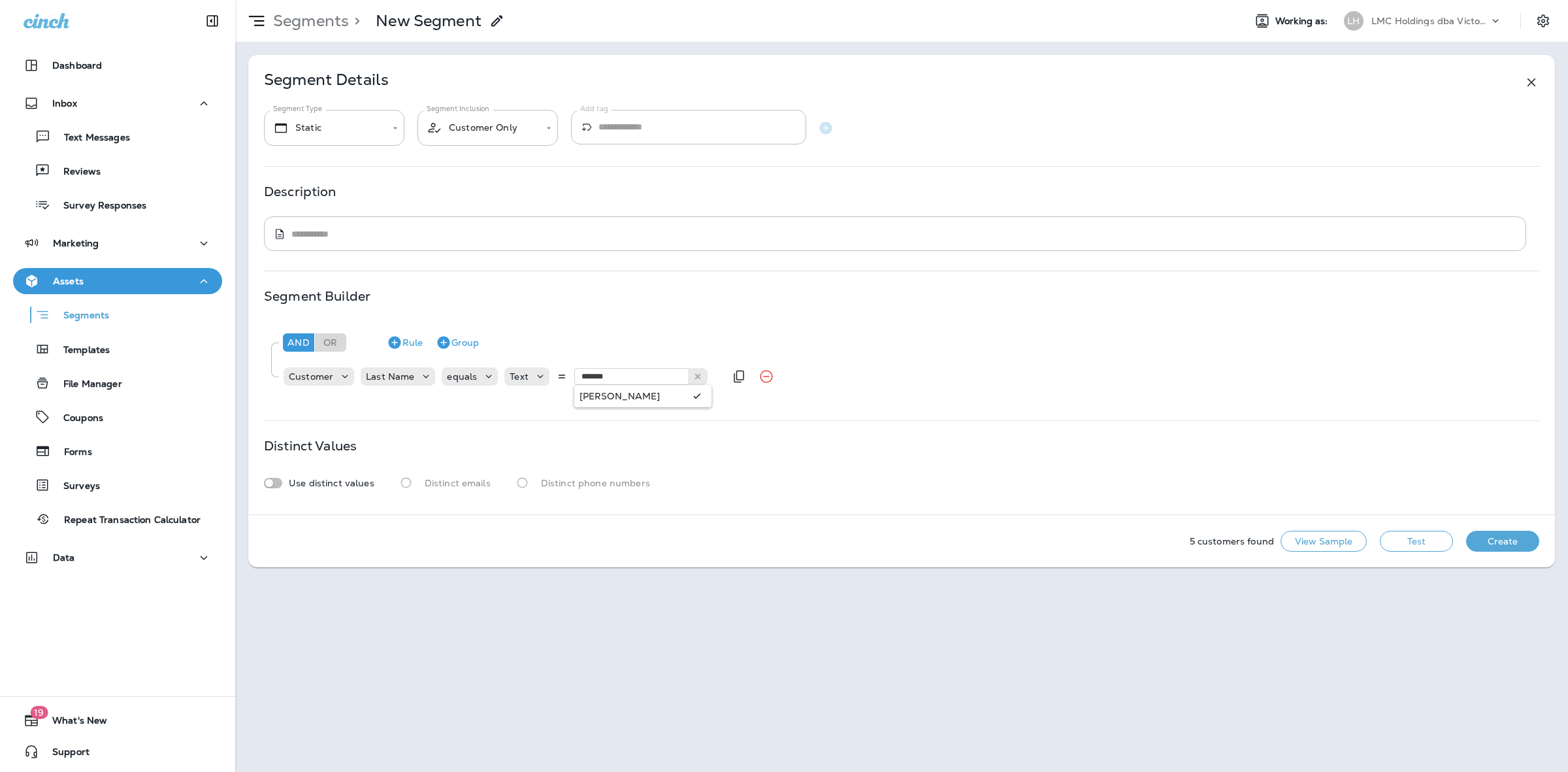
click at [609, 391] on div "And Or Rule Group Customer Last Name equals Text ******* [PERSON_NAME]" at bounding box center [901, 358] width 1275 height 74
click at [1437, 549] on button "Test" at bounding box center [1417, 541] width 74 height 21
click at [1315, 543] on button "View Sample" at bounding box center [1324, 541] width 86 height 21
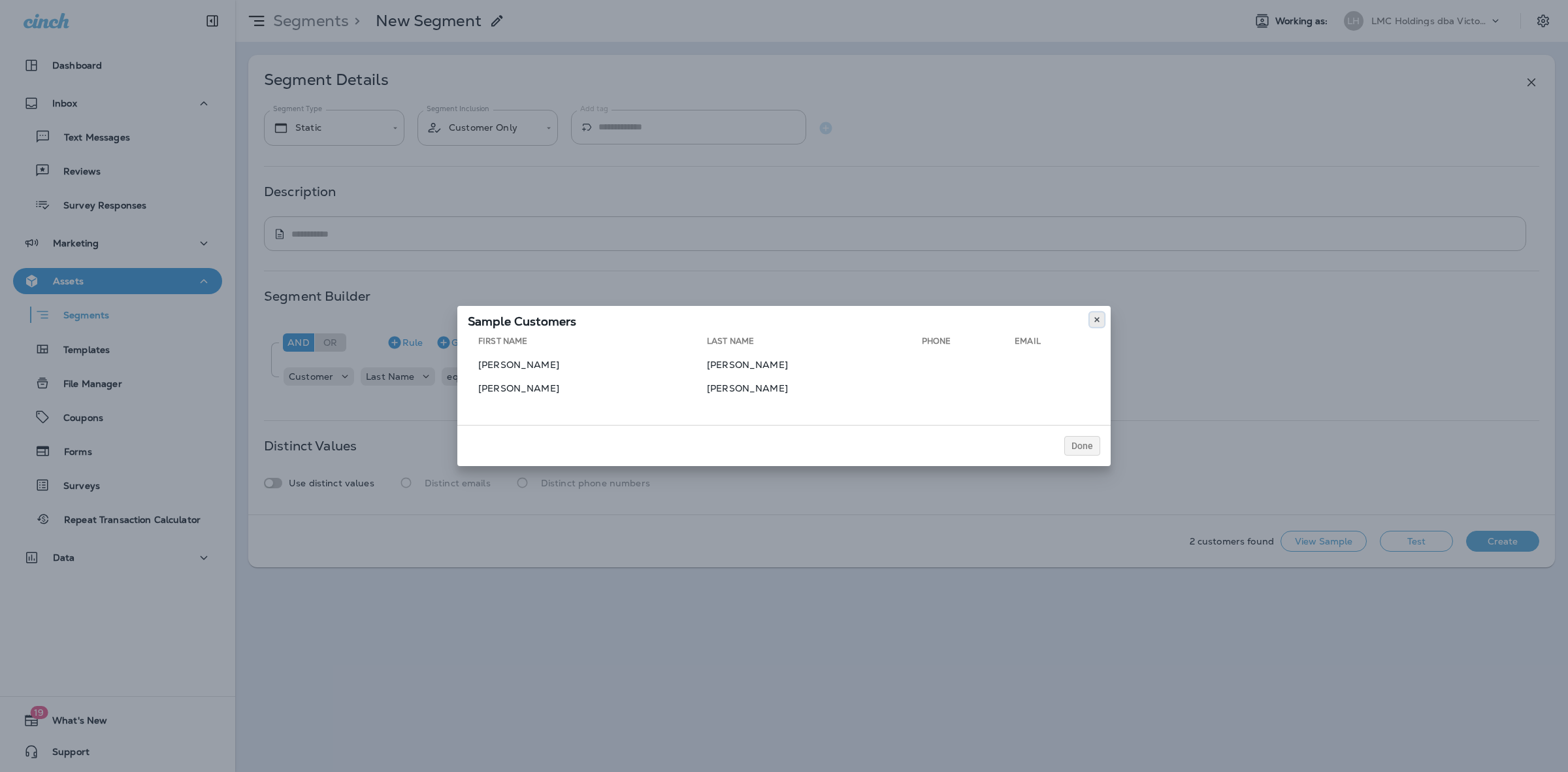
click at [1090, 320] on button at bounding box center [1096, 320] width 14 height 14
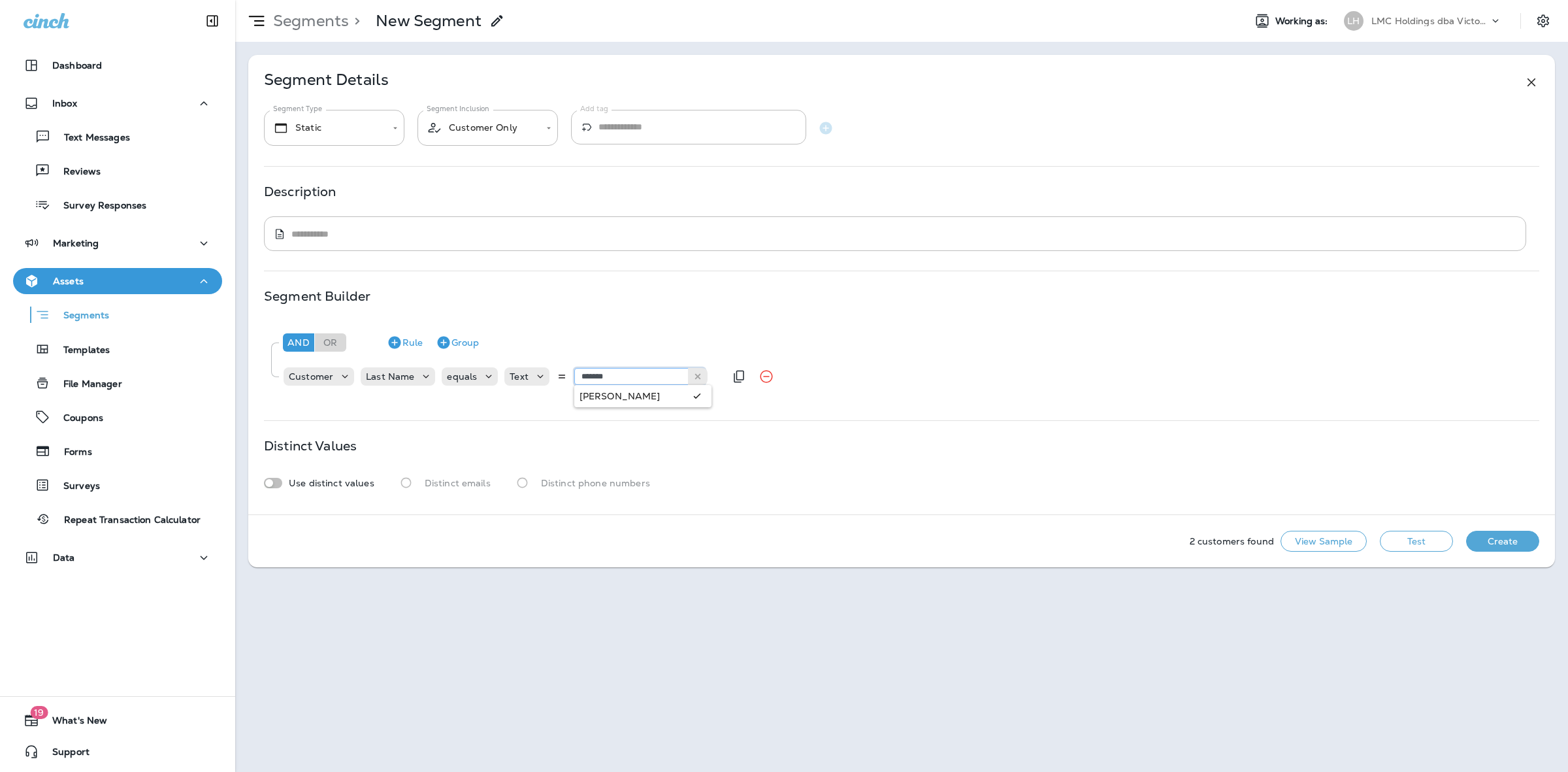
type input "*******"
click at [644, 399] on div "And Or Rule Group Customer Last Name equals Text ******* [PERSON_NAME]" at bounding box center [901, 360] width 1275 height 79
click at [1386, 531] on button "Test" at bounding box center [1417, 541] width 74 height 21
click at [413, 346] on button "Rule" at bounding box center [404, 342] width 46 height 21
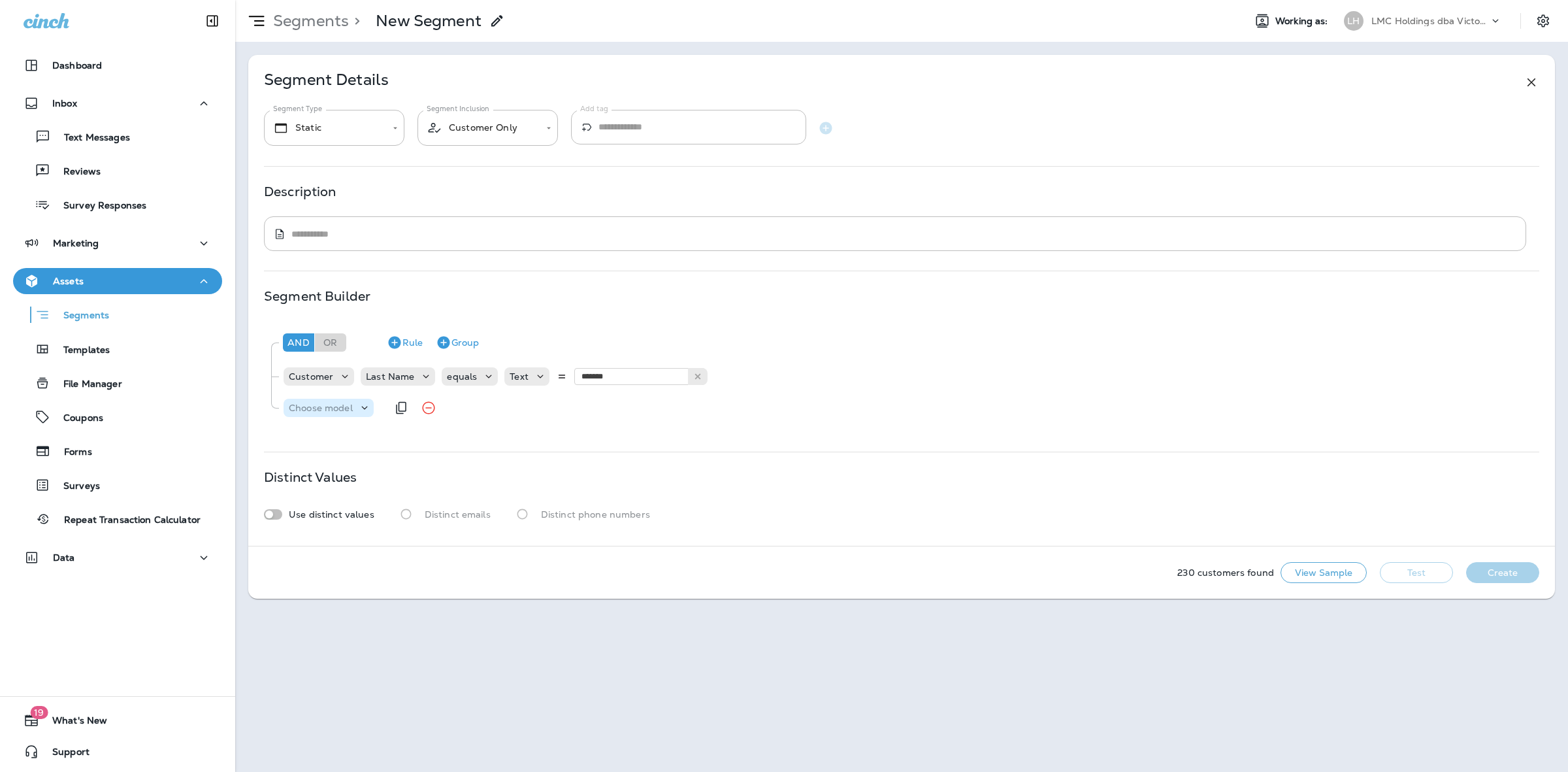
click at [355, 406] on div "Choose model" at bounding box center [320, 407] width 74 height 11
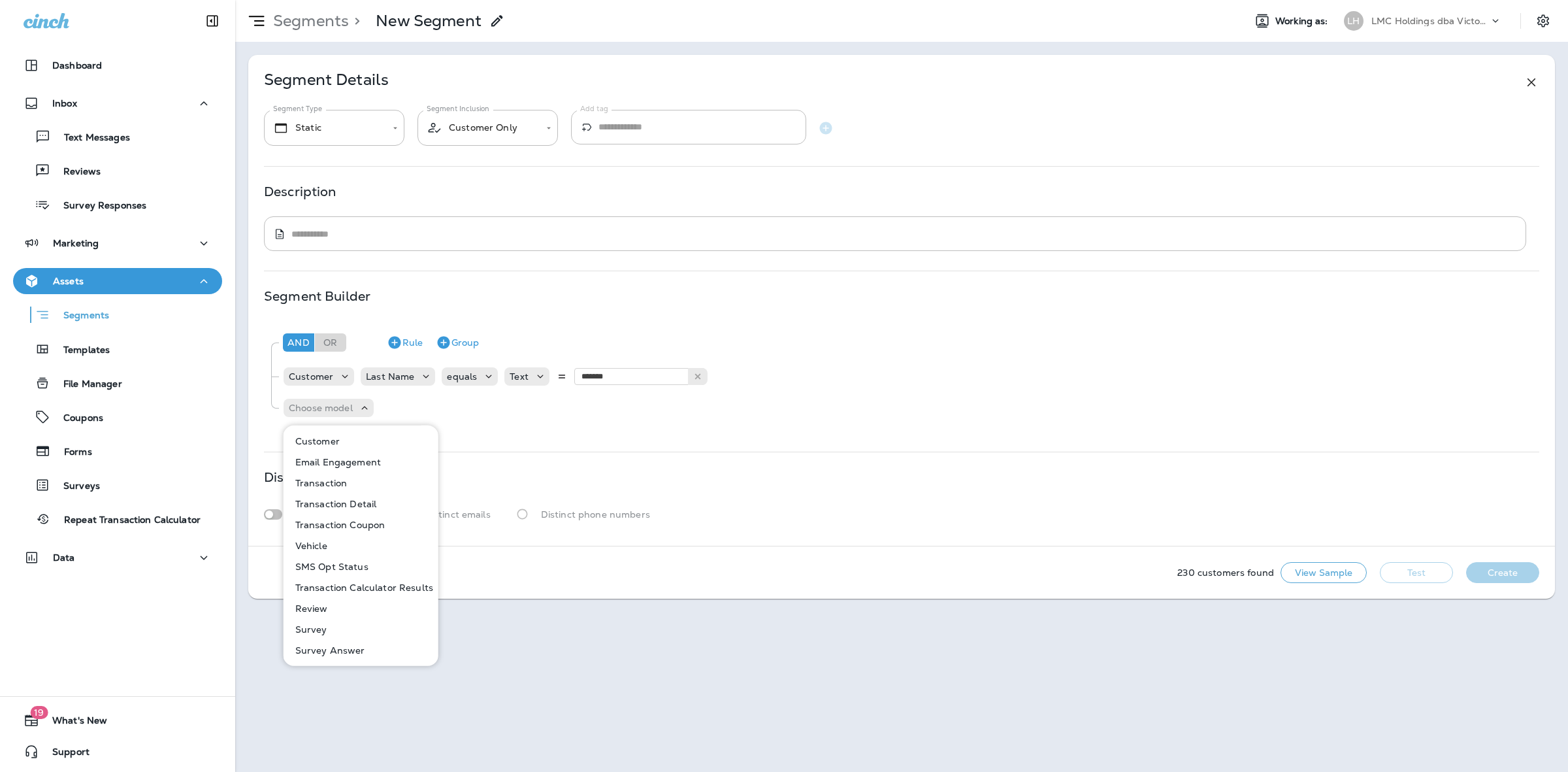
click at [334, 442] on p "Customer" at bounding box center [314, 441] width 49 height 11
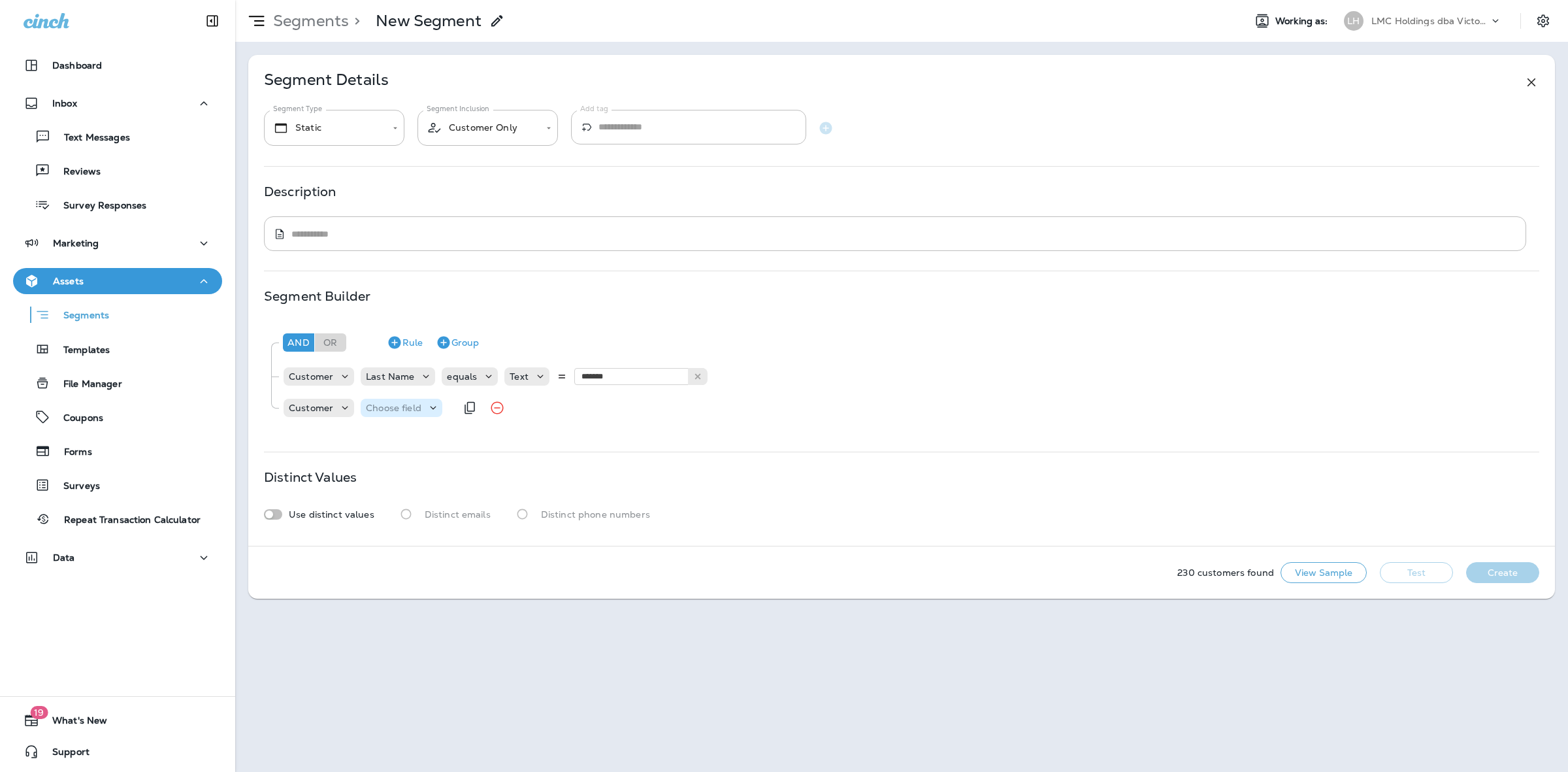
click at [417, 400] on div "Choose field" at bounding box center [401, 408] width 82 height 18
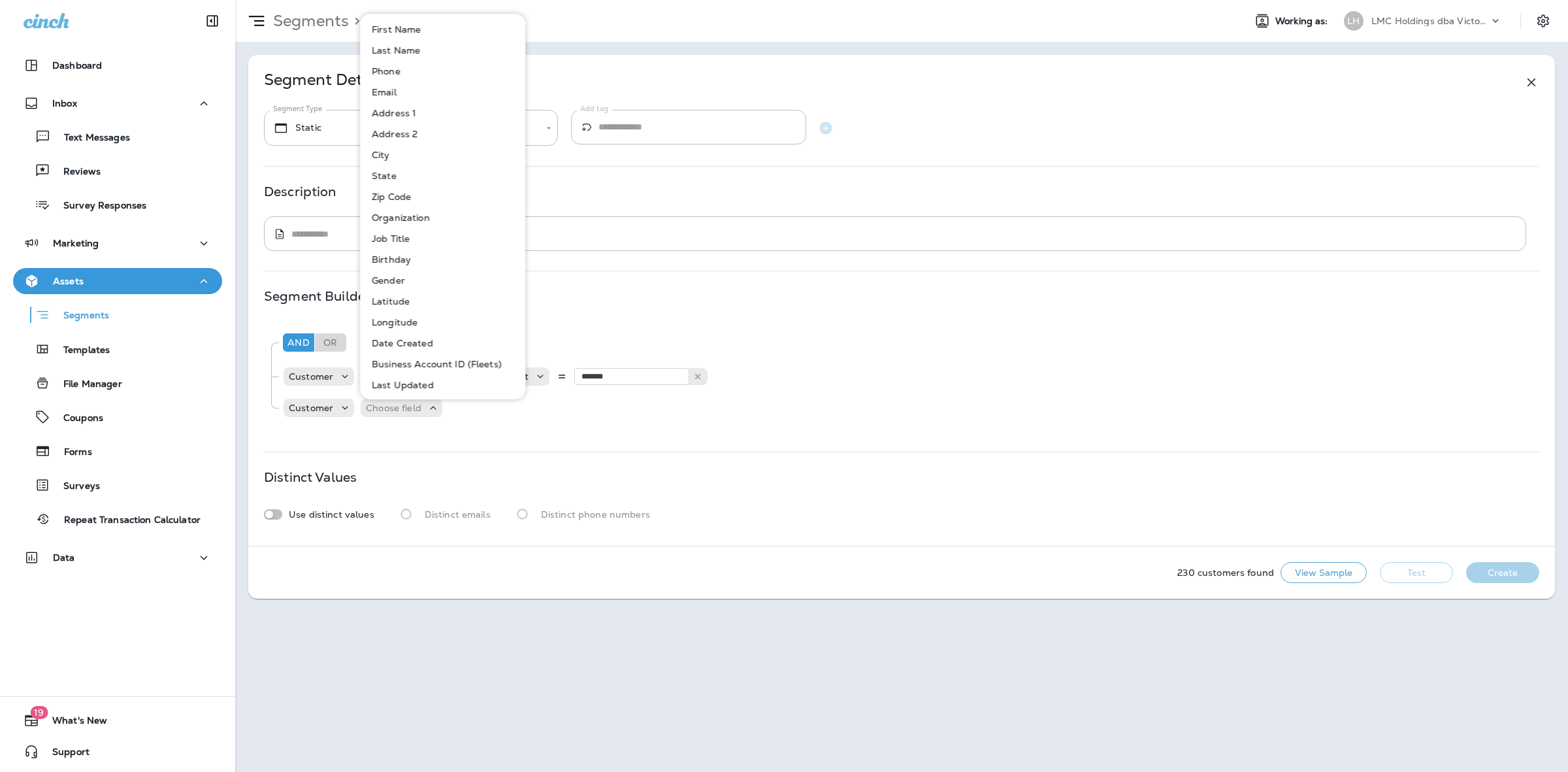
click at [411, 24] on p "First Name" at bounding box center [393, 29] width 54 height 11
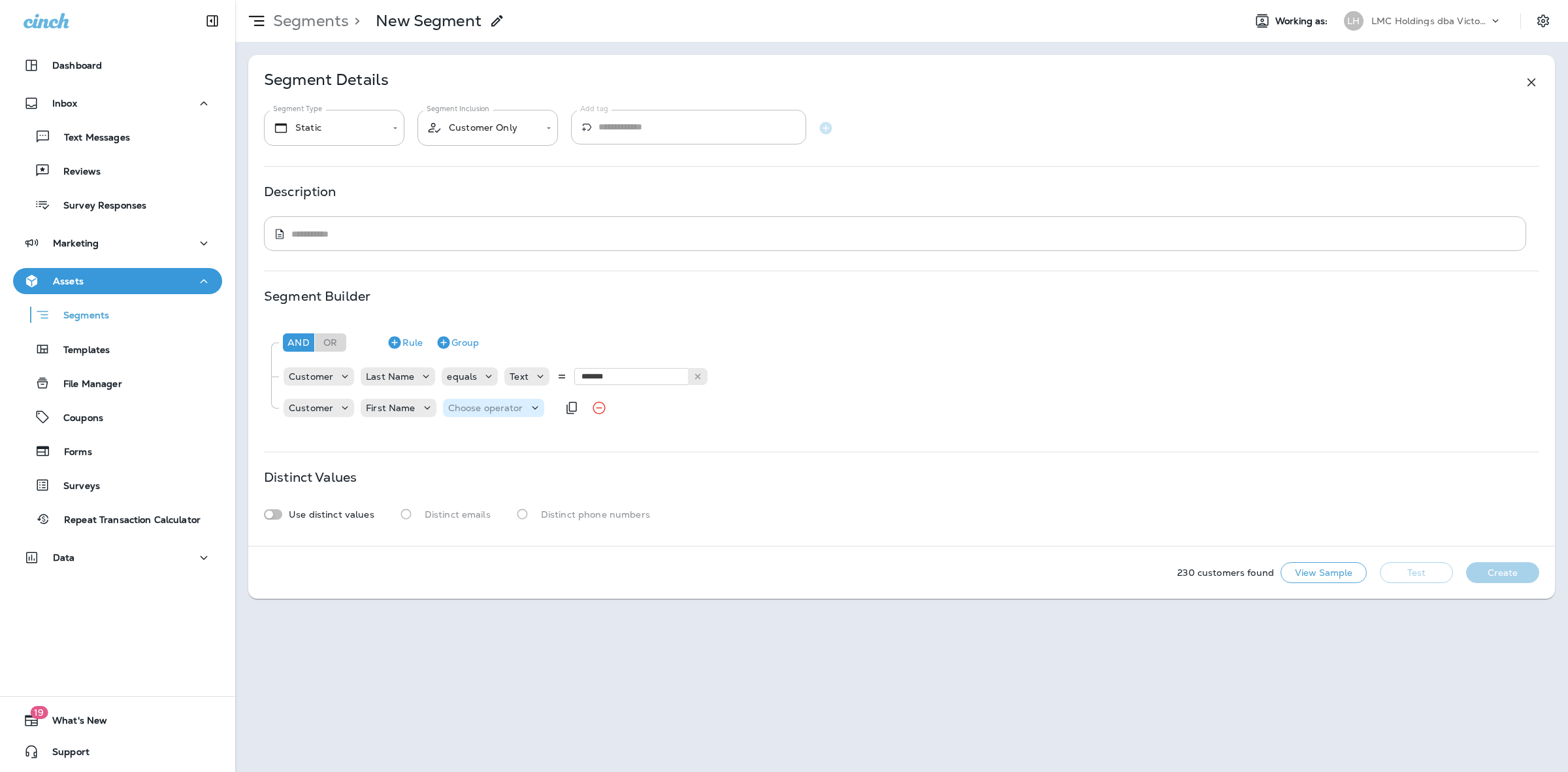
click at [500, 403] on p "Choose operator" at bounding box center [486, 407] width 75 height 11
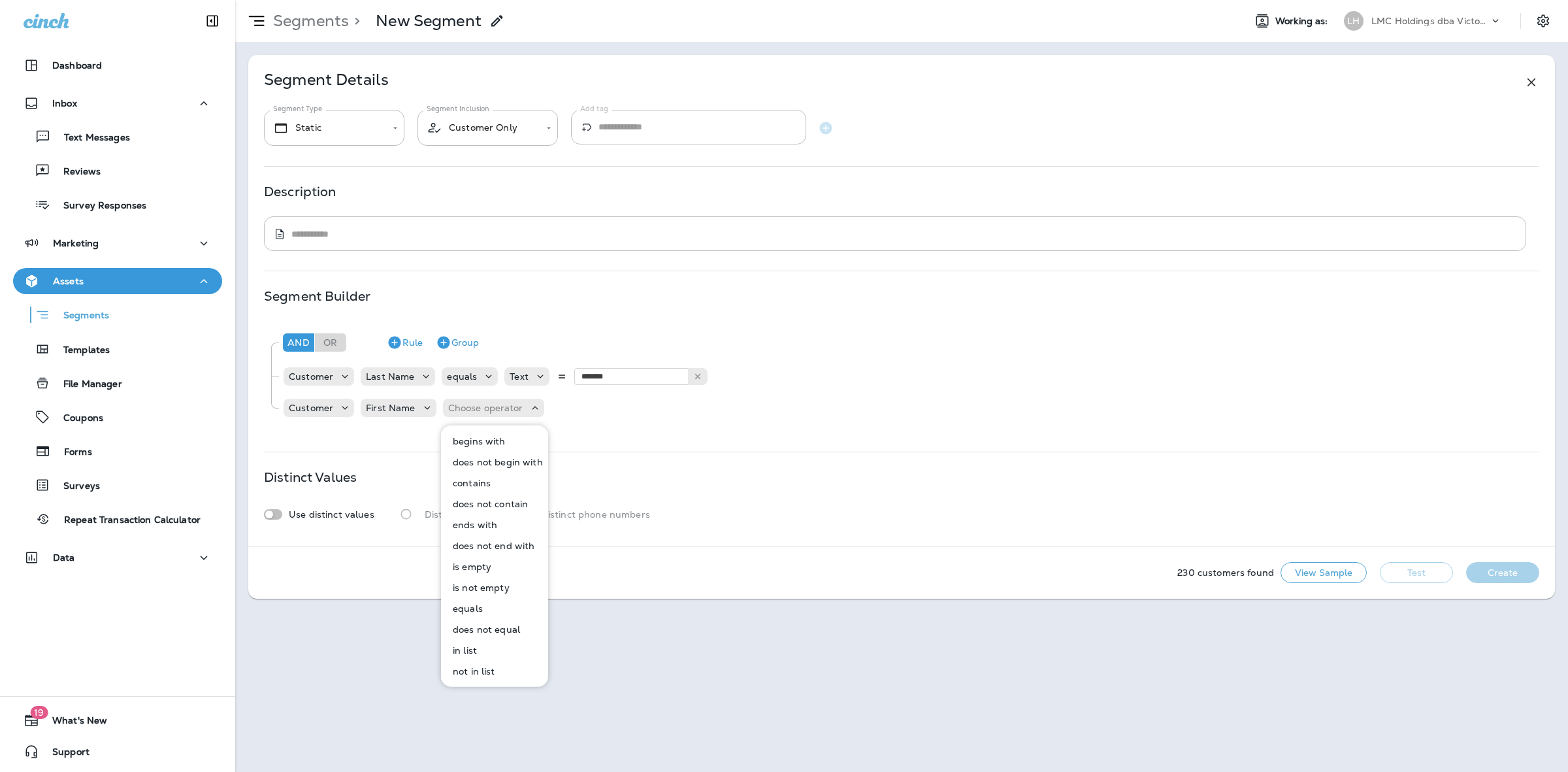
click at [482, 606] on button "equals" at bounding box center [495, 608] width 106 height 21
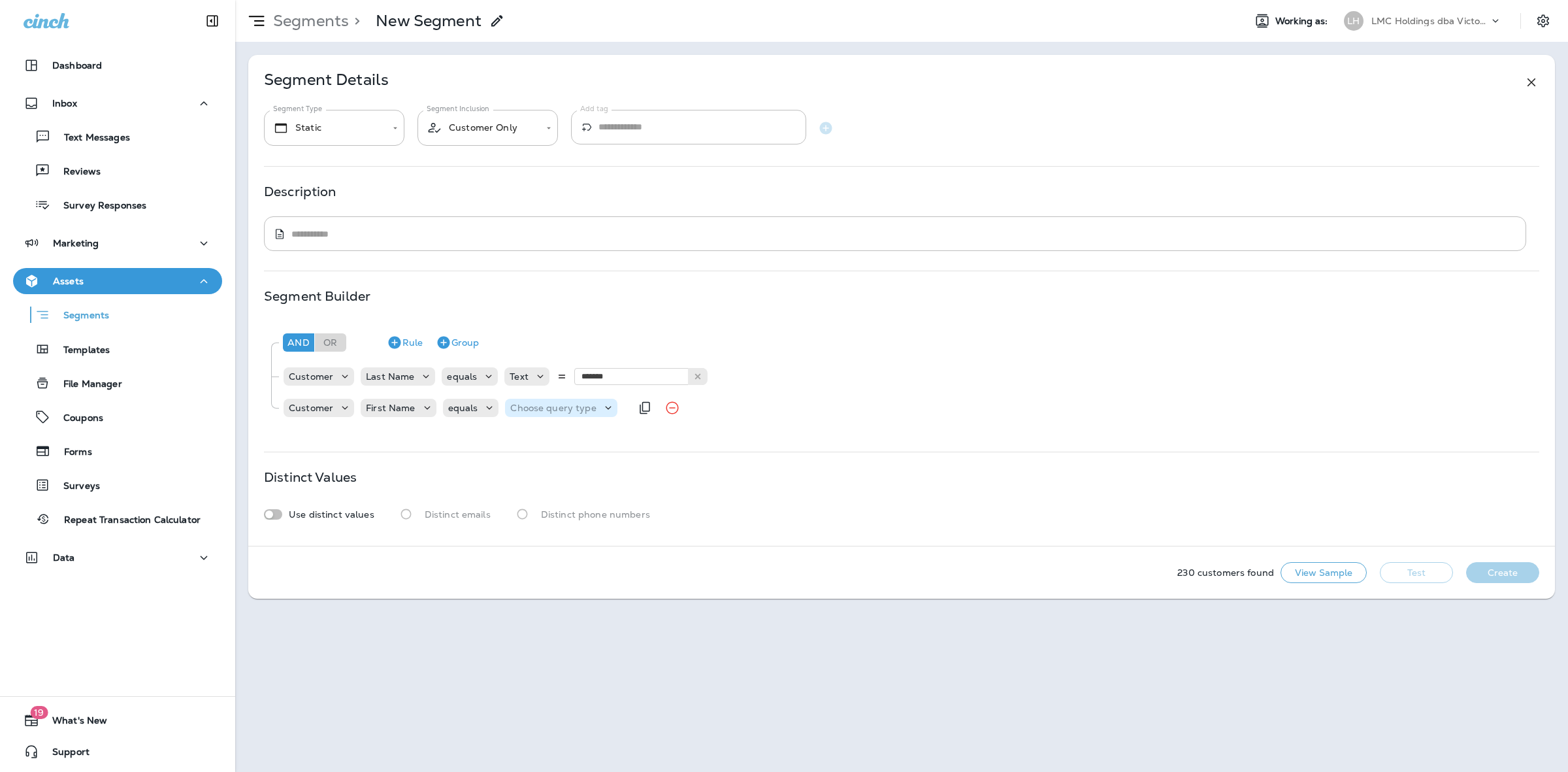
click at [552, 403] on p "Choose query type" at bounding box center [553, 407] width 85 height 11
click at [553, 442] on button "Text" at bounding box center [542, 441] width 75 height 21
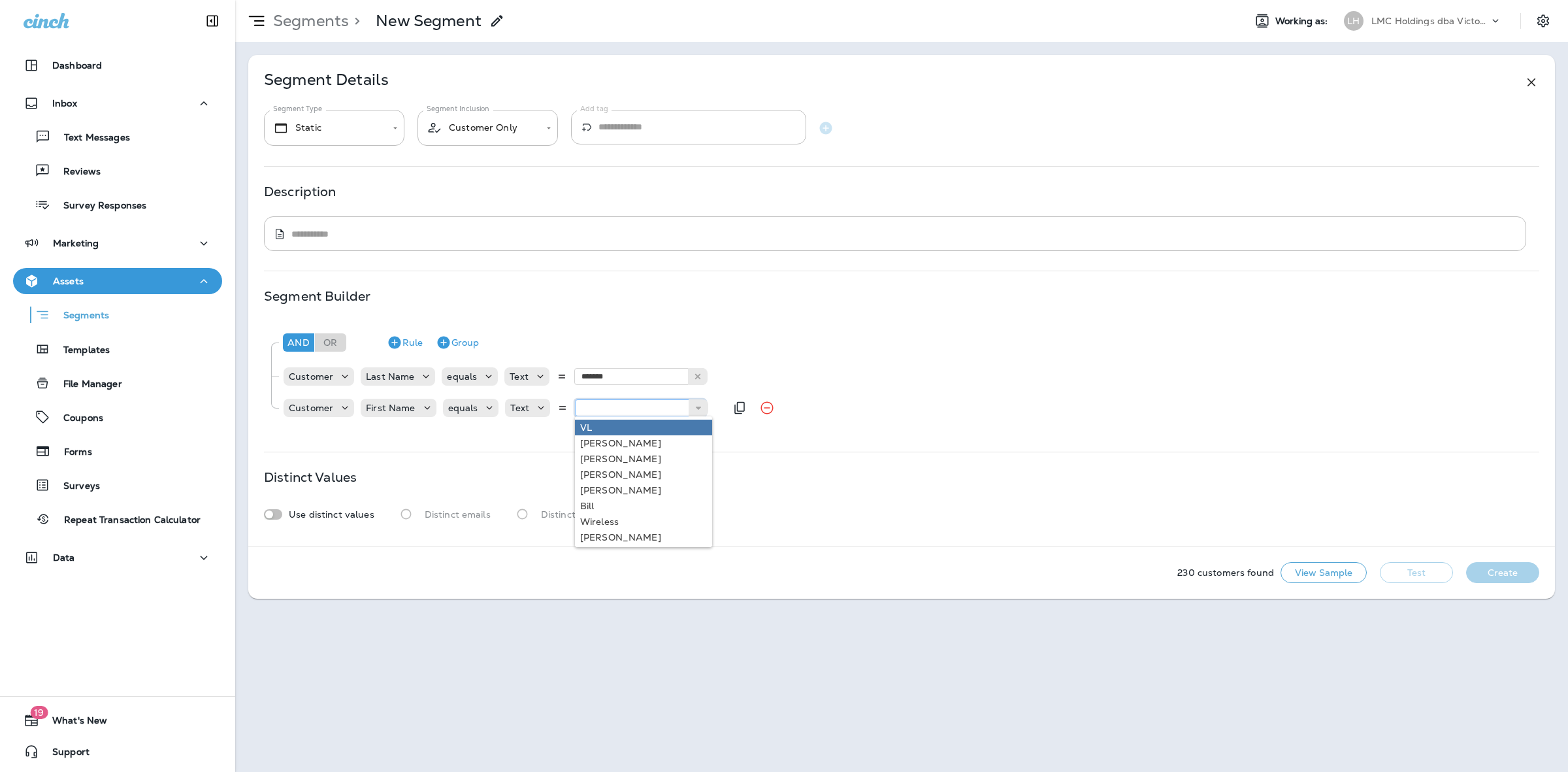
click at [609, 405] on input "text" at bounding box center [641, 407] width 130 height 17
type input "****"
click at [613, 430] on div "And Or Rule Group Customer Last Name equals Text ******* [PERSON_NAME] Customer…" at bounding box center [901, 376] width 1275 height 111
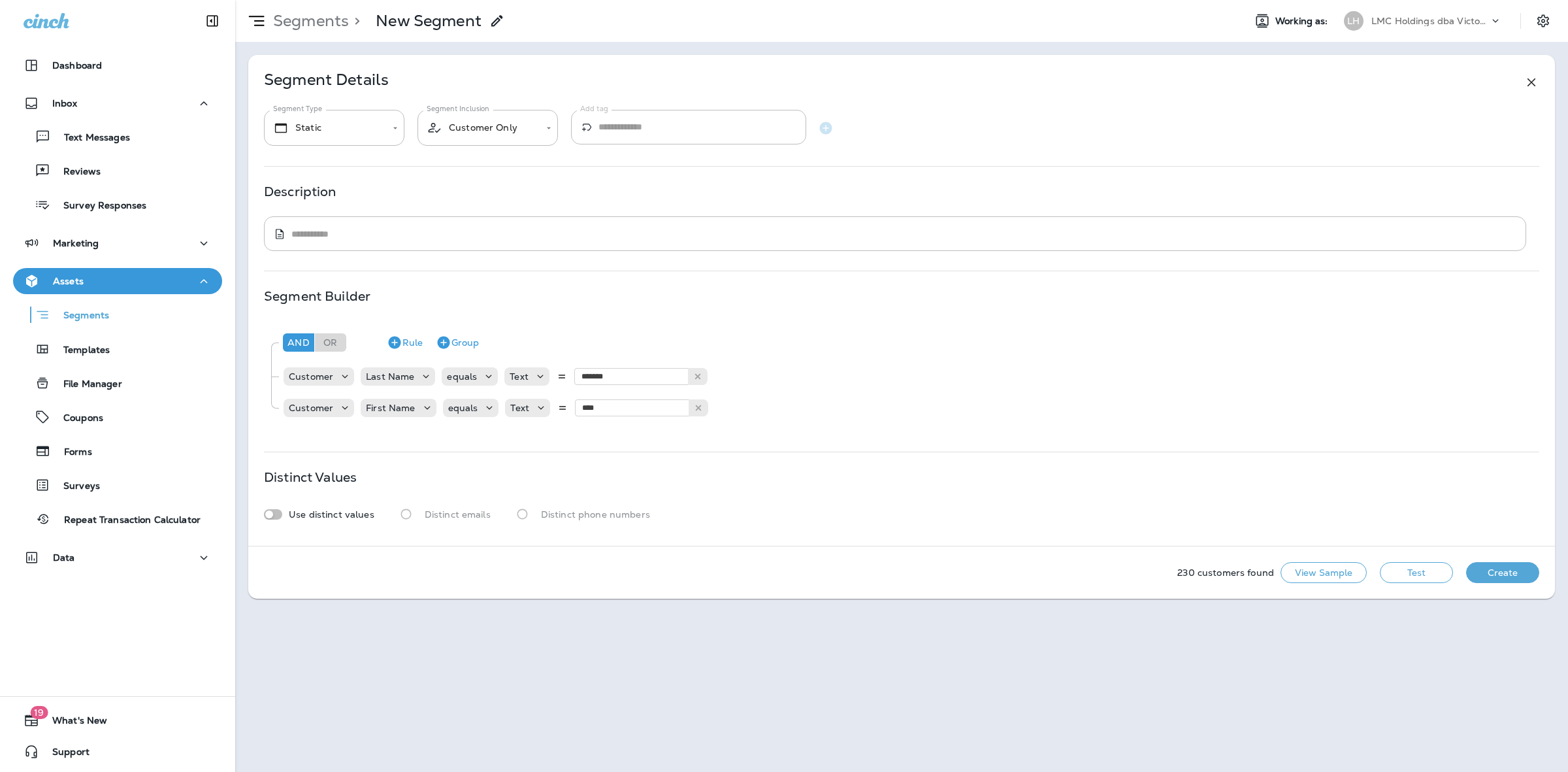
click at [1403, 573] on button "Test" at bounding box center [1417, 572] width 74 height 21
click at [1353, 572] on button "View Sample" at bounding box center [1324, 572] width 86 height 21
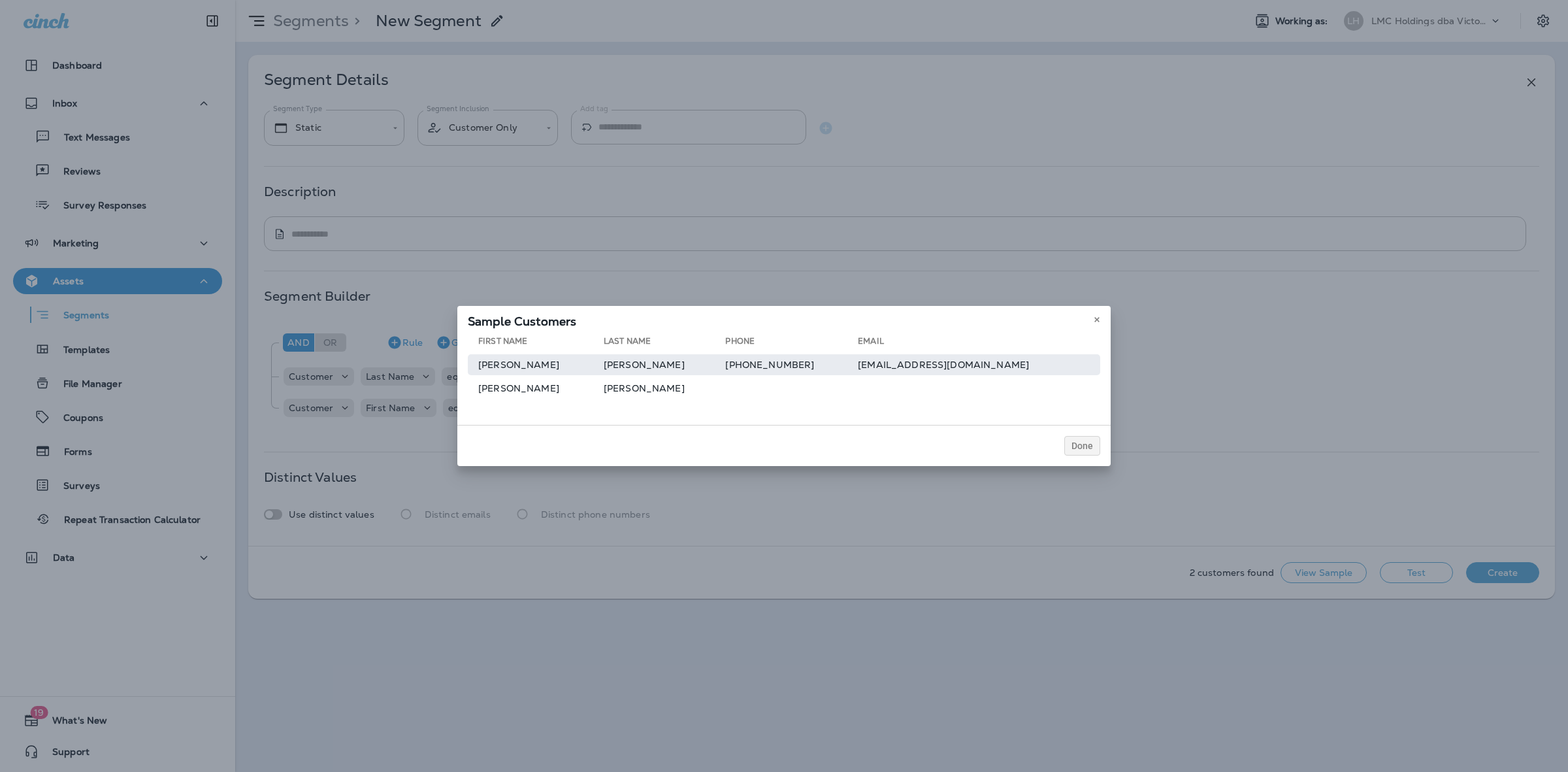
click at [858, 366] on td "[EMAIL_ADDRESS][DOMAIN_NAME]" at bounding box center [979, 365] width 243 height 21
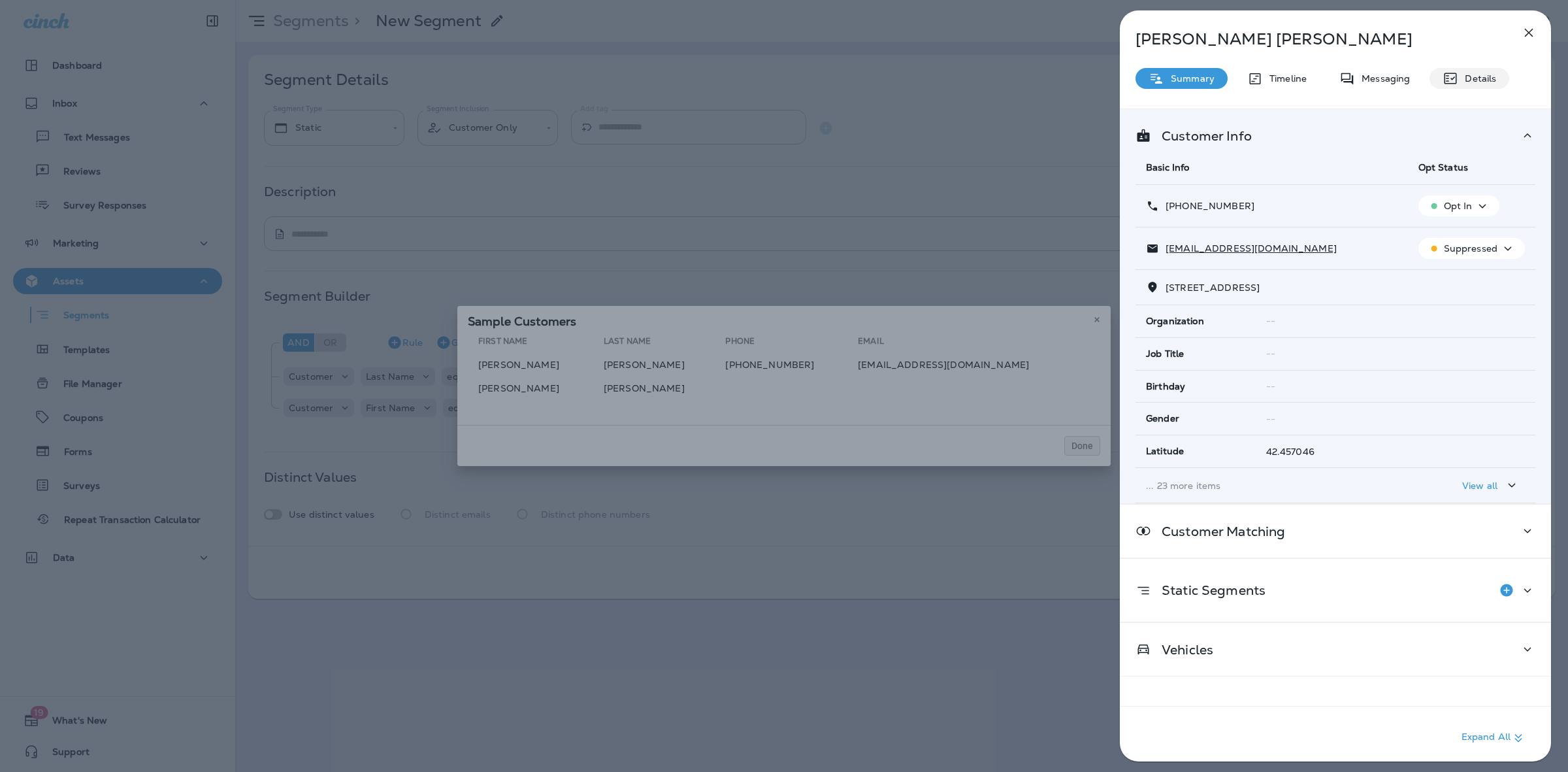
click at [1479, 79] on p "Details" at bounding box center [1477, 79] width 38 height 11
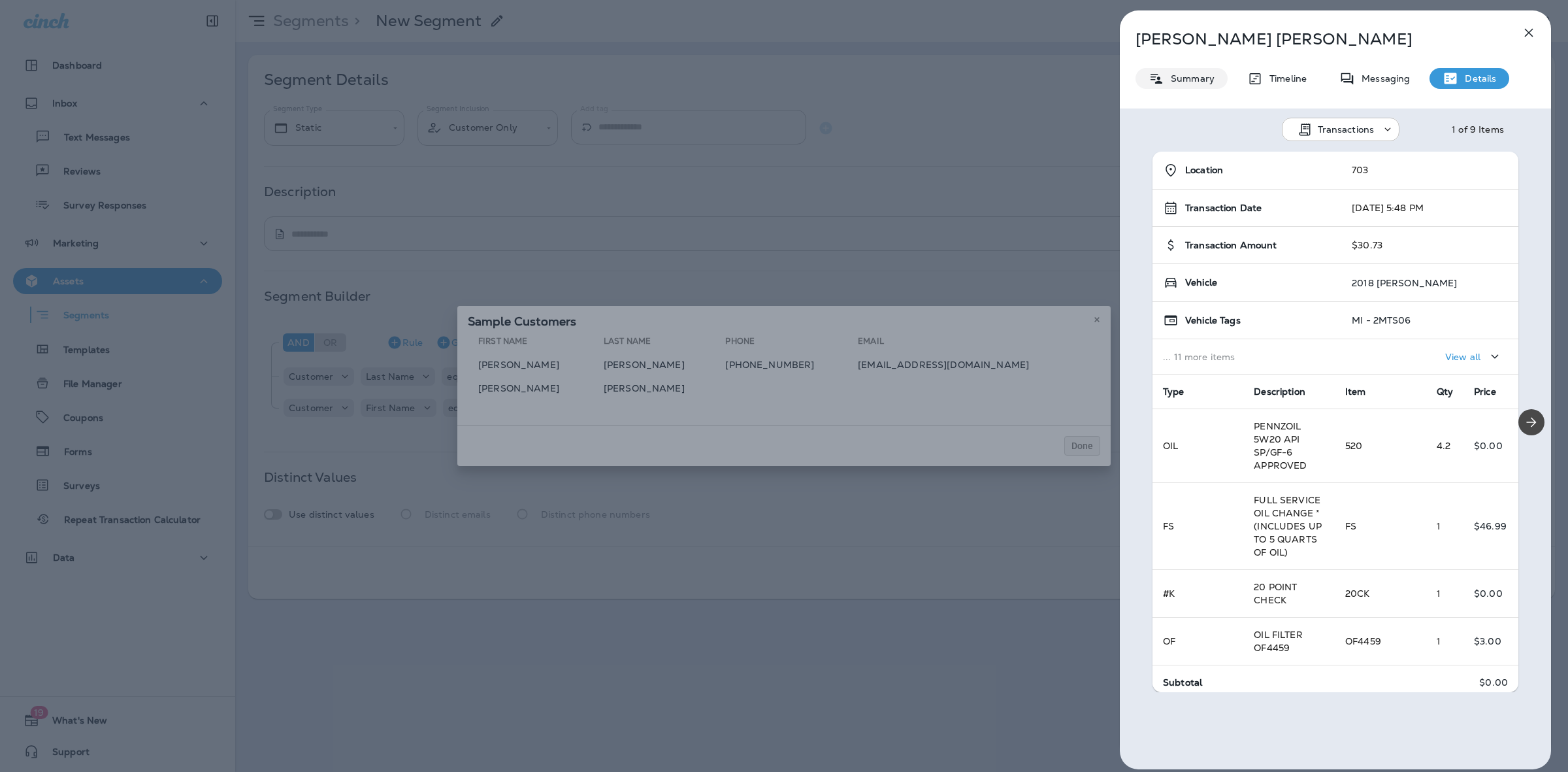
click at [1194, 79] on p "Summary" at bounding box center [1190, 79] width 50 height 11
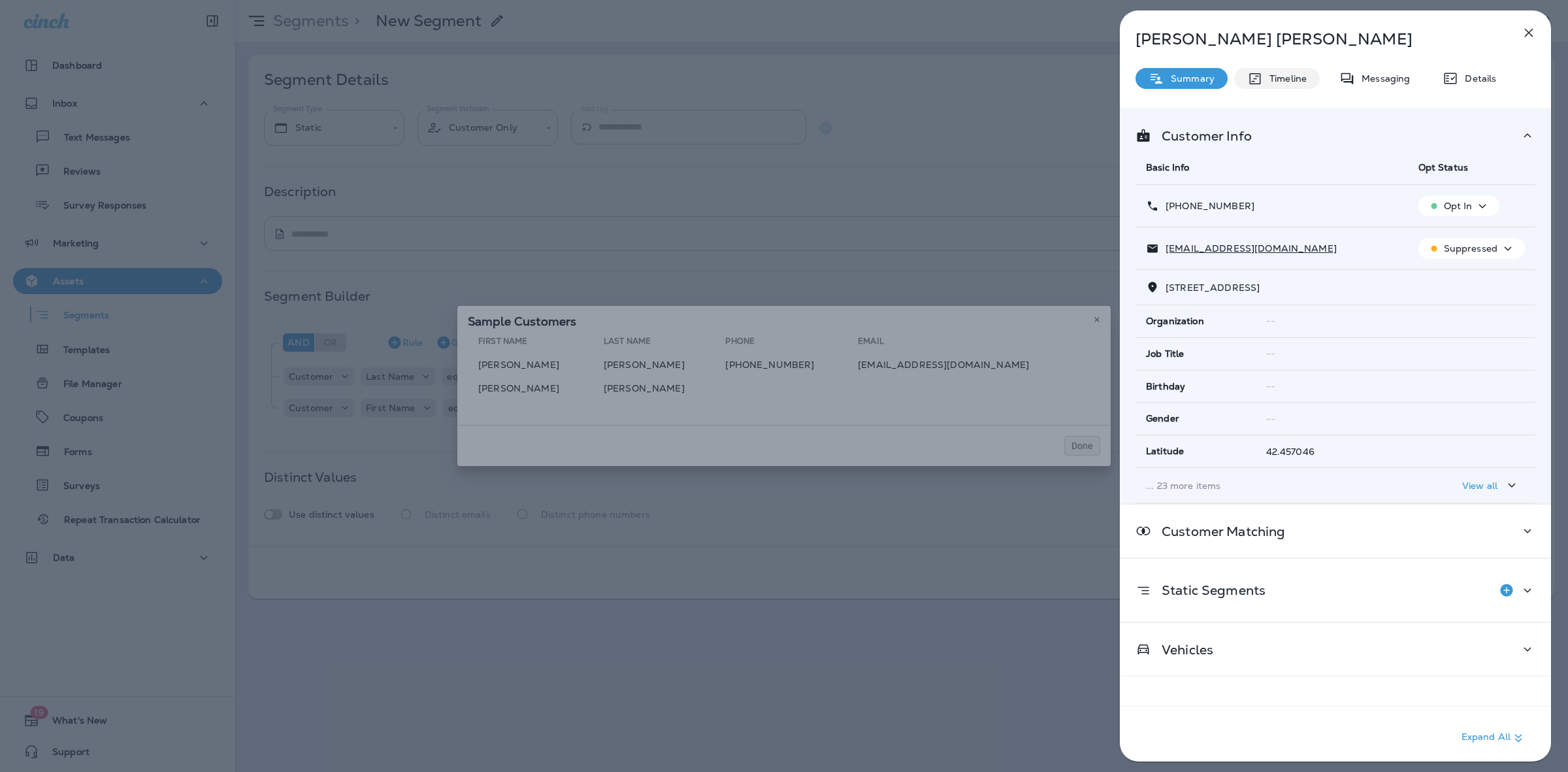
click at [1288, 82] on p "Timeline" at bounding box center [1285, 79] width 43 height 11
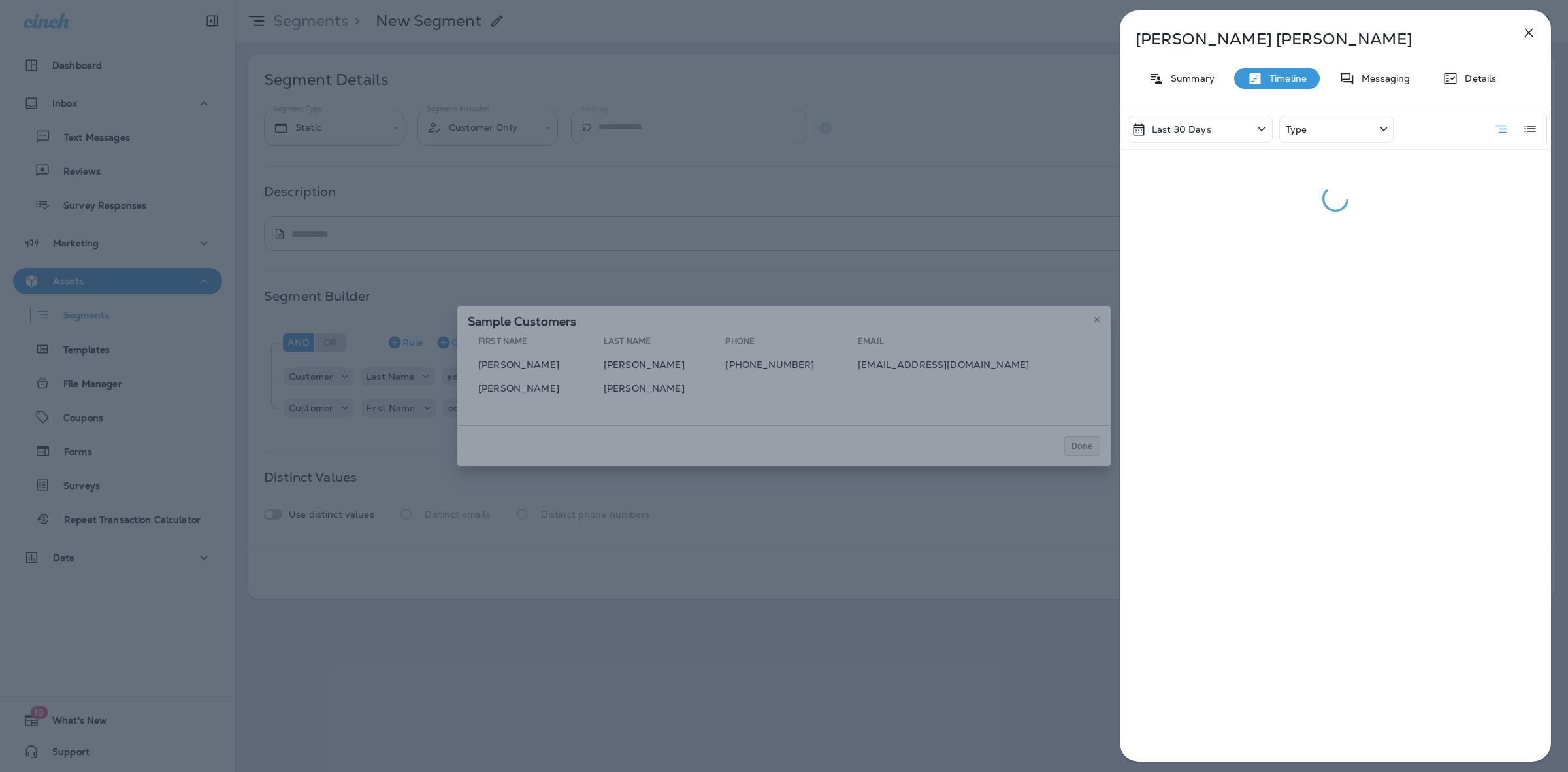
click at [1229, 125] on div "Last 30 Days" at bounding box center [1200, 129] width 145 height 27
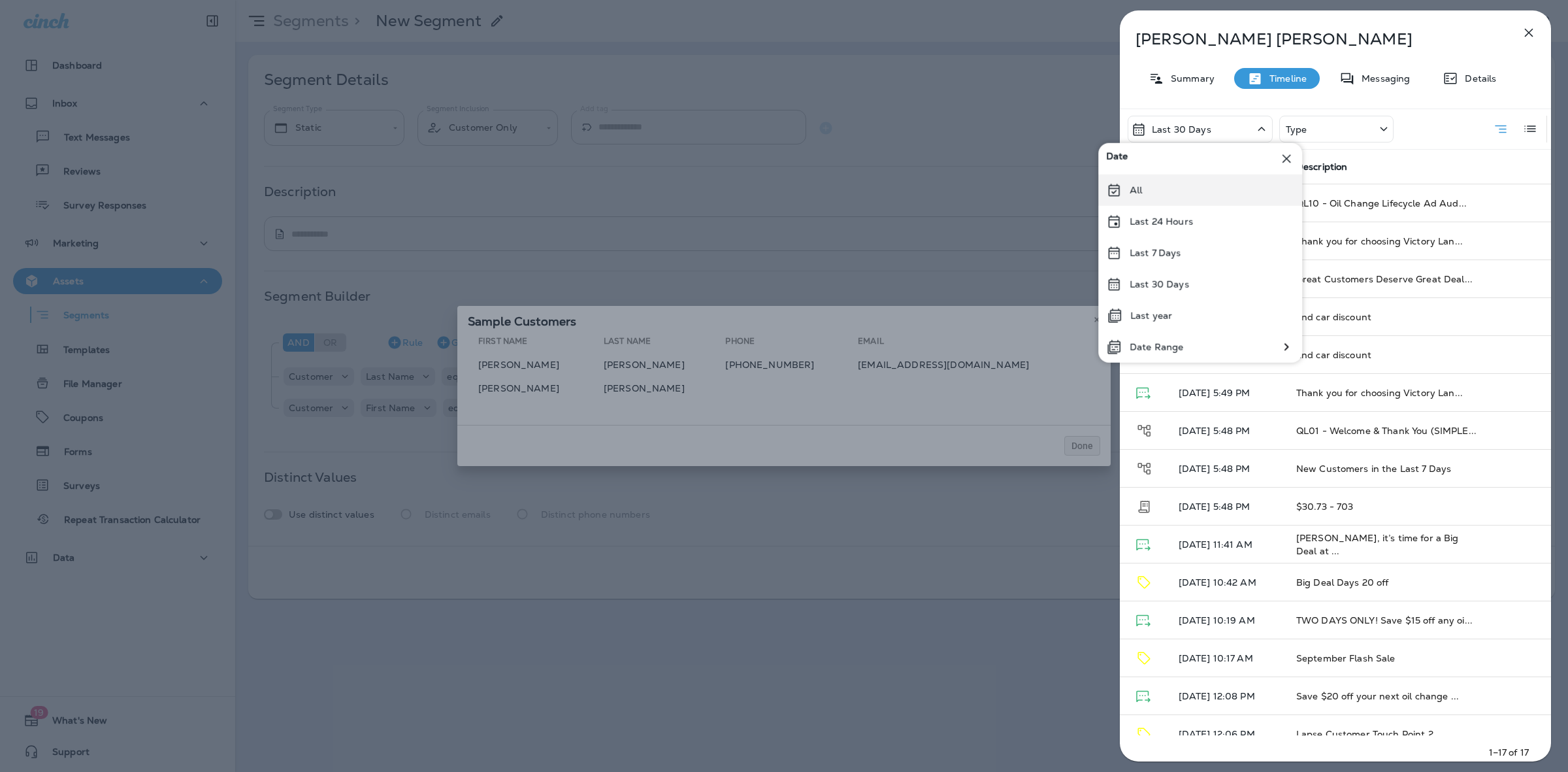
click at [1182, 190] on div "All" at bounding box center [1201, 191] width 204 height 32
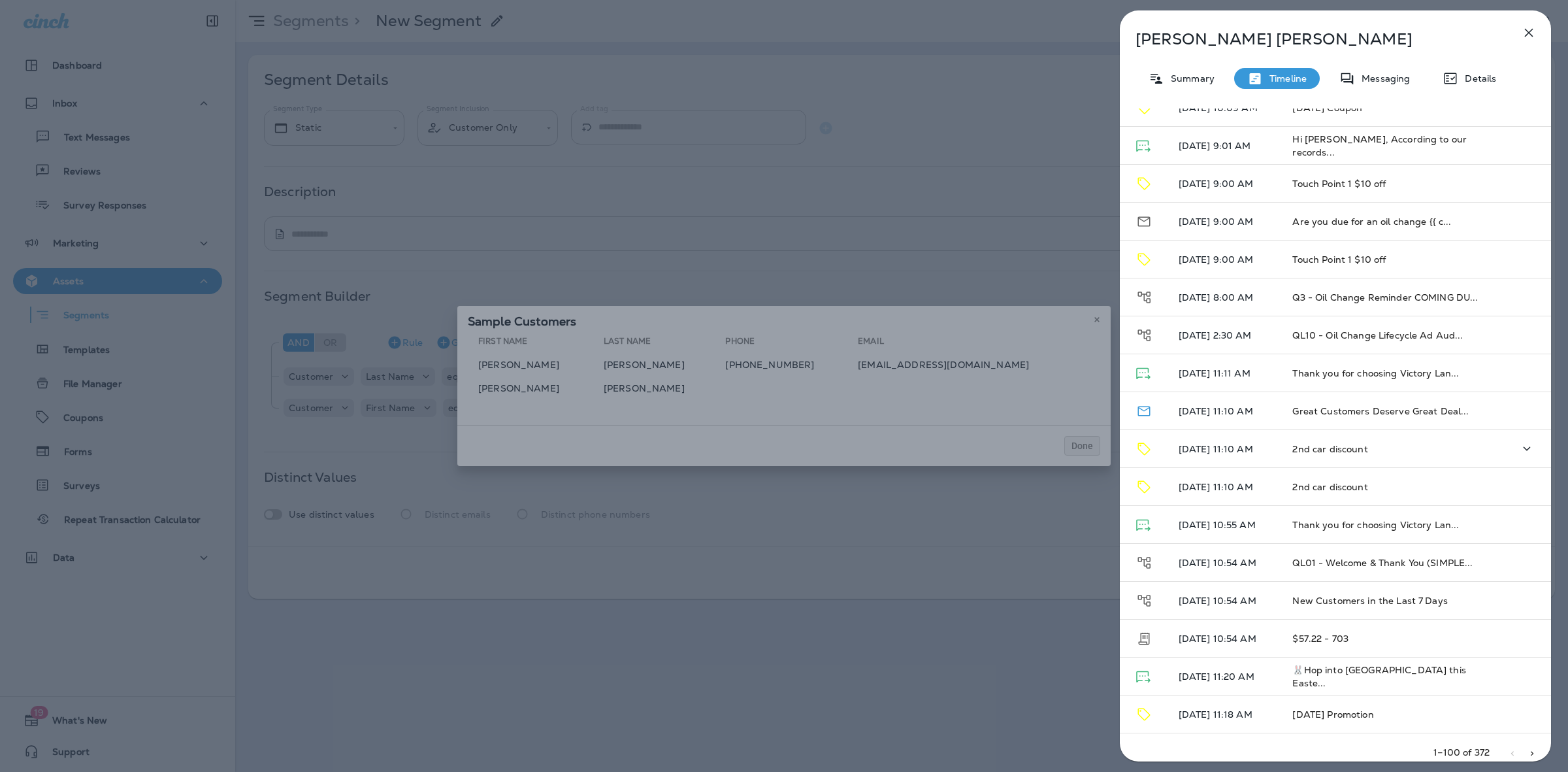
scroll to position [1416, 0]
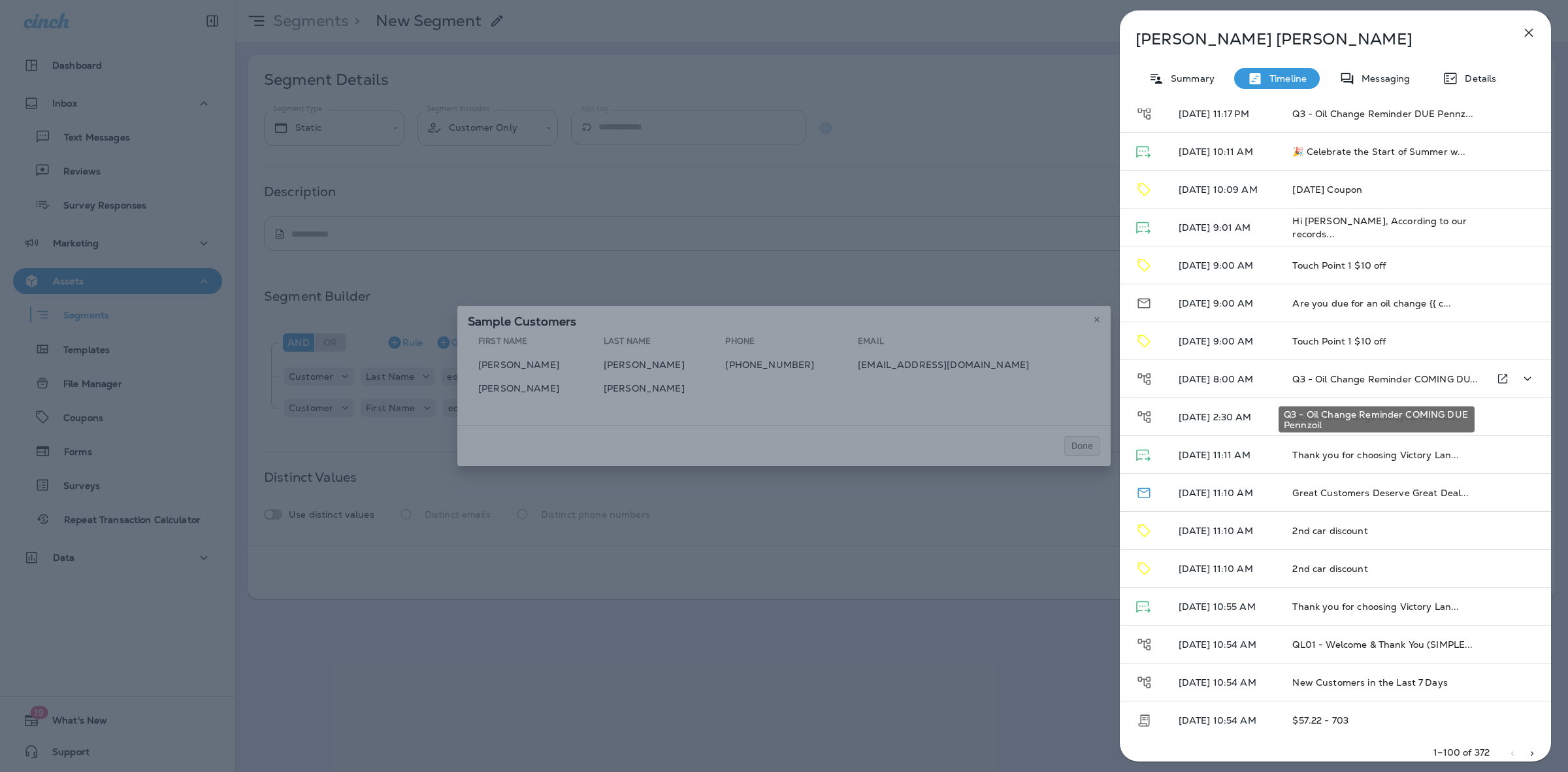
click at [1315, 378] on span "Q3 - Oil Change Reminder COMING DU..." at bounding box center [1386, 379] width 186 height 12
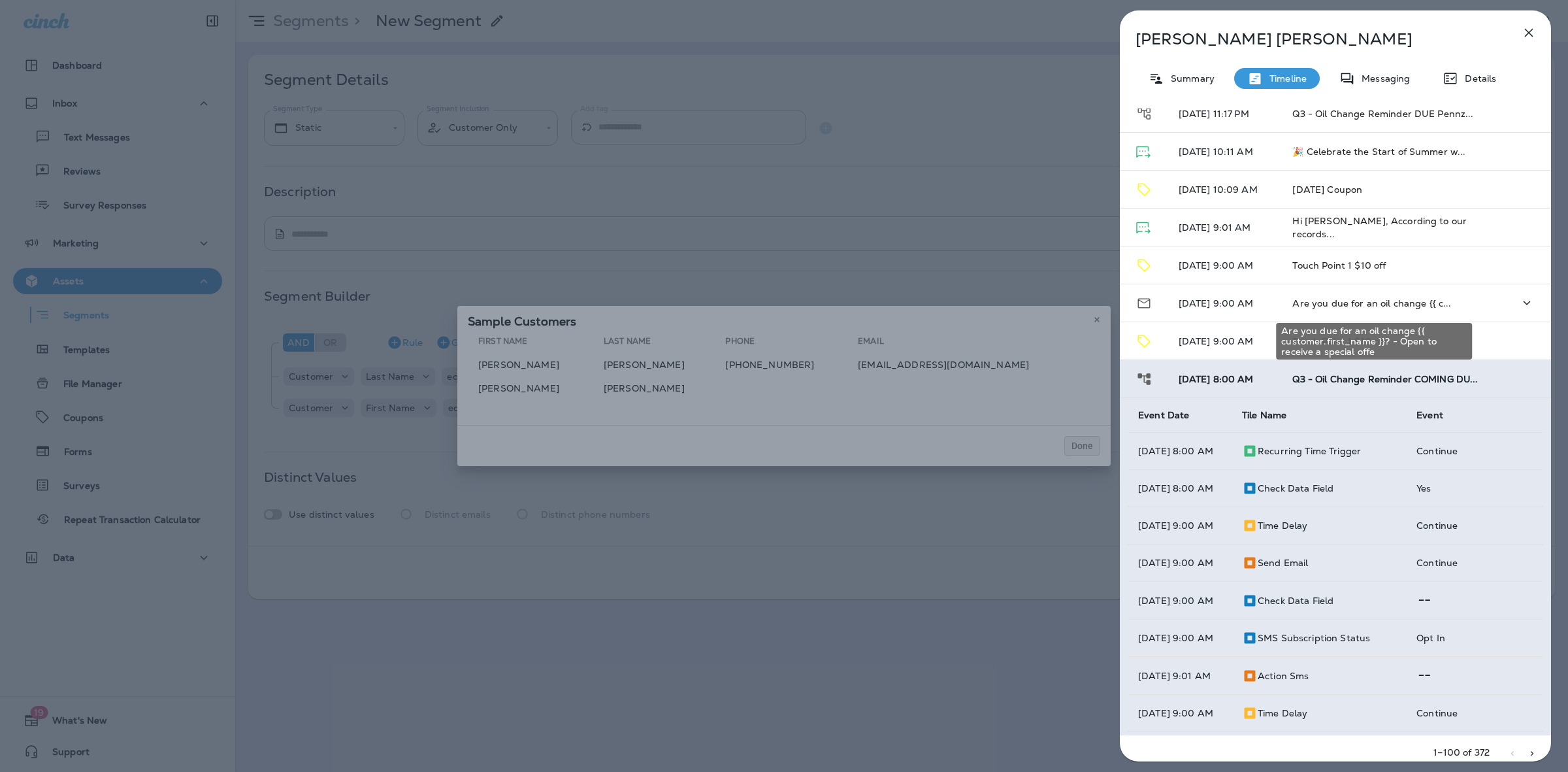
click at [1358, 304] on span "Are you due for an oil change {{ c..." at bounding box center [1372, 304] width 159 height 12
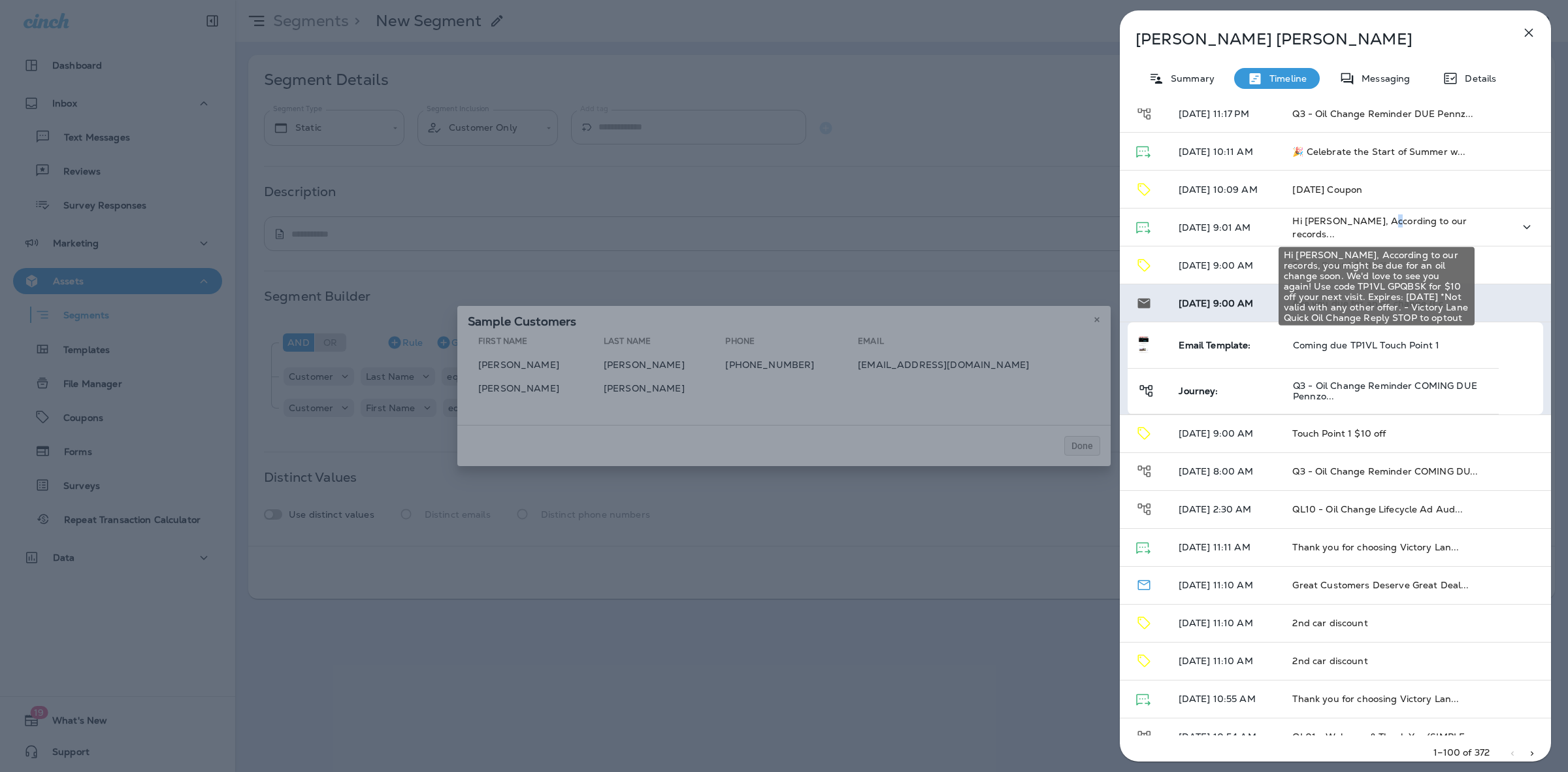
click at [1389, 233] on span "Hi [PERSON_NAME], According to our records..." at bounding box center [1380, 228] width 175 height 25
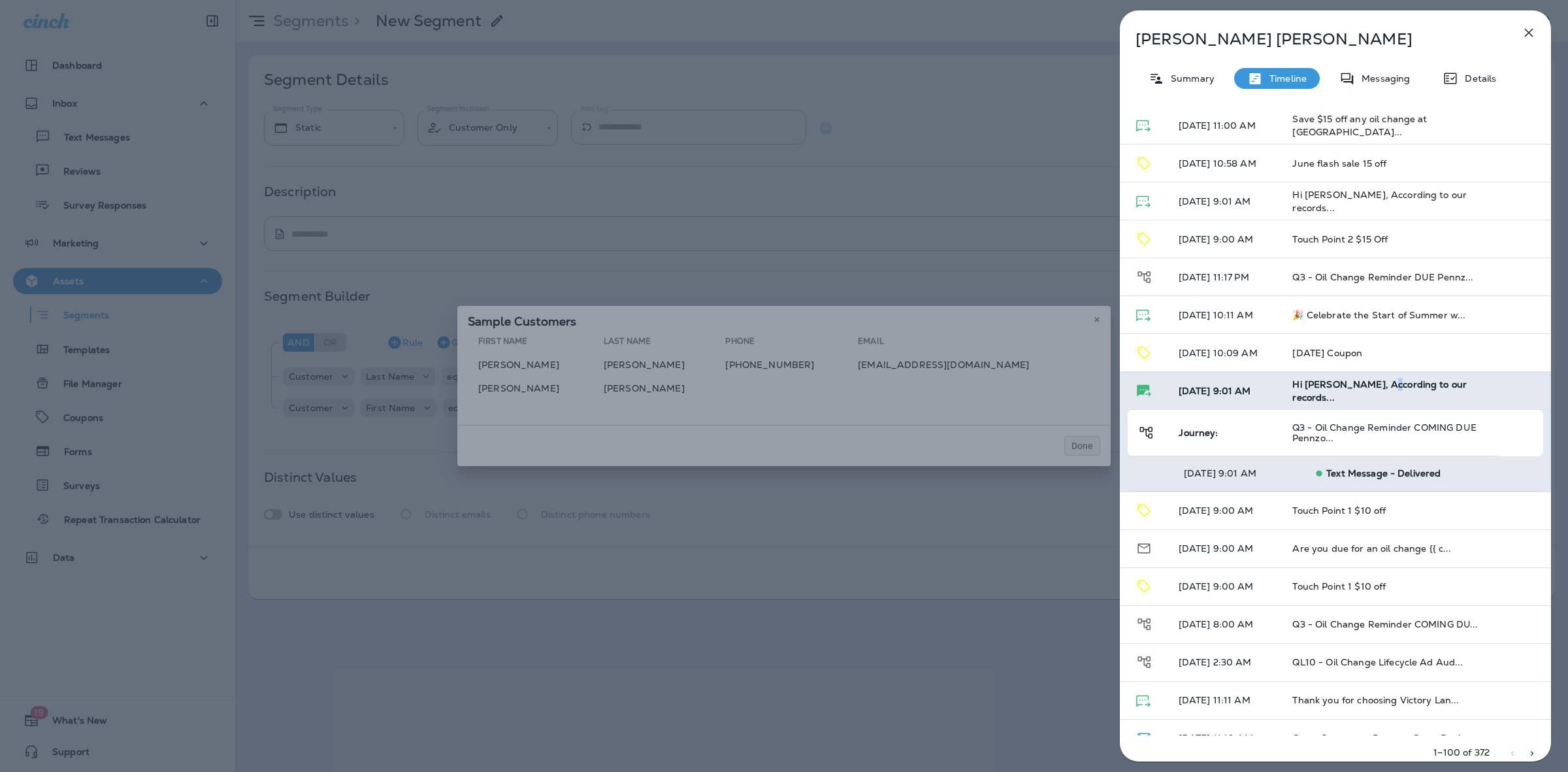
scroll to position [1171, 0]
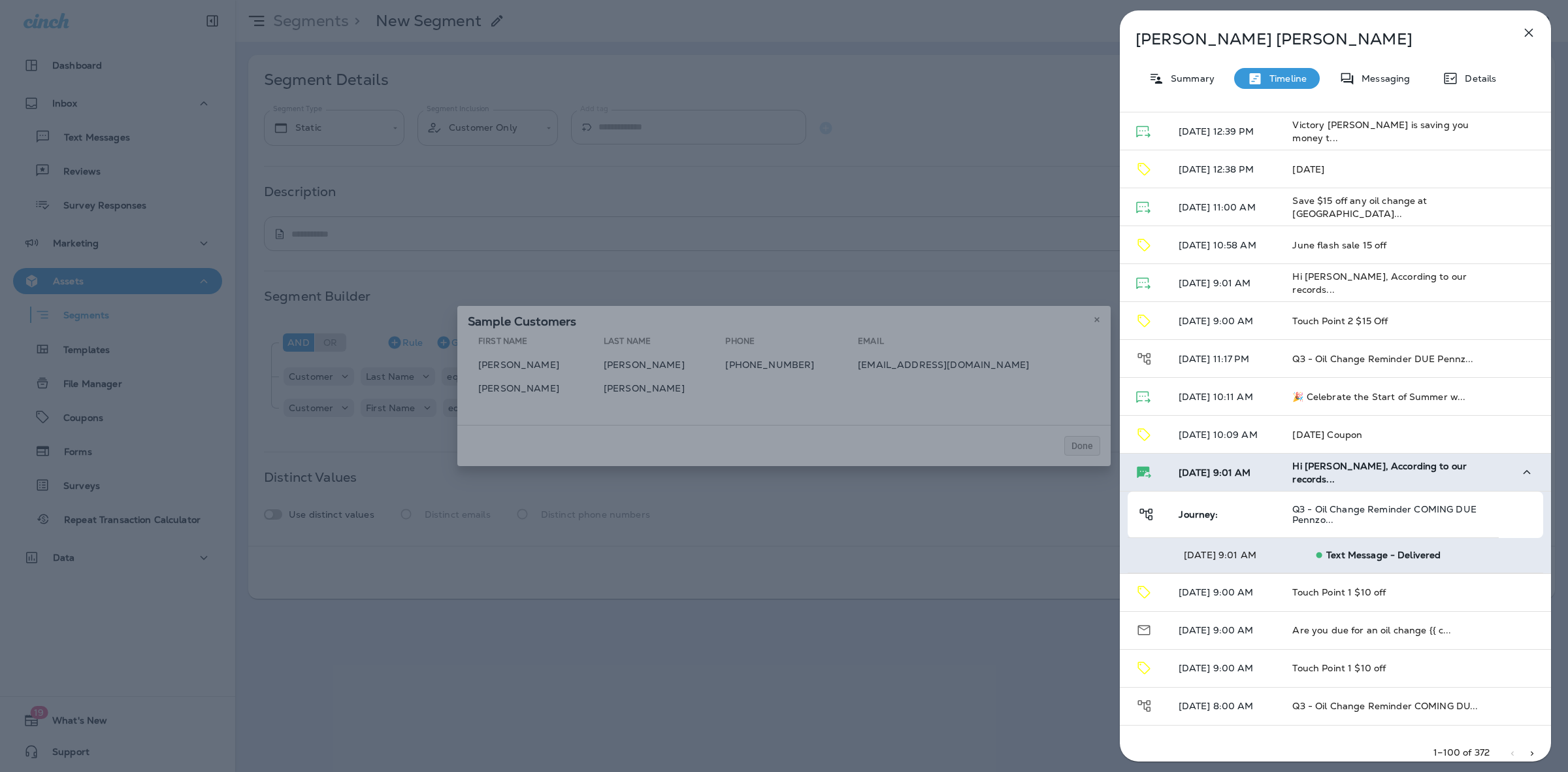
click at [1364, 469] on td "Hi [PERSON_NAME], According to our records..." at bounding box center [1382, 472] width 199 height 38
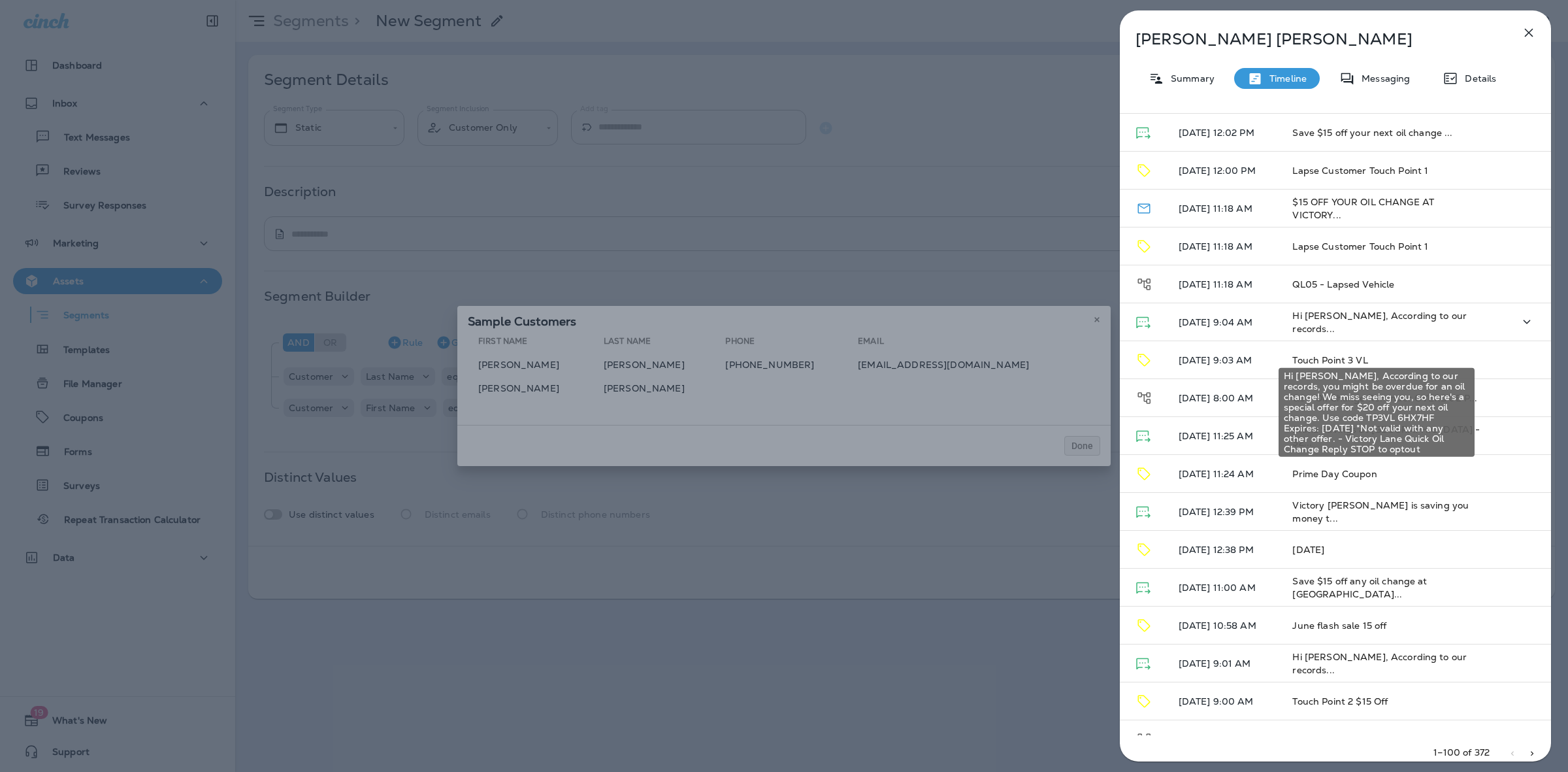
scroll to position [763, 0]
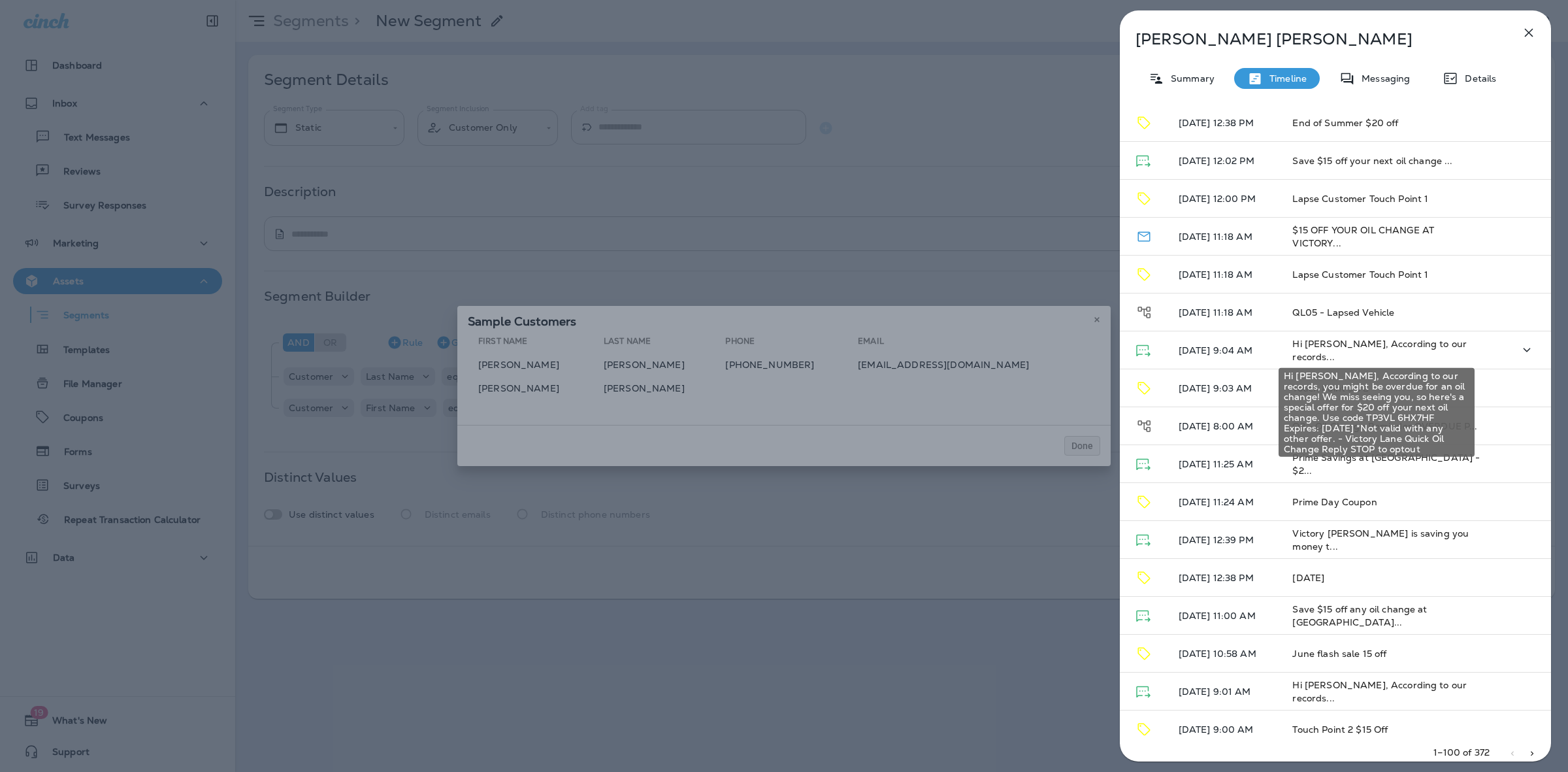
click at [1358, 351] on span "Hi [PERSON_NAME], According to our records..." at bounding box center [1380, 350] width 175 height 25
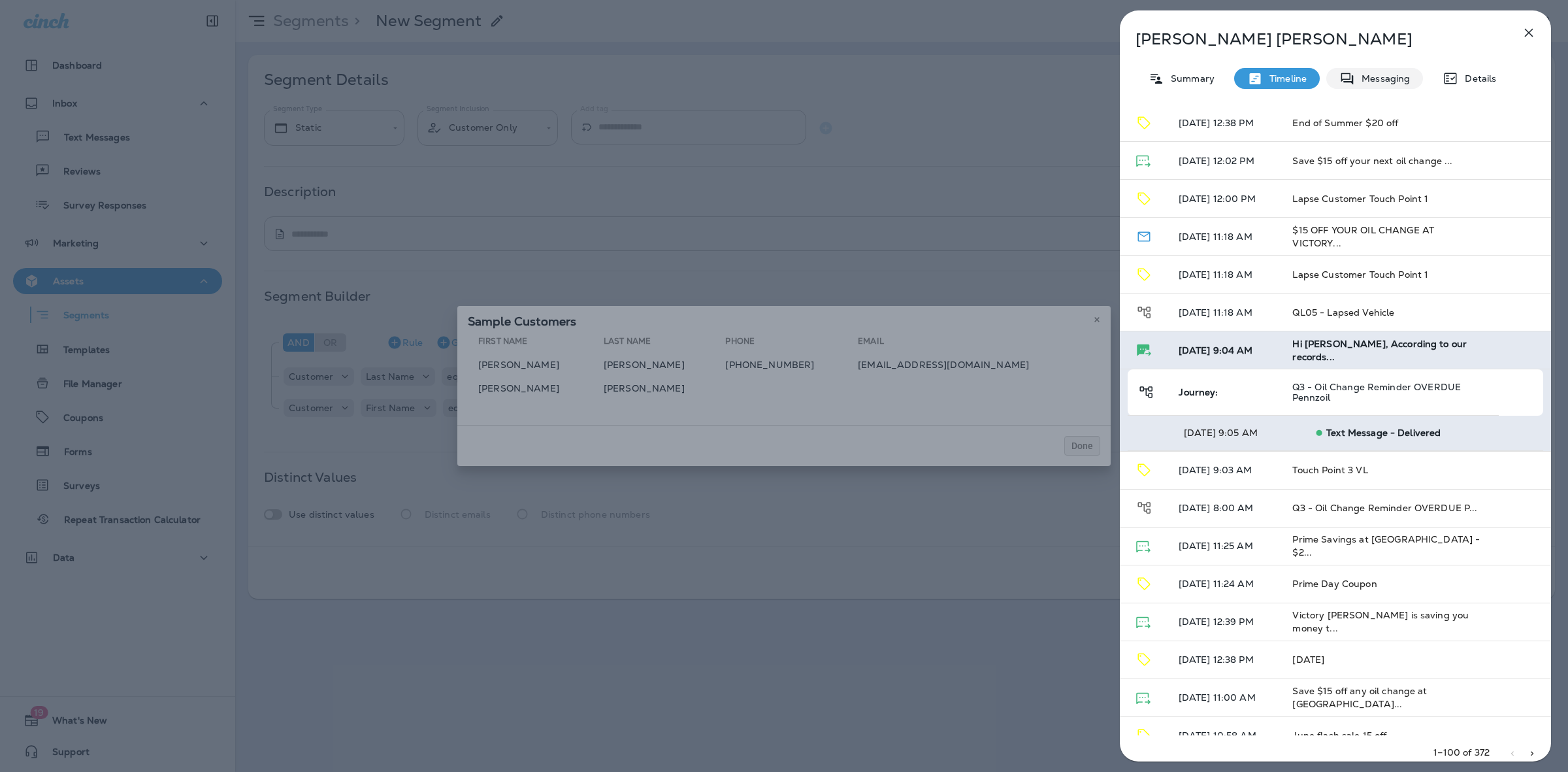
click at [1376, 76] on p "Messaging" at bounding box center [1383, 79] width 55 height 11
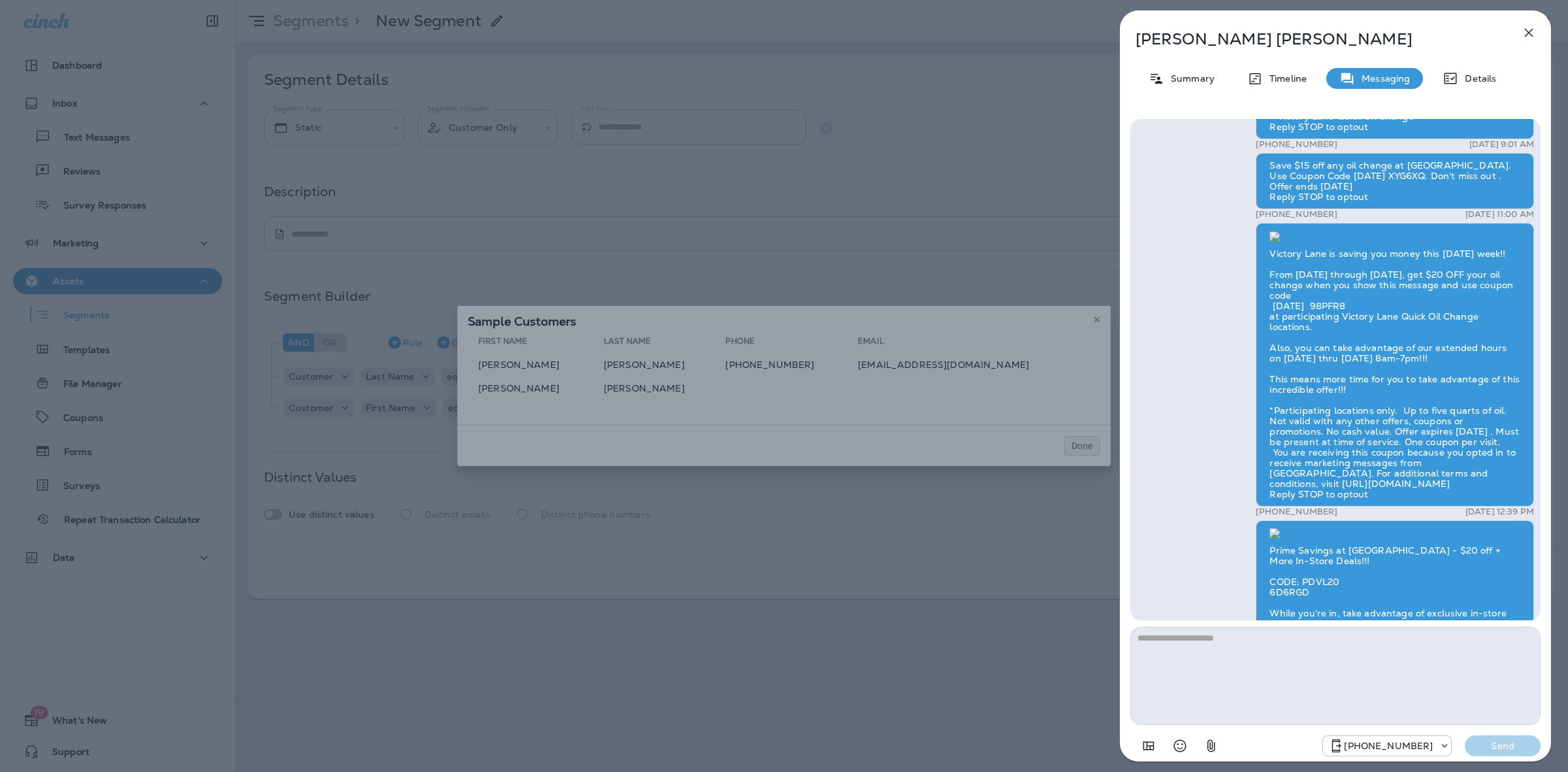
scroll to position [-1563, 0]
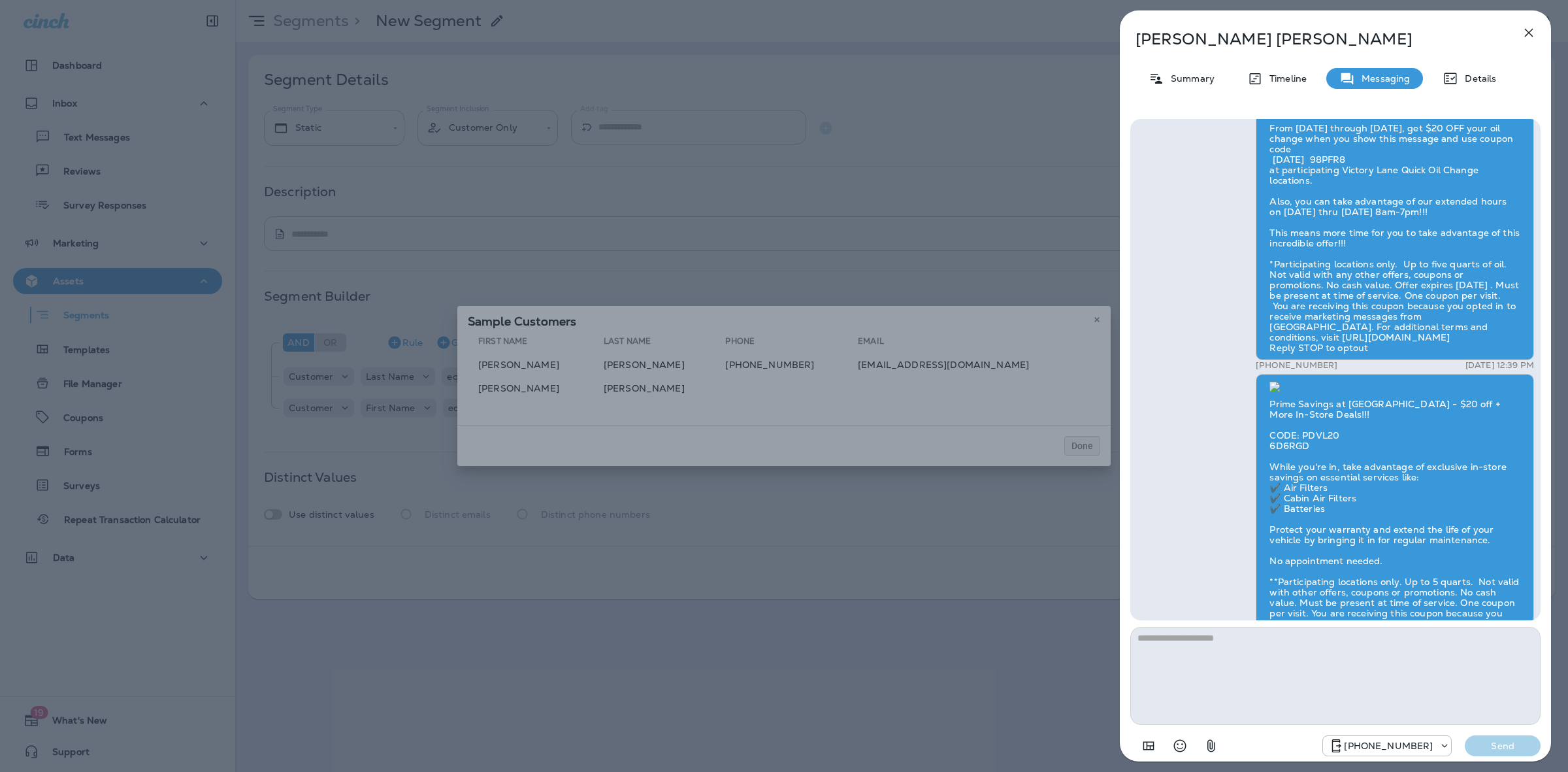
drag, startPoint x: 1285, startPoint y: 240, endPoint x: 1418, endPoint y: 281, distance: 139.2
click at [1418, 681] on div "Hi [PERSON_NAME], According to our records, you might be overdue for an oil cha…" at bounding box center [1395, 770] width 278 height 179
click at [1350, 681] on div "Hi [PERSON_NAME], According to our records, you might be overdue for an oil cha…" at bounding box center [1395, 770] width 278 height 179
drag, startPoint x: 1272, startPoint y: 238, endPoint x: 1374, endPoint y: 245, distance: 102.2
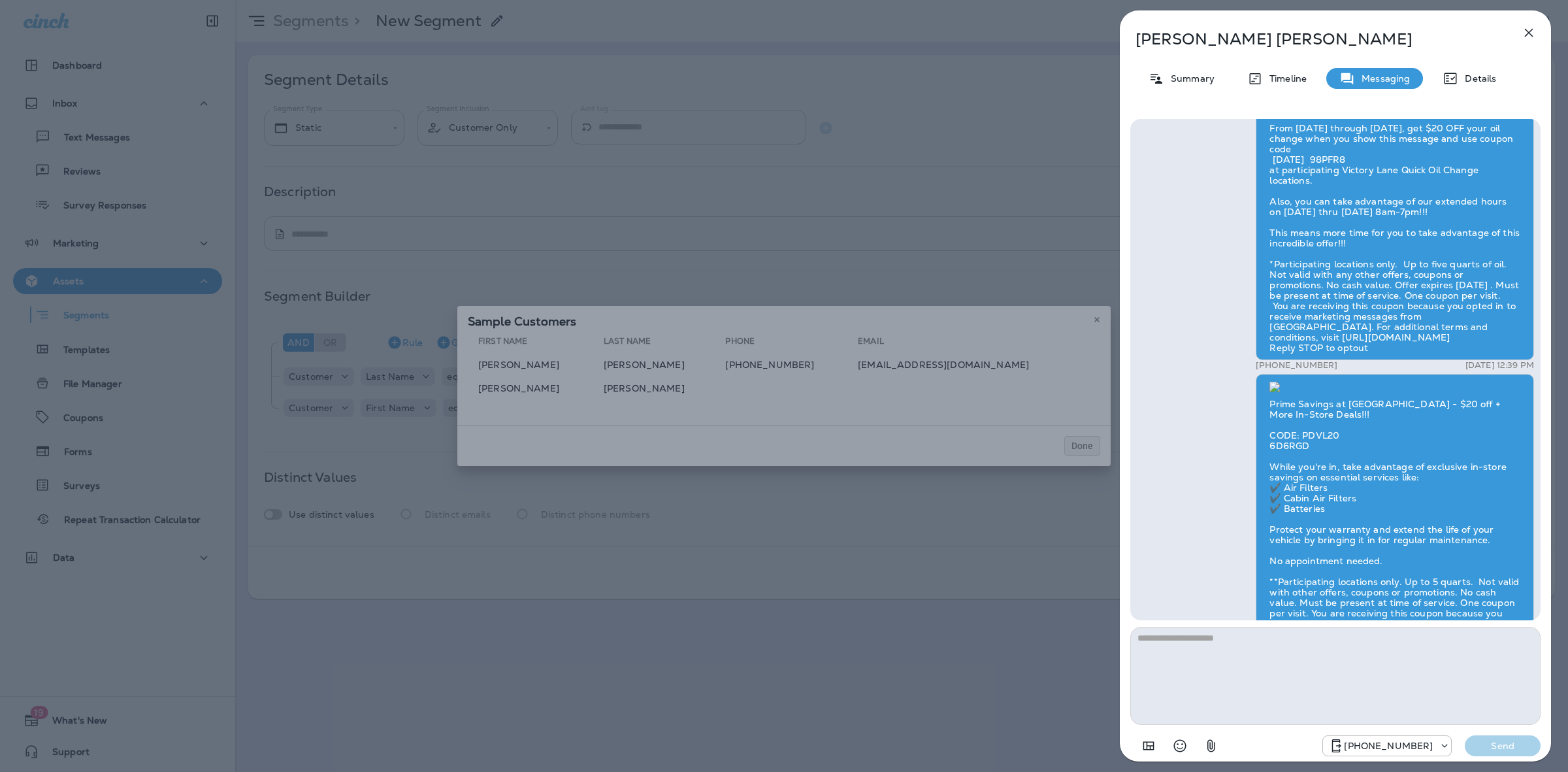
click at [1374, 681] on div "Hi [PERSON_NAME], According to our records, you might be overdue for an oil cha…" at bounding box center [1395, 770] width 278 height 179
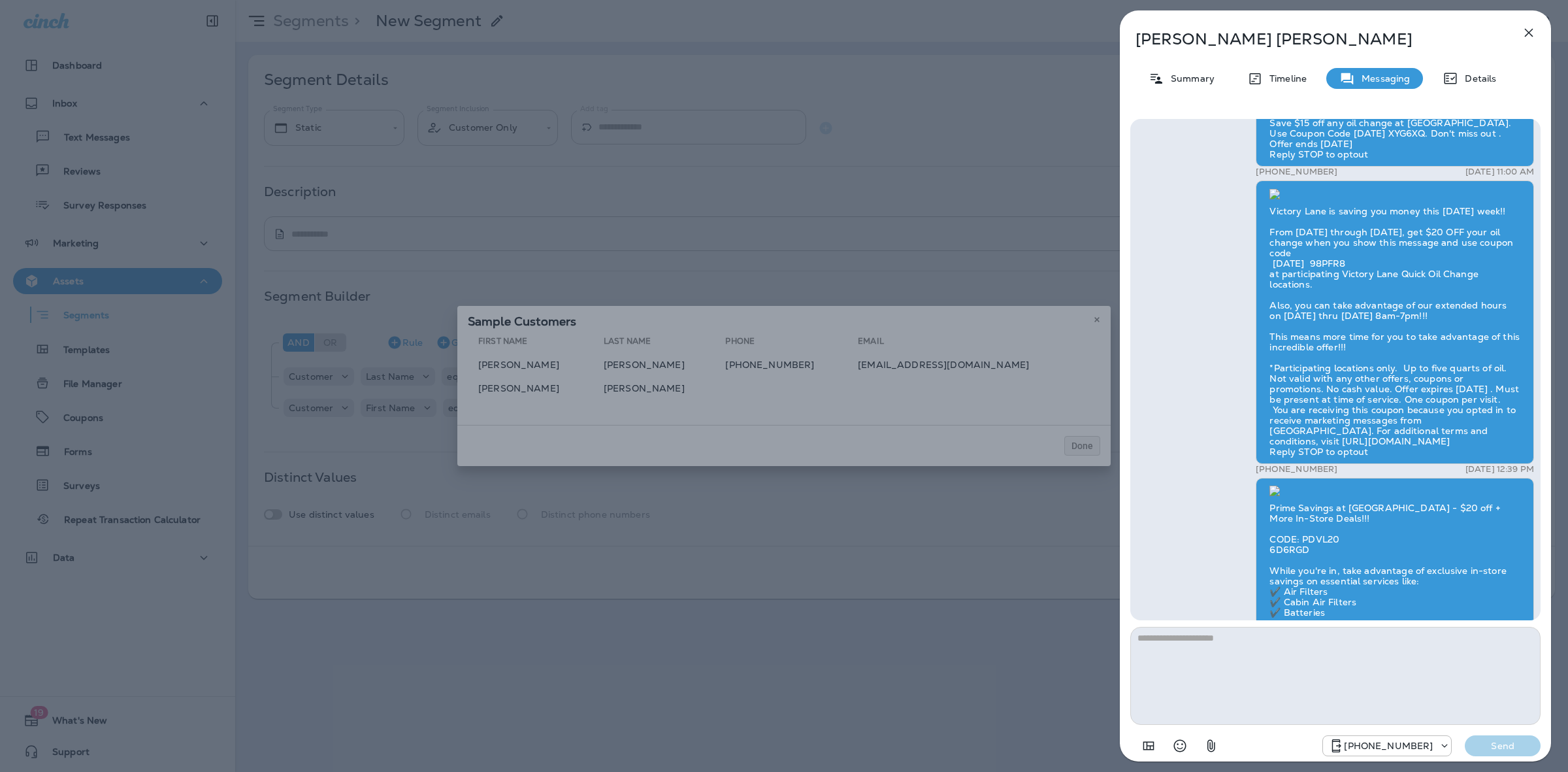
scroll to position [-1645, 0]
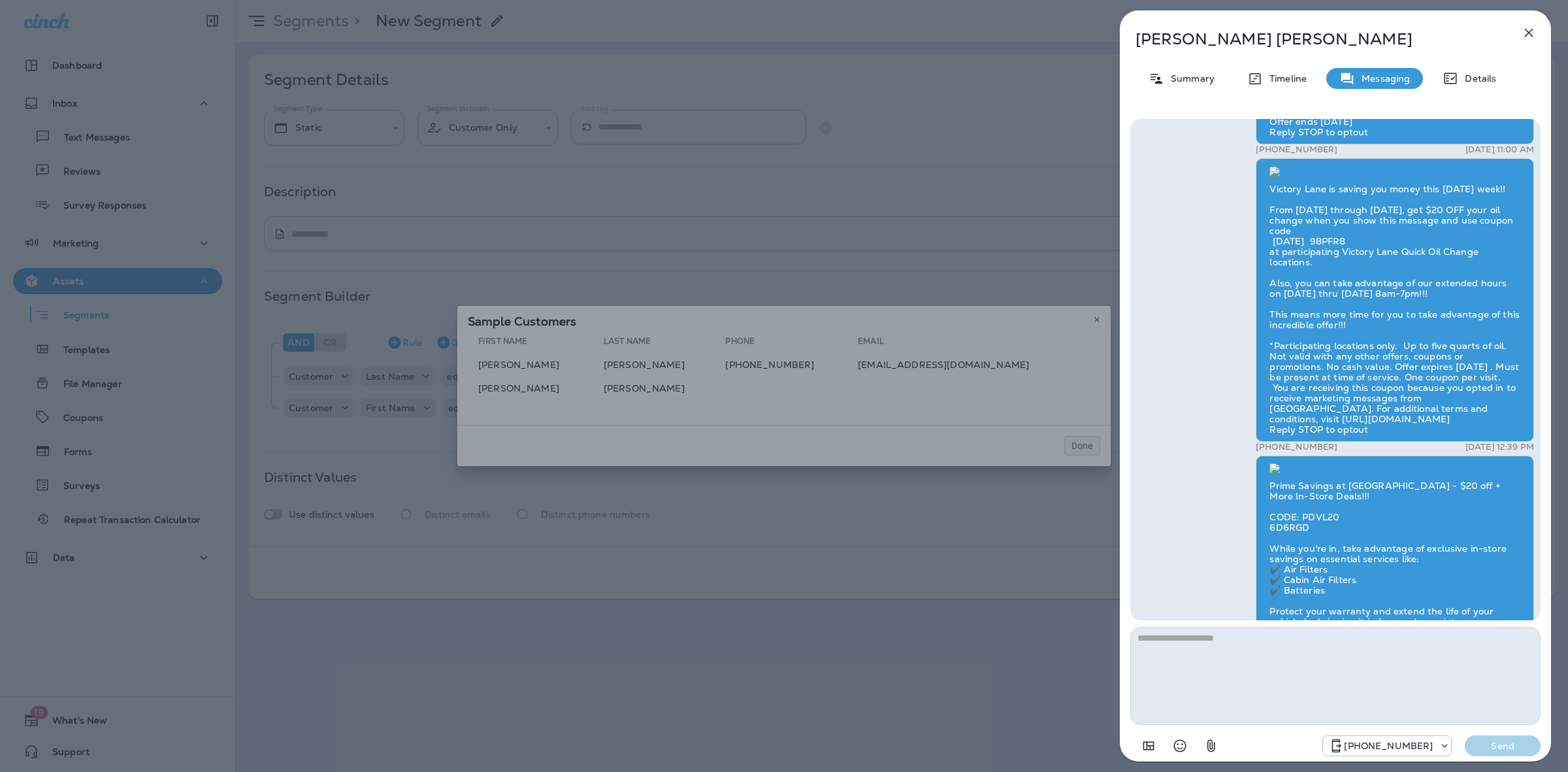
drag, startPoint x: 1448, startPoint y: 452, endPoint x: 1504, endPoint y: 452, distance: 56.0
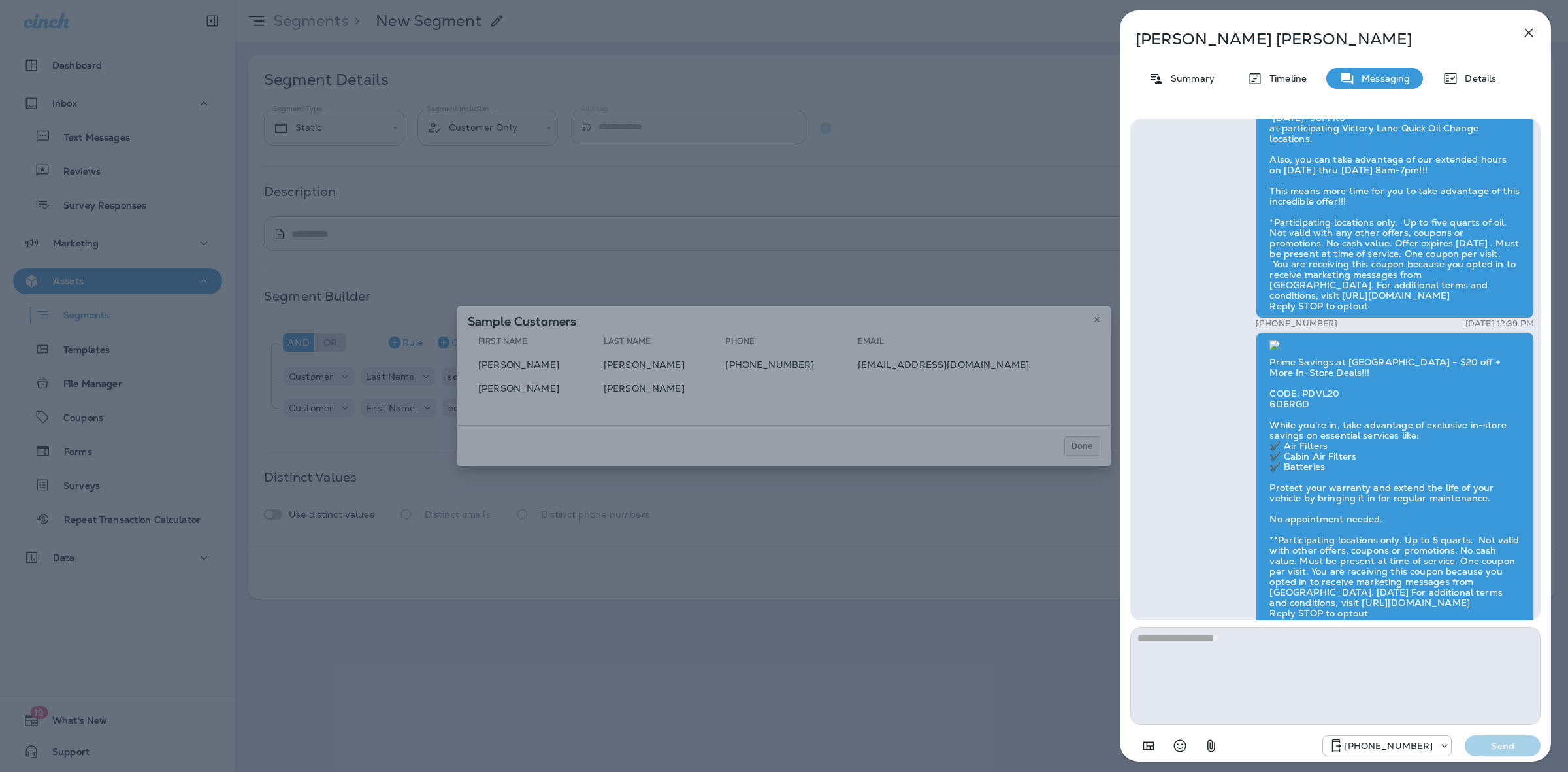
scroll to position [-1551, 0]
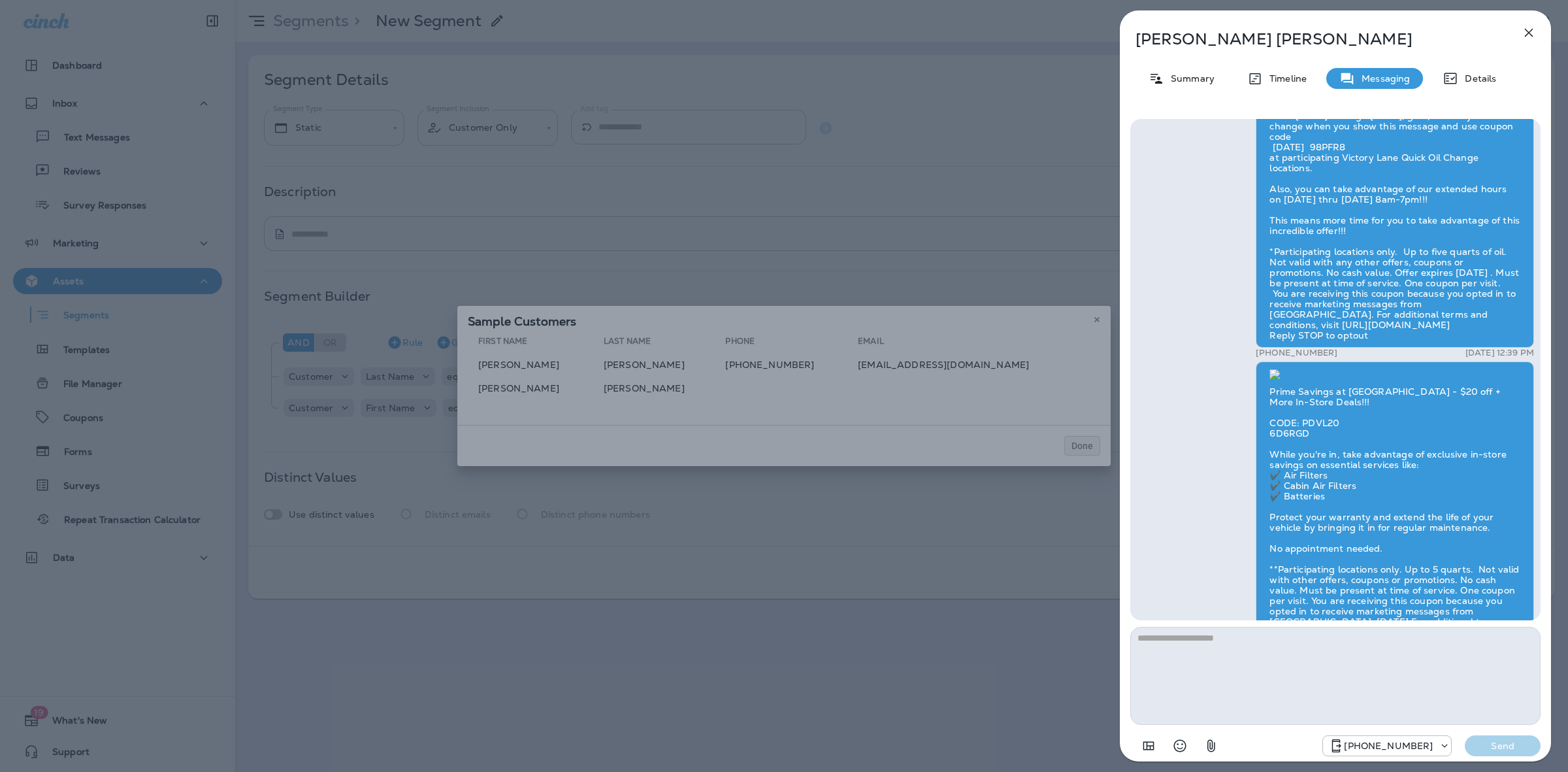
click at [1377, 668] on div "Hi [PERSON_NAME], According to our records, you might be overdue for an oil cha…" at bounding box center [1395, 758] width 278 height 179
click at [1304, 668] on div "Hi [PERSON_NAME], According to our records, you might be overdue for an oil cha…" at bounding box center [1395, 758] width 278 height 179
drag, startPoint x: 1304, startPoint y: 247, endPoint x: 1338, endPoint y: 249, distance: 34.1
click at [1335, 668] on div "Hi [PERSON_NAME], According to our records, you might be overdue for an oil cha…" at bounding box center [1395, 758] width 278 height 179
click at [1361, 668] on div "Hi [PERSON_NAME], According to our records, you might be overdue for an oil cha…" at bounding box center [1395, 758] width 278 height 179
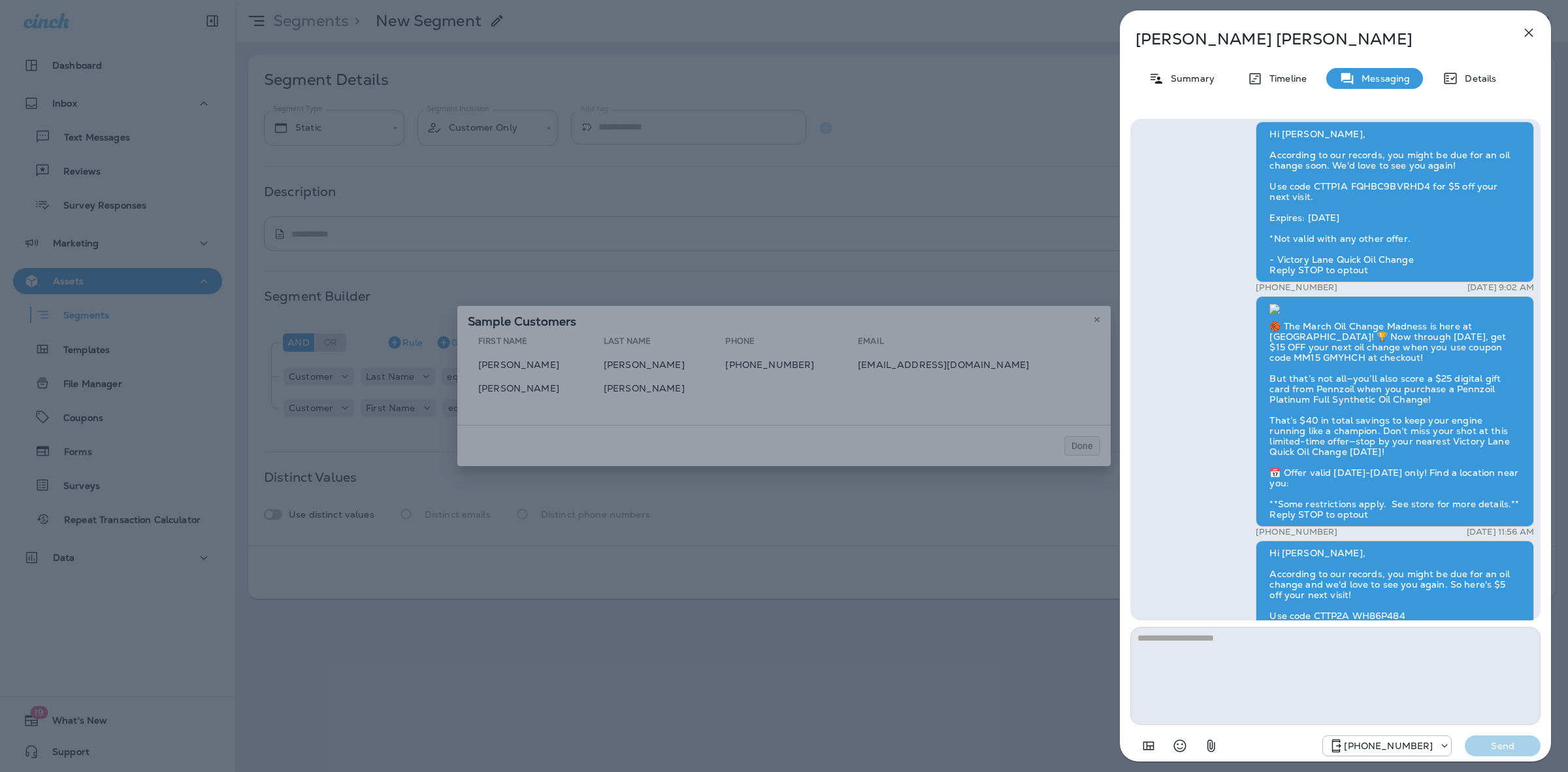
scroll to position [-3430, 0]
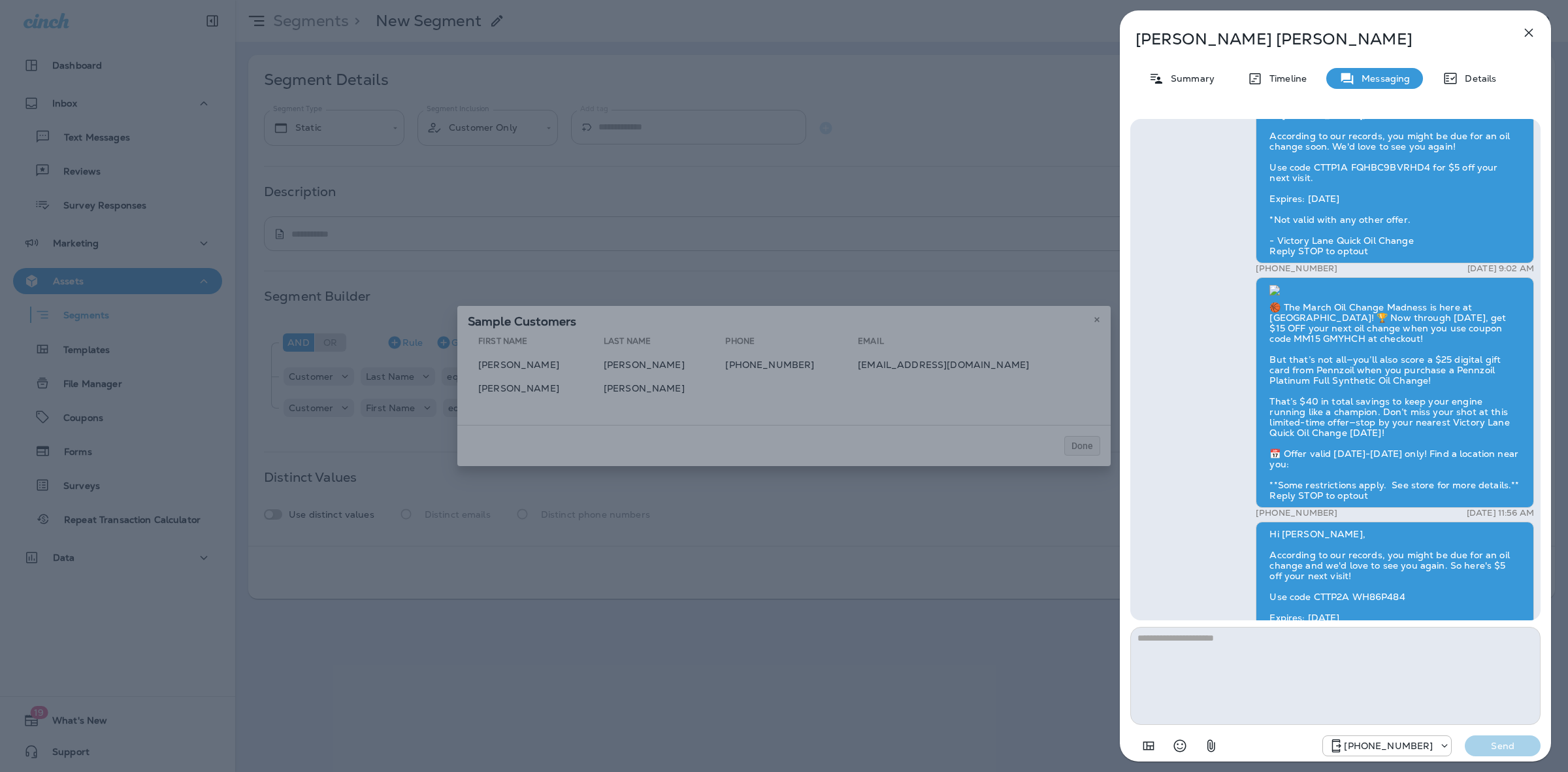
click at [1532, 34] on icon "button" at bounding box center [1529, 33] width 16 height 16
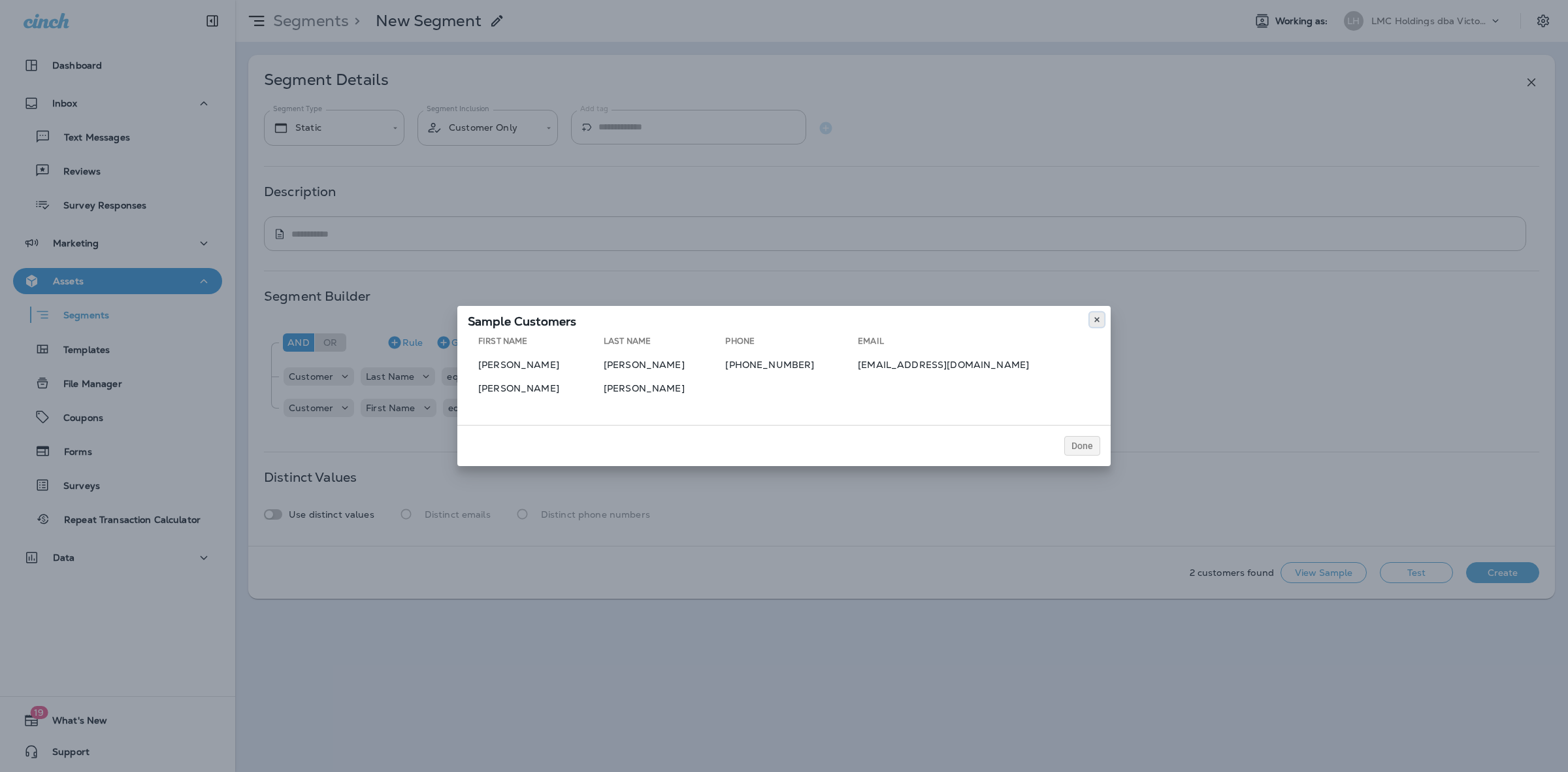
click at [1099, 320] on icon at bounding box center [1096, 319] width 8 height 8
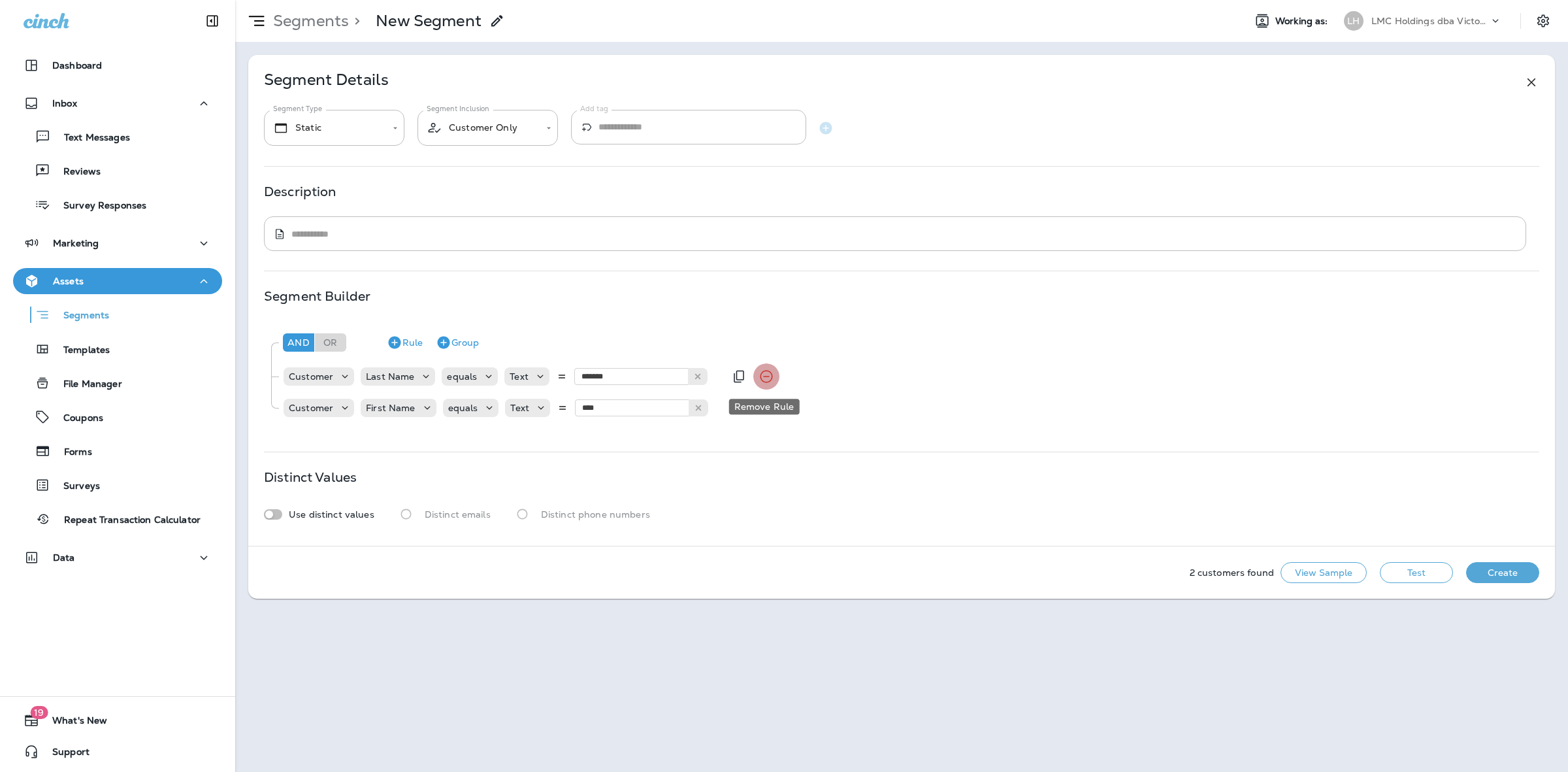
click at [765, 380] on icon "Remove Rule" at bounding box center [766, 376] width 16 height 16
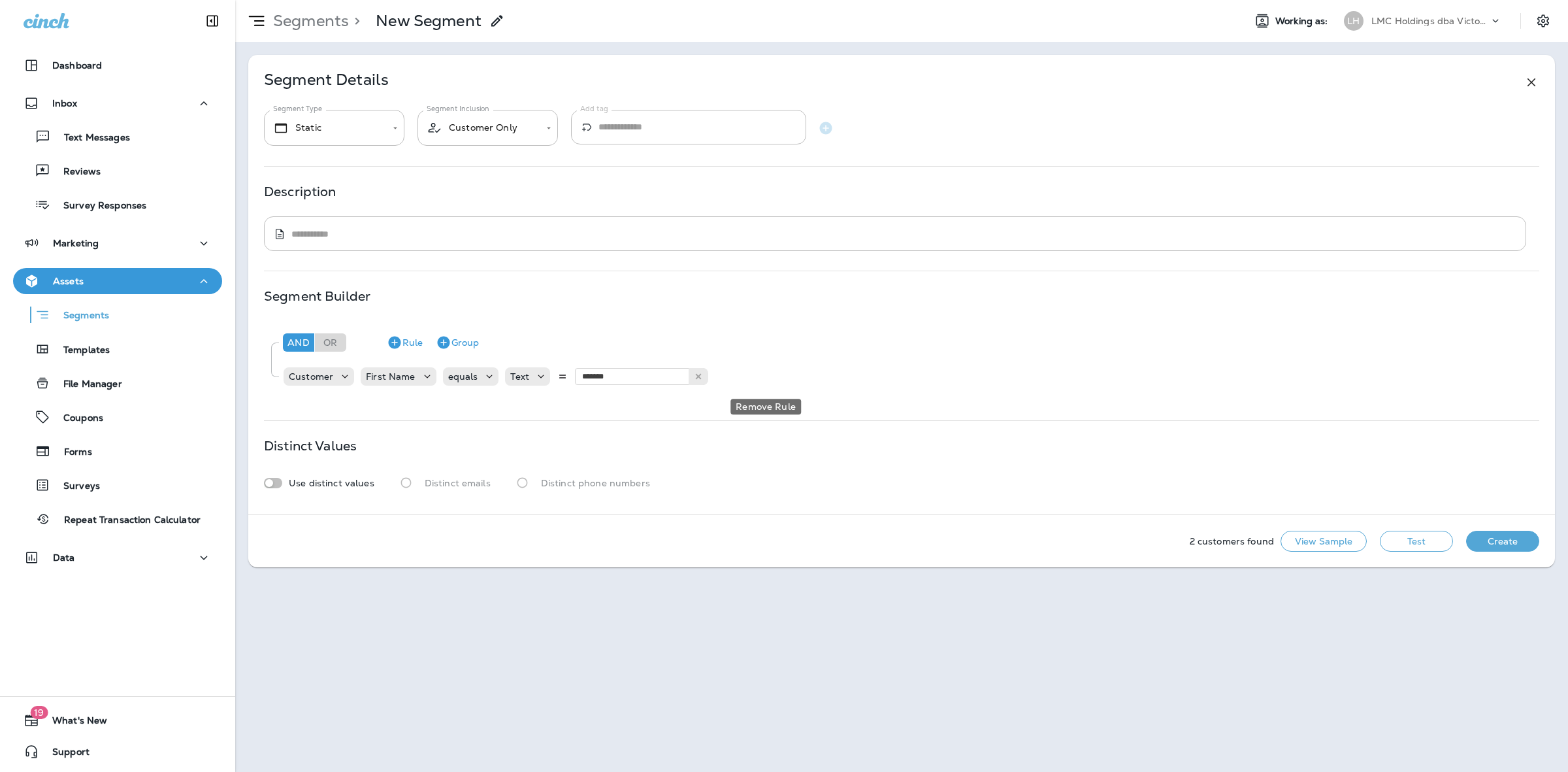
click at [767, 378] on icon "Remove Rule" at bounding box center [767, 376] width 16 height 16
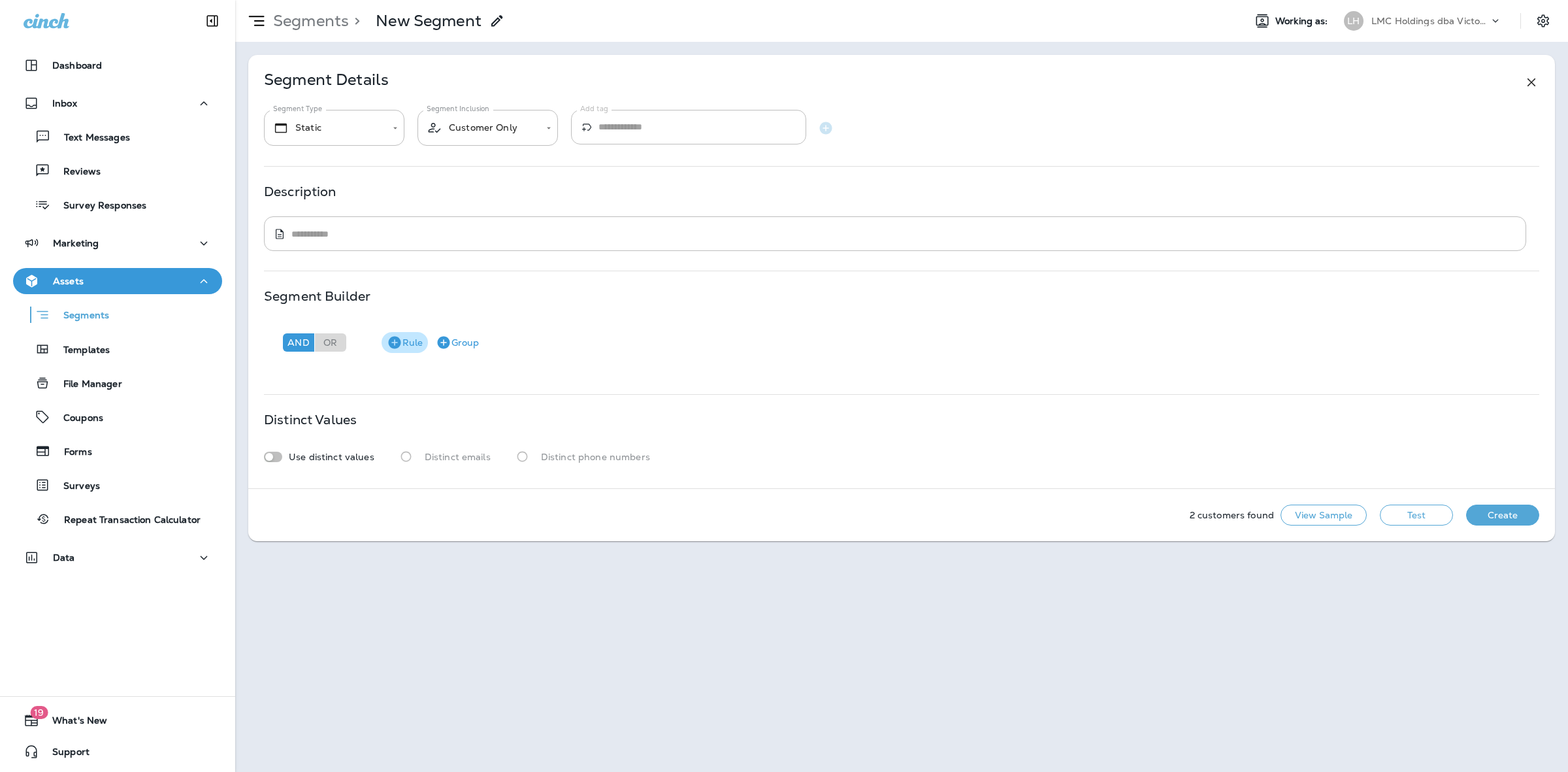
click at [403, 345] on button "Rule" at bounding box center [404, 342] width 46 height 21
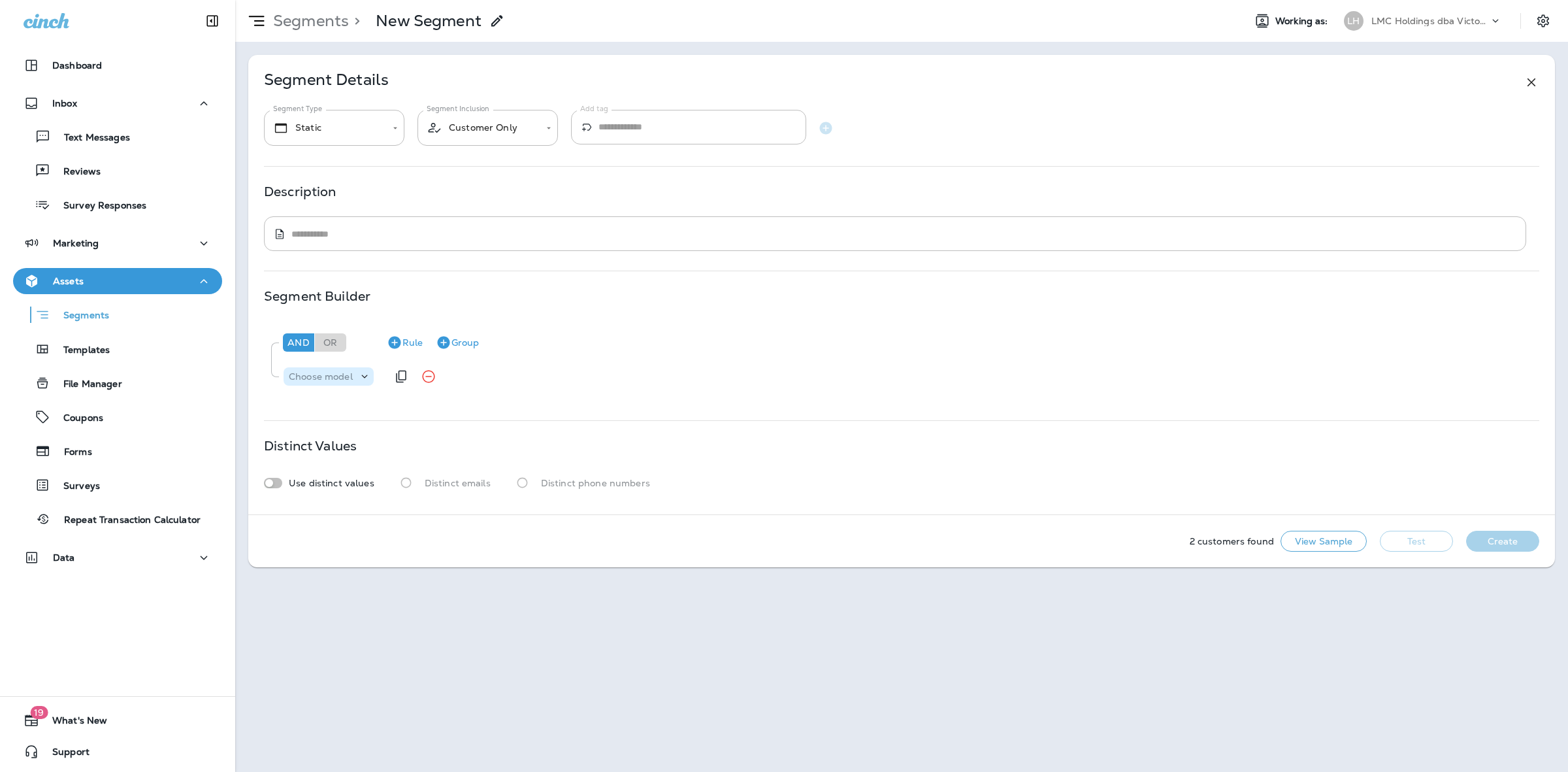
click at [351, 376] on p "Choose model" at bounding box center [320, 376] width 64 height 11
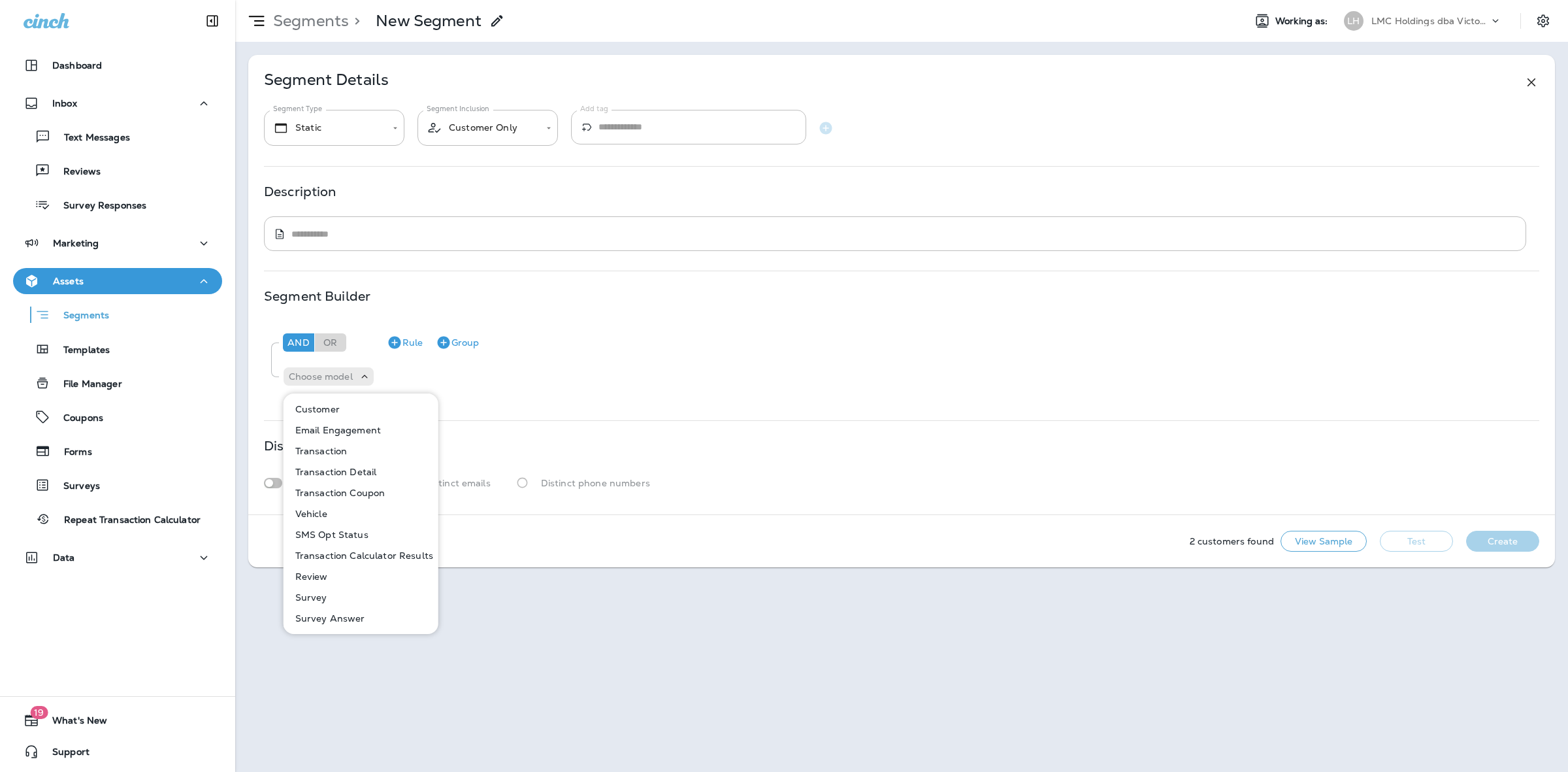
click at [337, 485] on button "Transaction Coupon" at bounding box center [362, 493] width 154 height 21
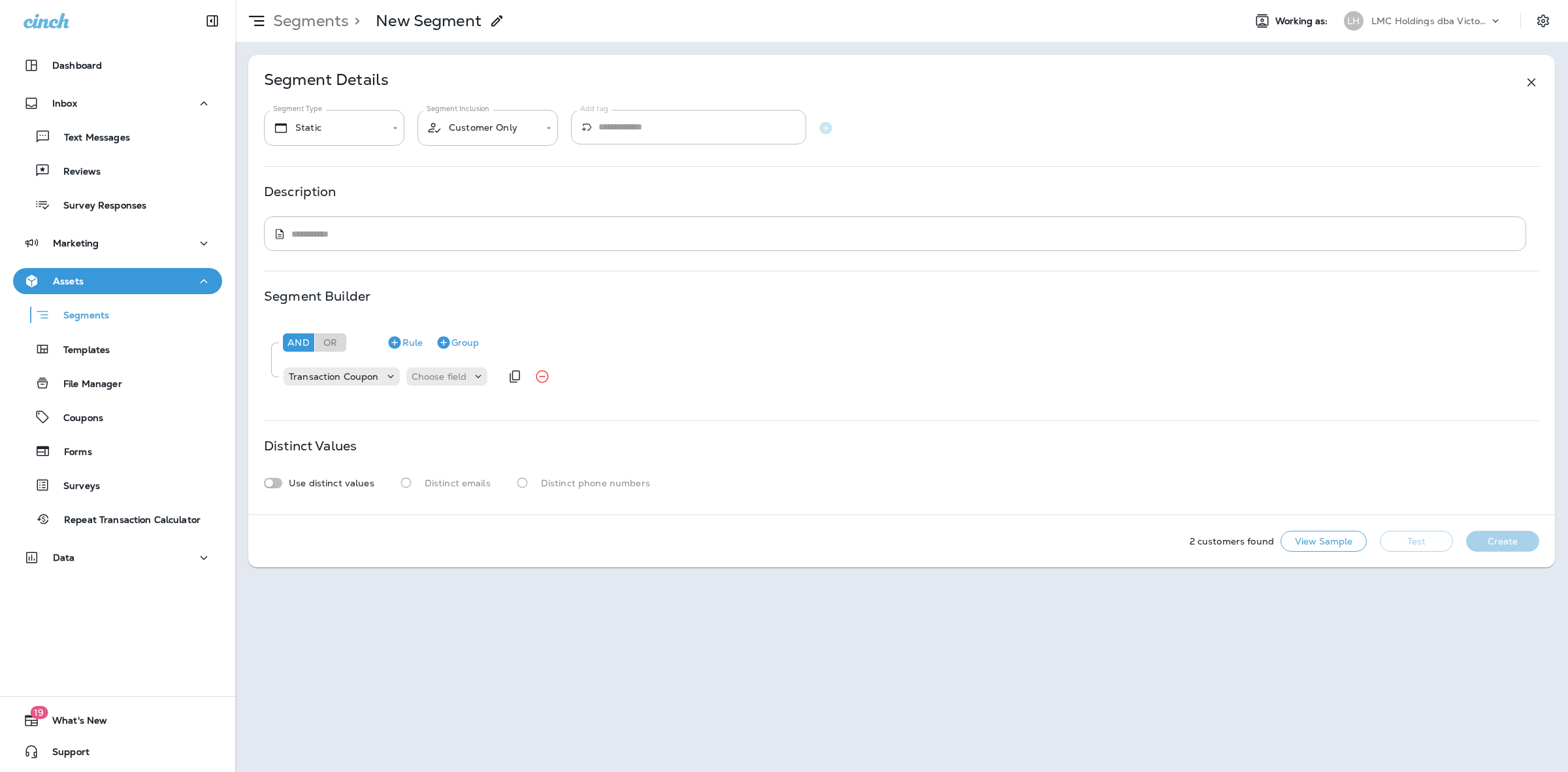
click at [428, 366] on div "Transaction Coupon Choose field" at bounding box center [391, 376] width 218 height 26
click at [429, 371] on div "Choose field" at bounding box center [447, 376] width 82 height 18
click at [435, 406] on p "Code" at bounding box center [426, 409] width 28 height 11
click at [495, 383] on div "Choose operator" at bounding box center [512, 376] width 101 height 13
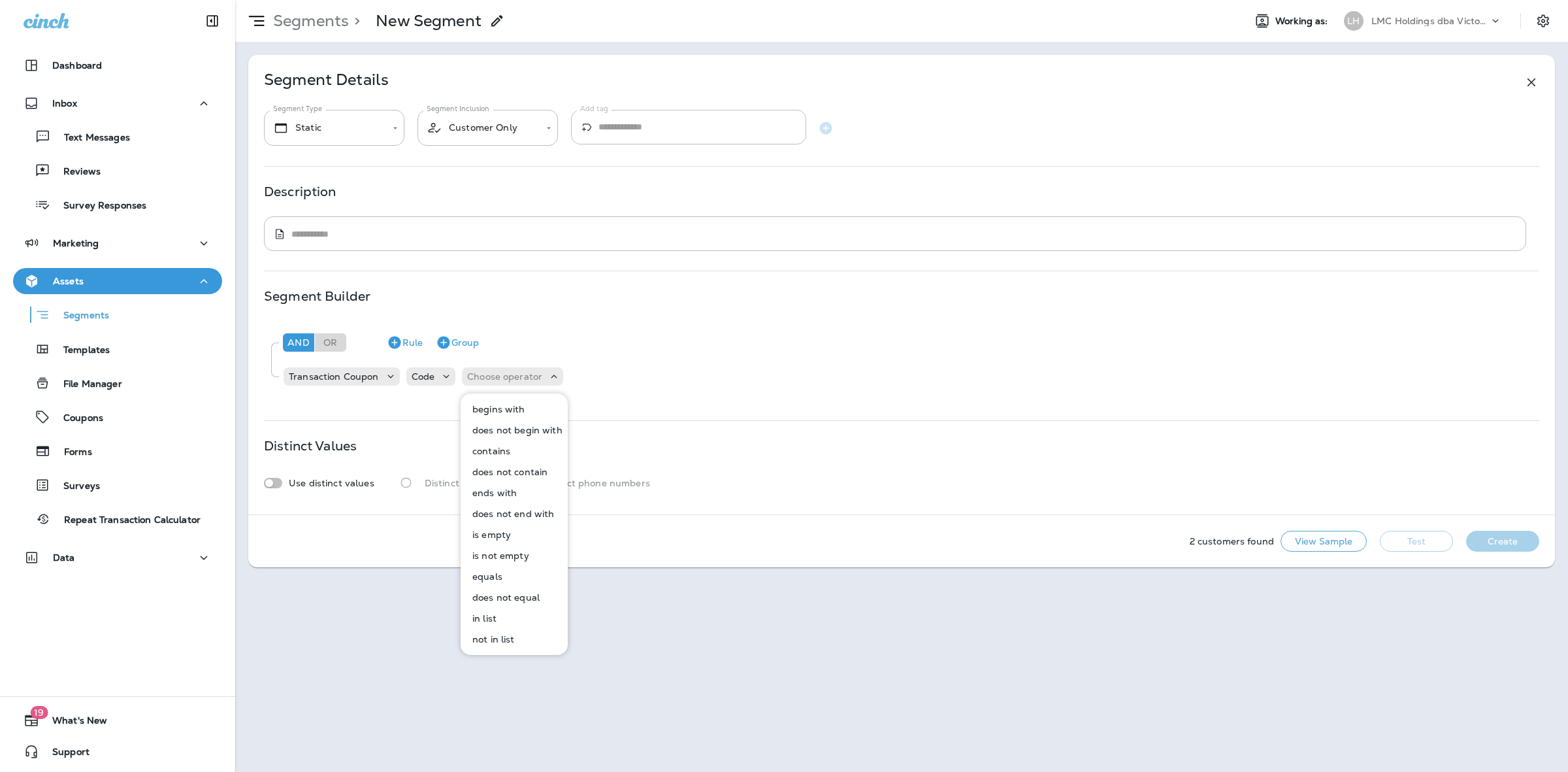
click at [488, 575] on p "equals" at bounding box center [485, 576] width 35 height 11
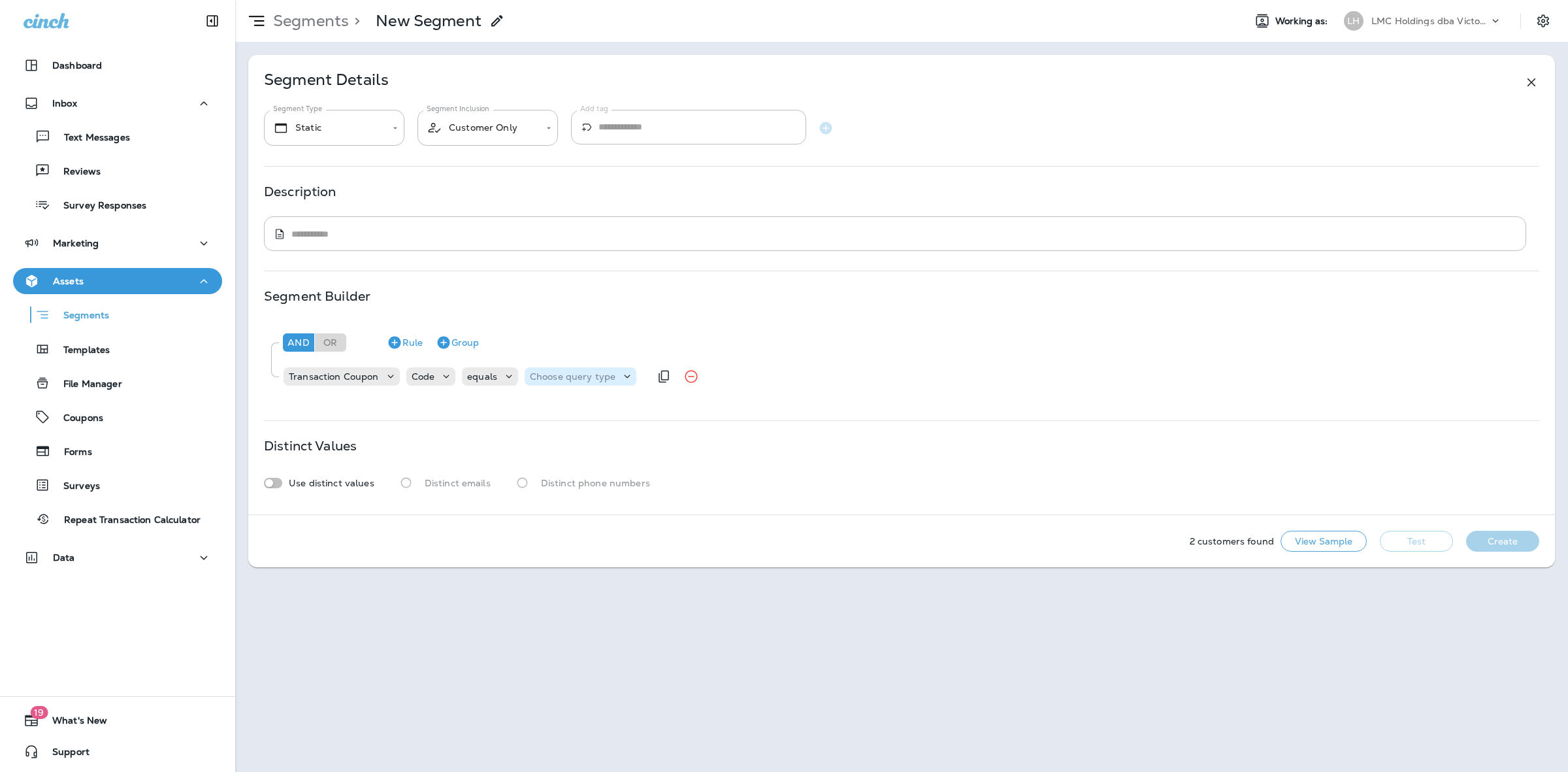
click at [557, 377] on p "Choose query type" at bounding box center [573, 376] width 85 height 11
drag, startPoint x: 552, startPoint y: 401, endPoint x: 566, endPoint y: 399, distance: 14.1
click at [550, 403] on button "Text" at bounding box center [562, 409] width 75 height 21
click at [612, 376] on input "text" at bounding box center [660, 376] width 130 height 17
type input "*****"
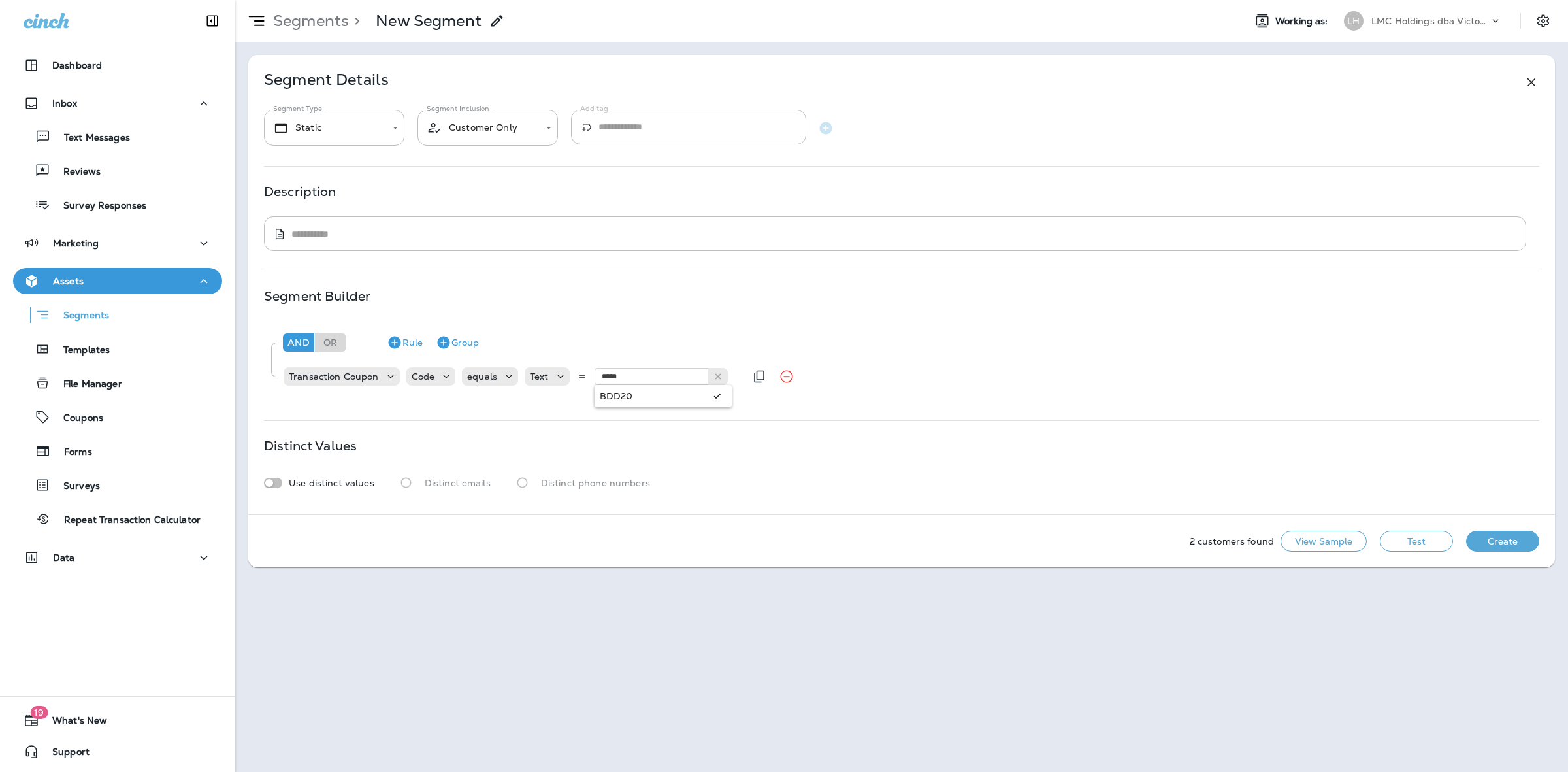
click at [630, 391] on div "And Or Rule Group Transaction Coupon Code equals Text ***** BDD20" at bounding box center [901, 358] width 1275 height 74
click at [410, 340] on button "Rule" at bounding box center [404, 342] width 46 height 21
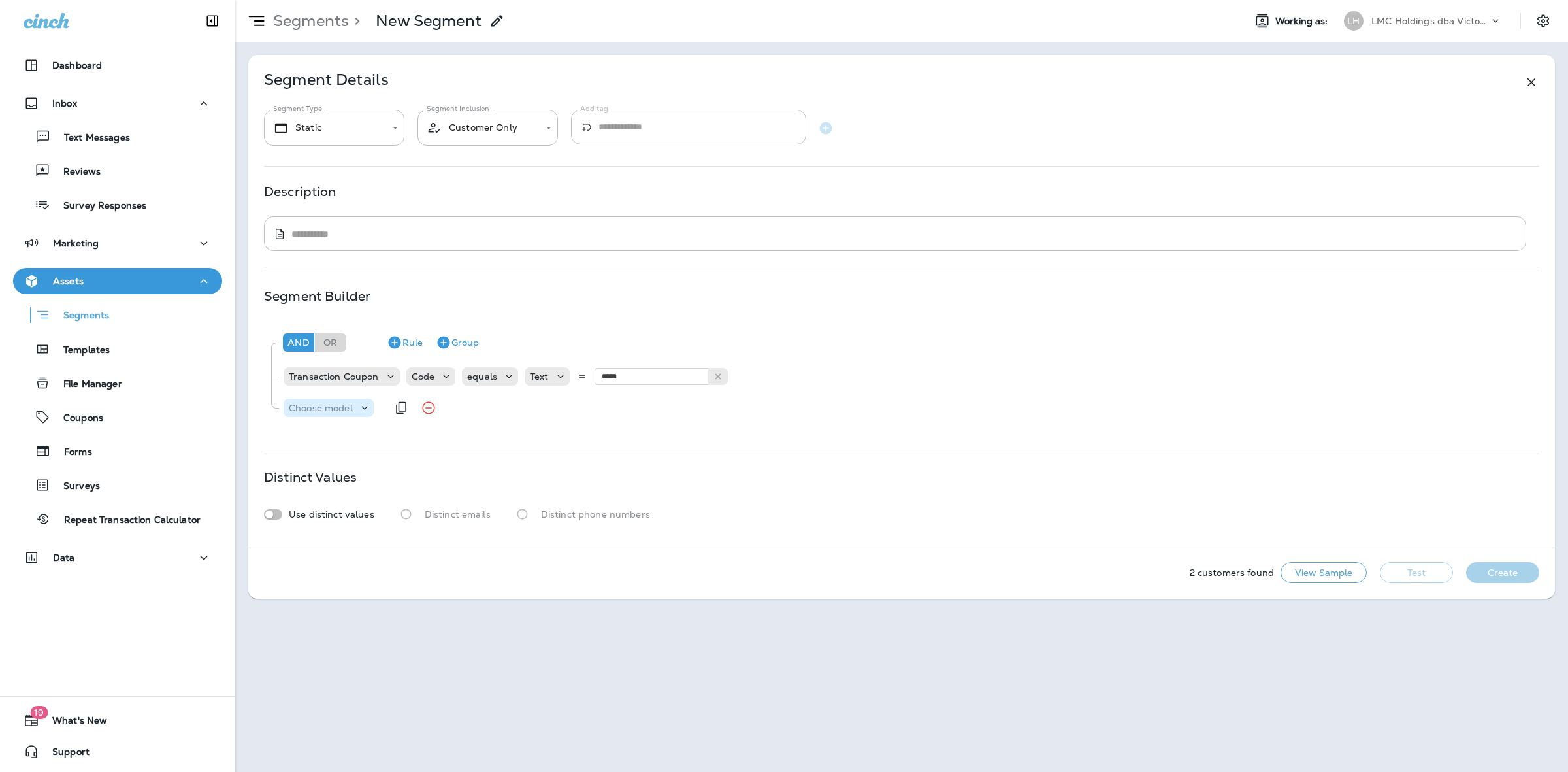
click at [341, 408] on p "Choose model" at bounding box center [320, 407] width 64 height 11
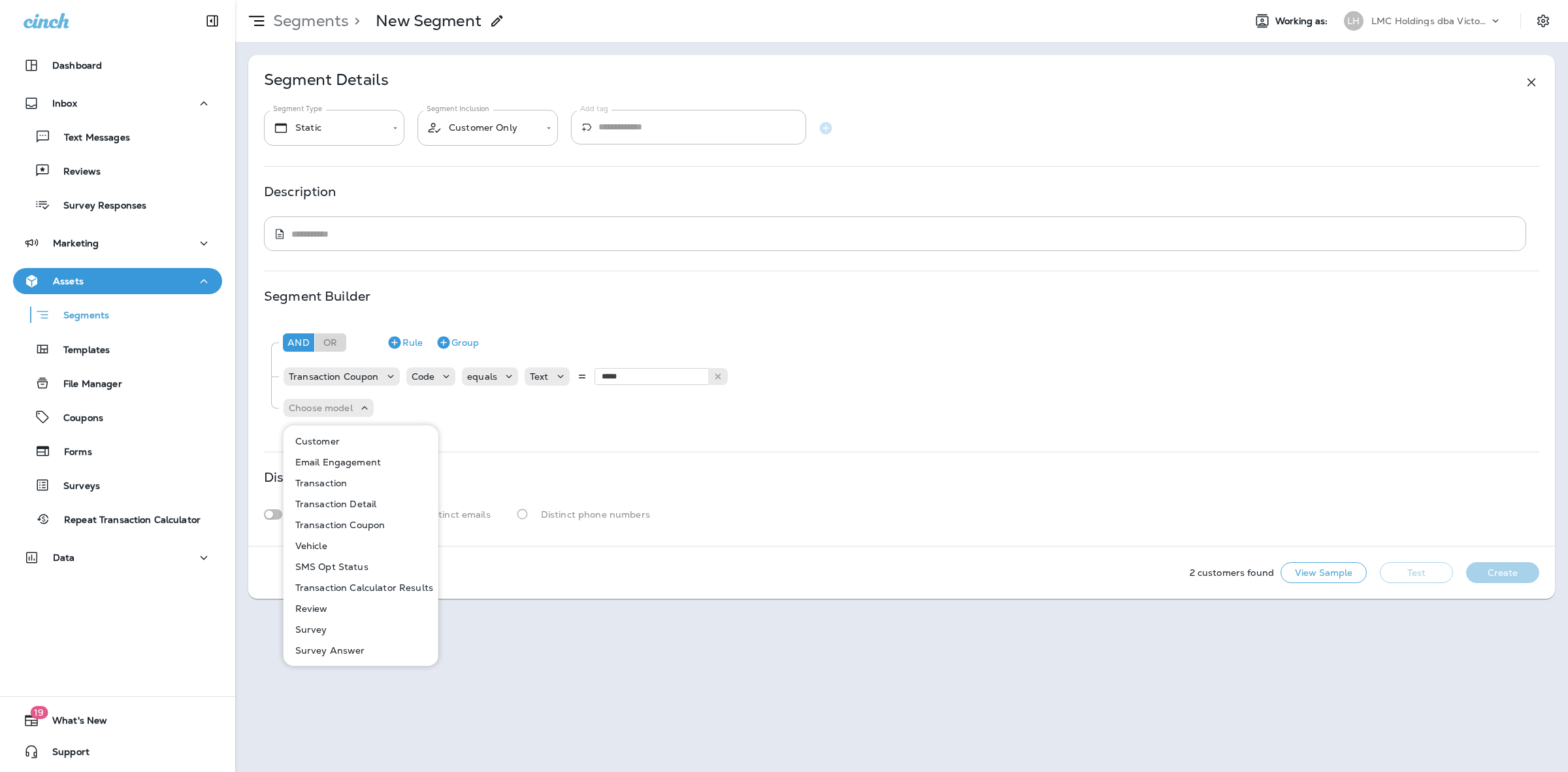
click at [319, 478] on p "Transaction" at bounding box center [319, 483] width 58 height 11
click at [319, 478] on p "Distinct Values" at bounding box center [310, 477] width 93 height 11
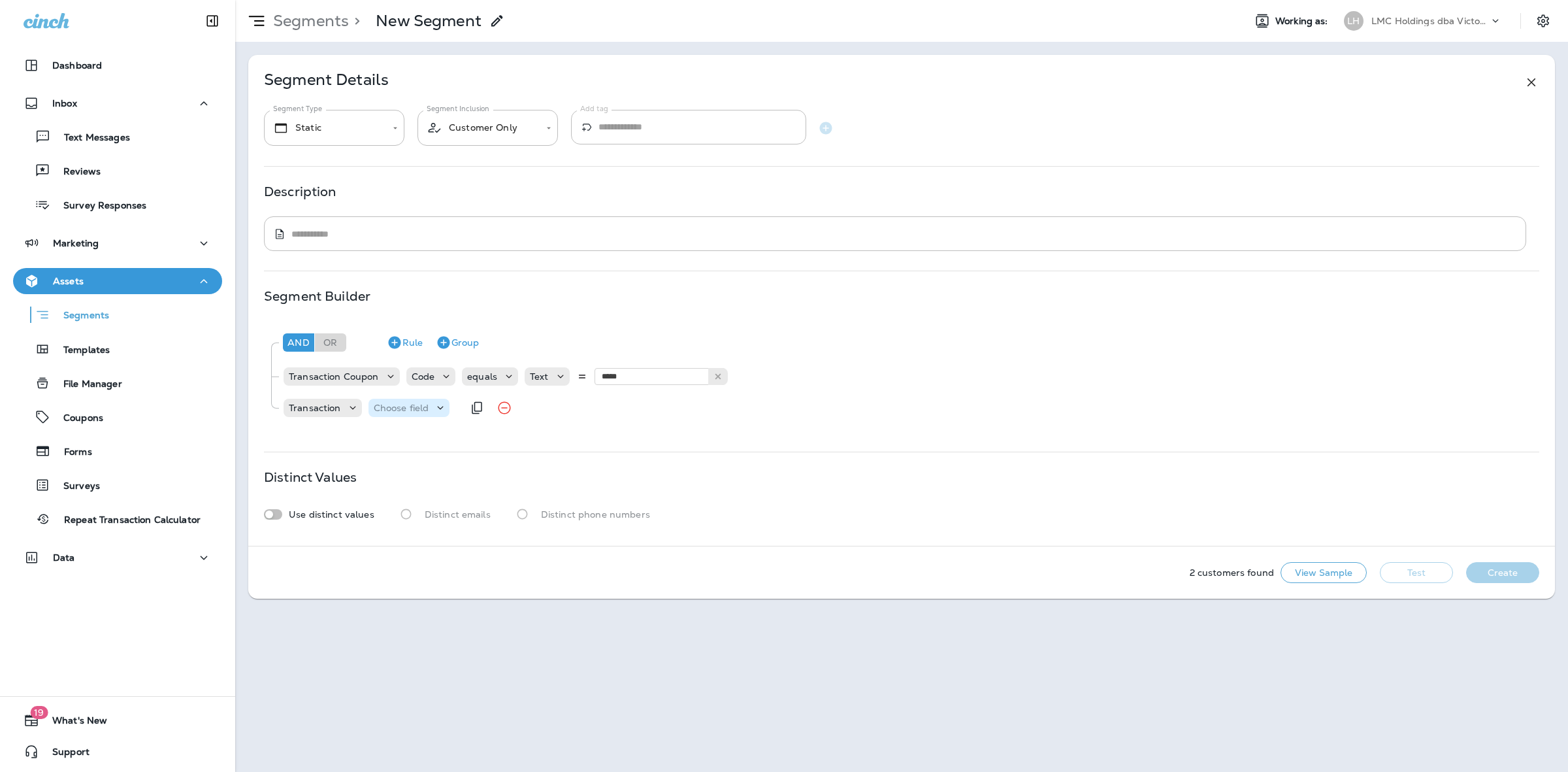
click at [407, 410] on p "Choose field" at bounding box center [401, 407] width 55 height 11
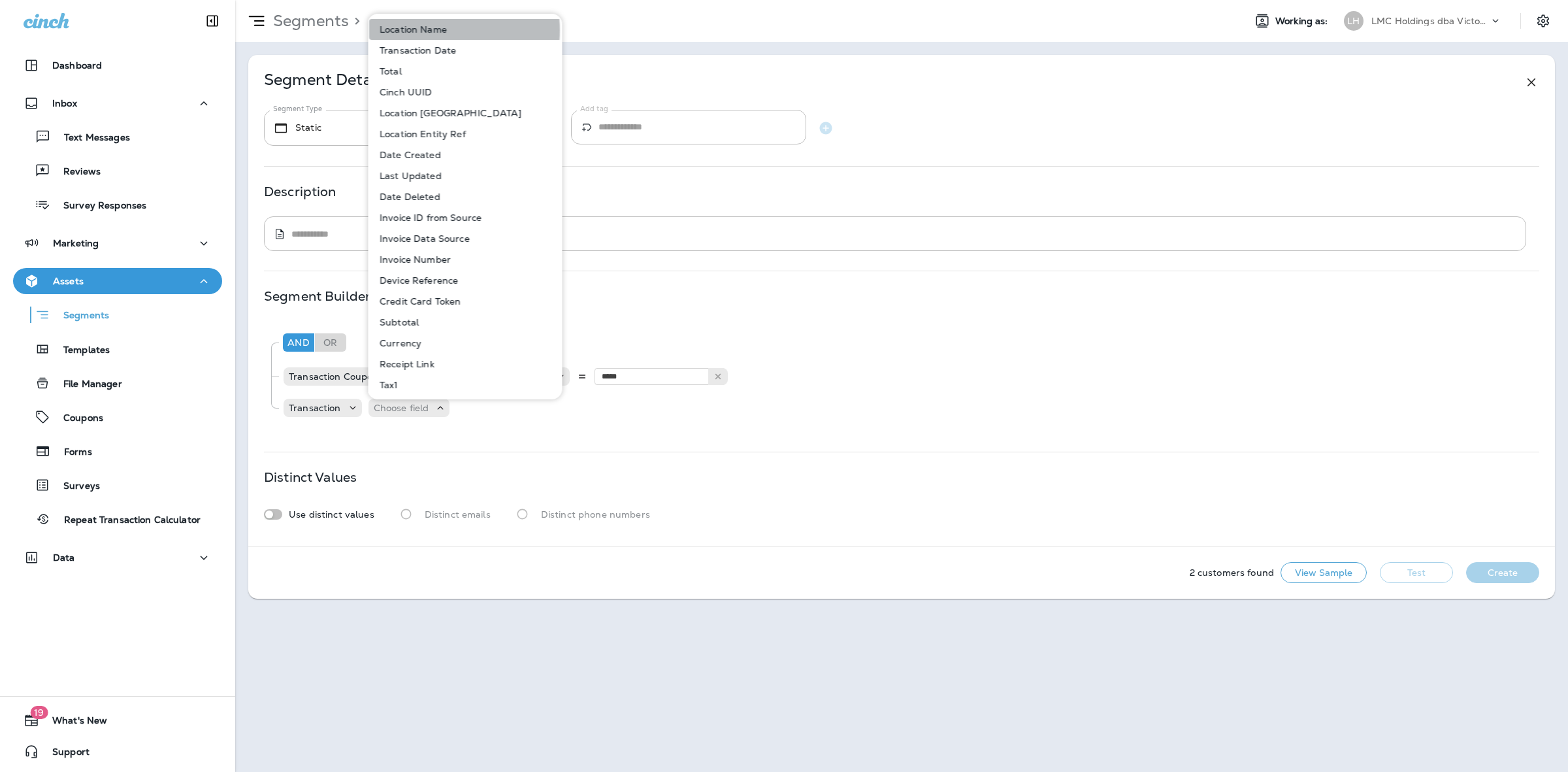
click at [439, 31] on p "Location Name" at bounding box center [411, 29] width 73 height 11
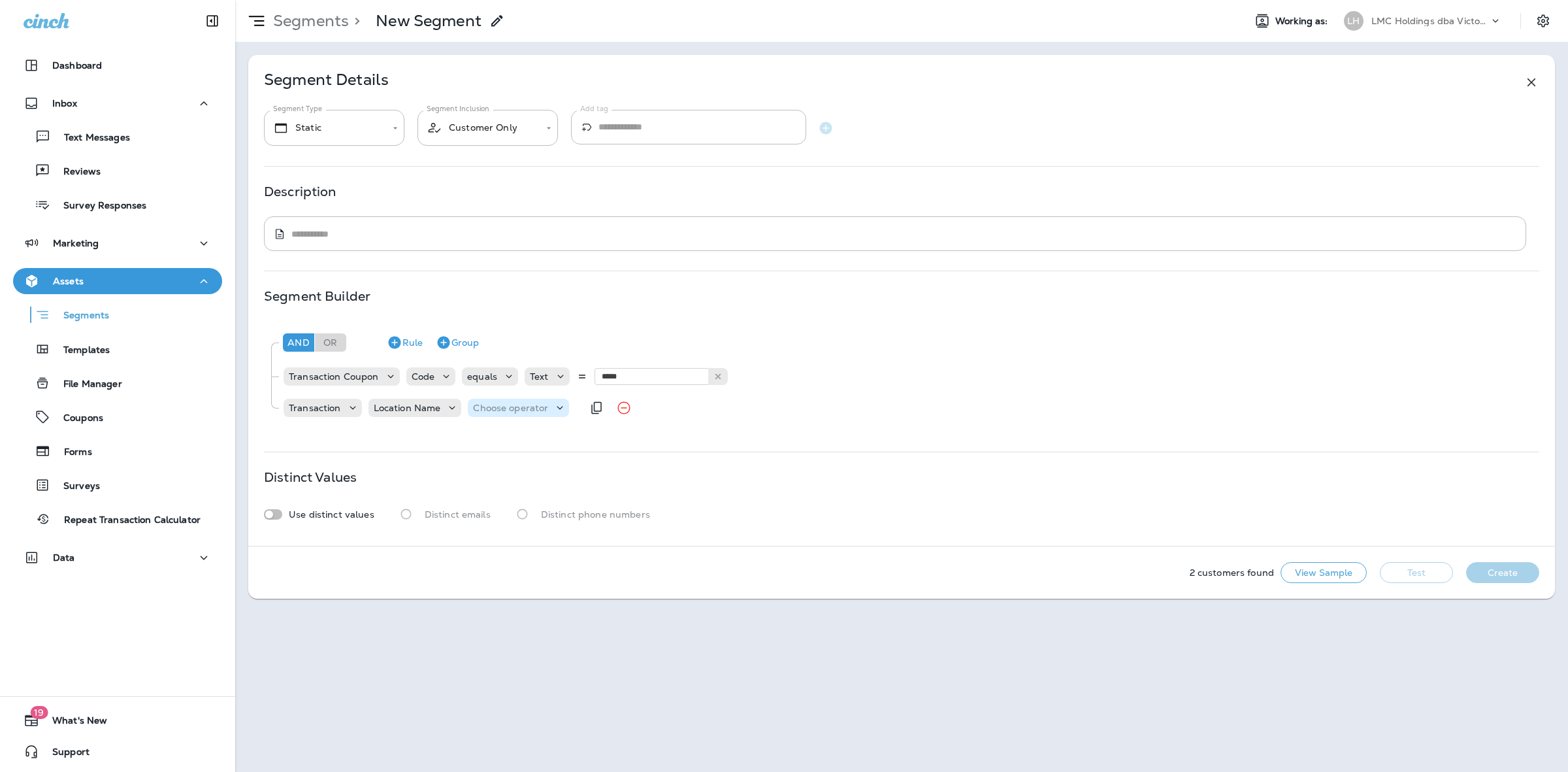
click at [505, 403] on p "Choose operator" at bounding box center [511, 407] width 75 height 11
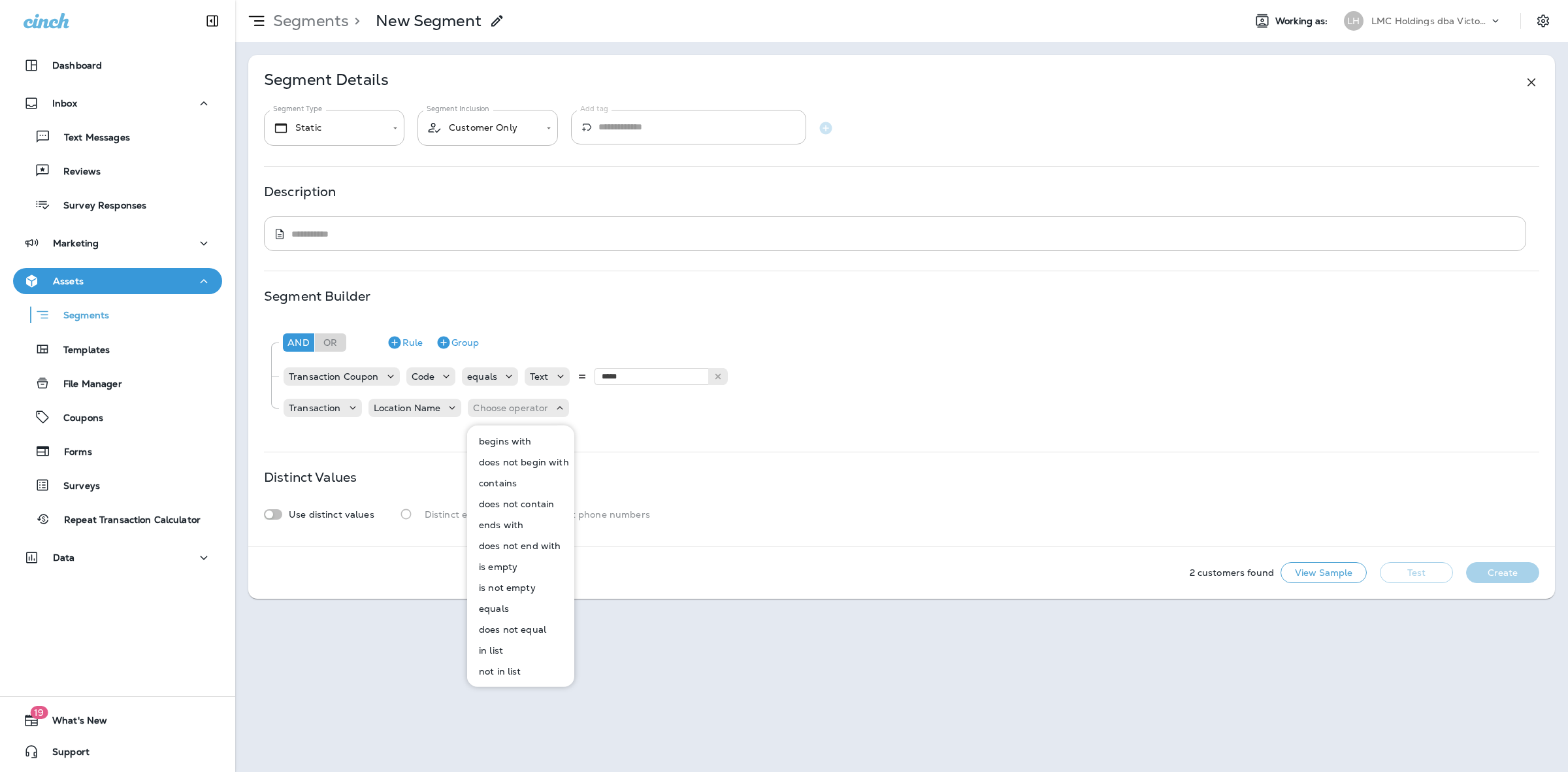
click at [497, 606] on p "equals" at bounding box center [492, 608] width 35 height 11
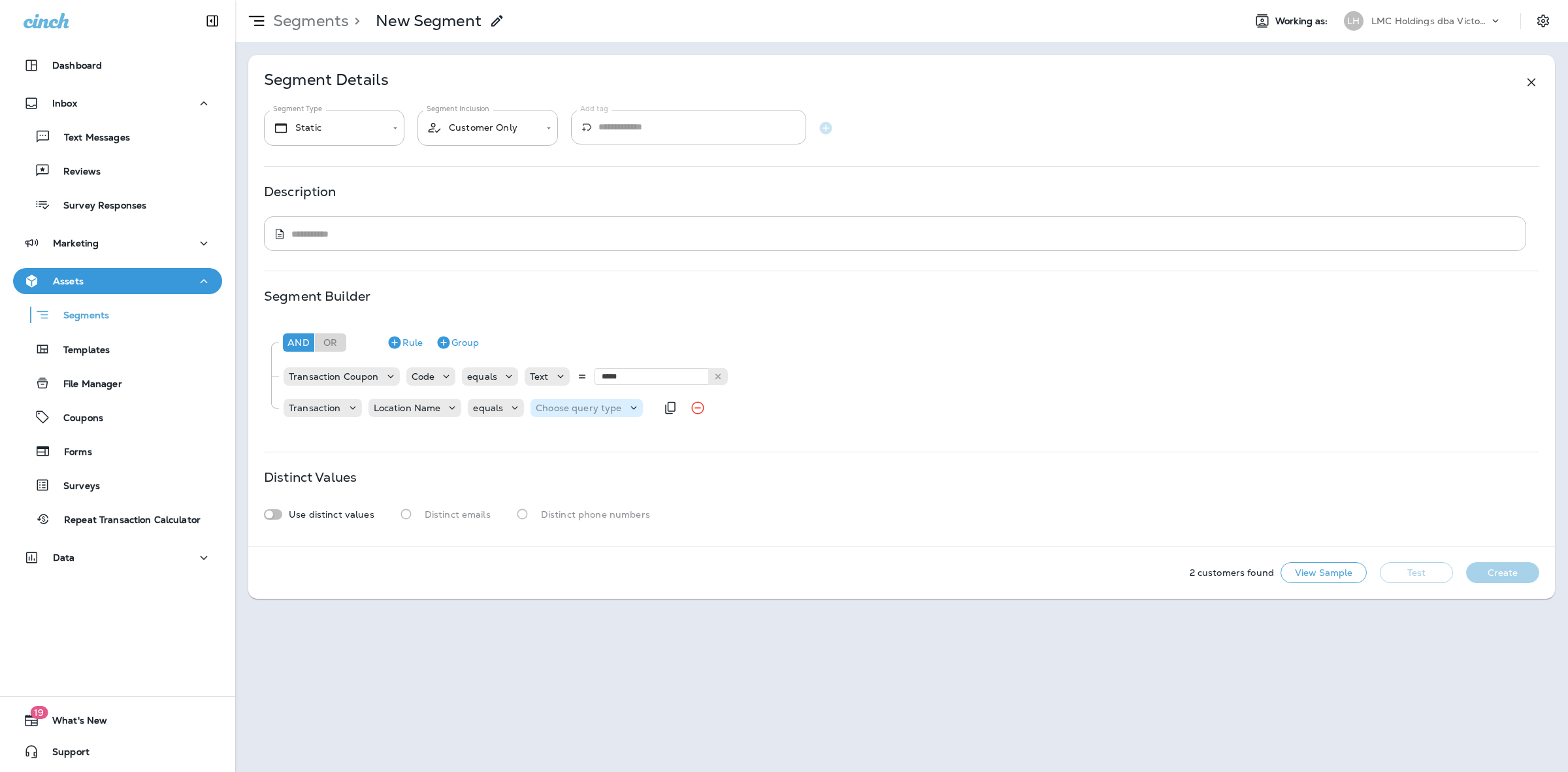
click at [569, 412] on p "Choose query type" at bounding box center [579, 407] width 85 height 11
click at [554, 436] on p "Text" at bounding box center [548, 441] width 24 height 11
click at [619, 412] on input "text" at bounding box center [666, 407] width 130 height 17
type input "***"
click at [641, 425] on div "And Or Rule Group Transaction Coupon Code equals Text ***** BDD20 Transaction L…" at bounding box center [901, 373] width 1275 height 105
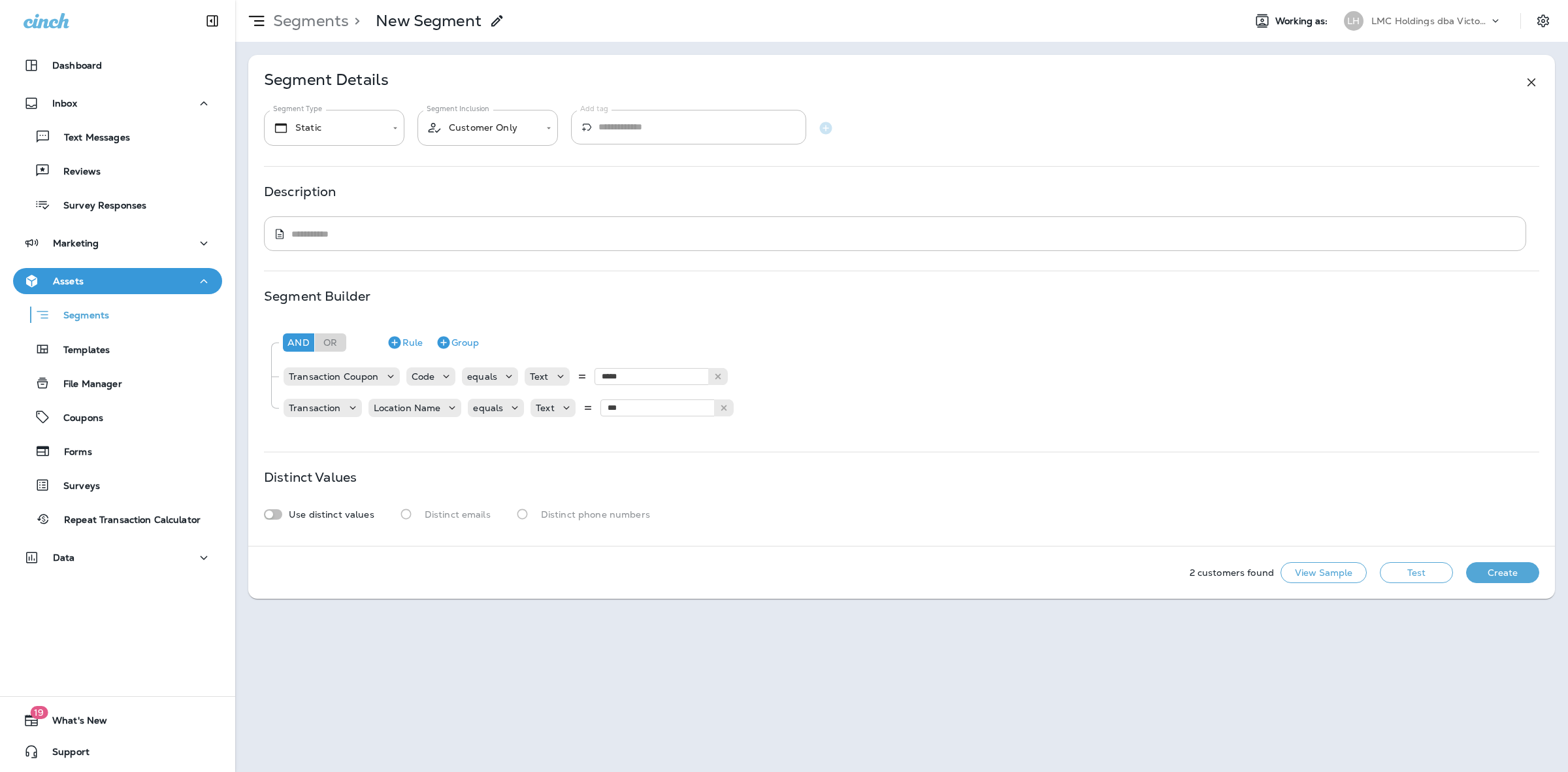
click at [1416, 570] on button "Test" at bounding box center [1417, 572] width 74 height 21
click at [1359, 570] on button "View Sample" at bounding box center [1324, 572] width 86 height 21
